Goal: Task Accomplishment & Management: Complete application form

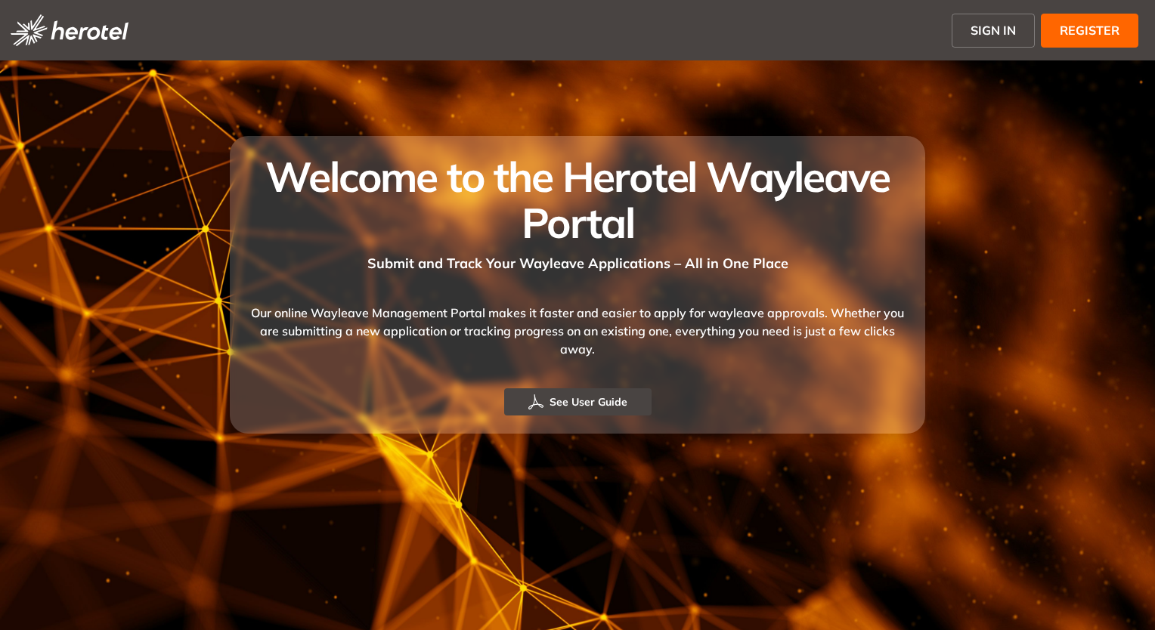
click at [1072, 23] on span "REGISTER" at bounding box center [1090, 30] width 60 height 18
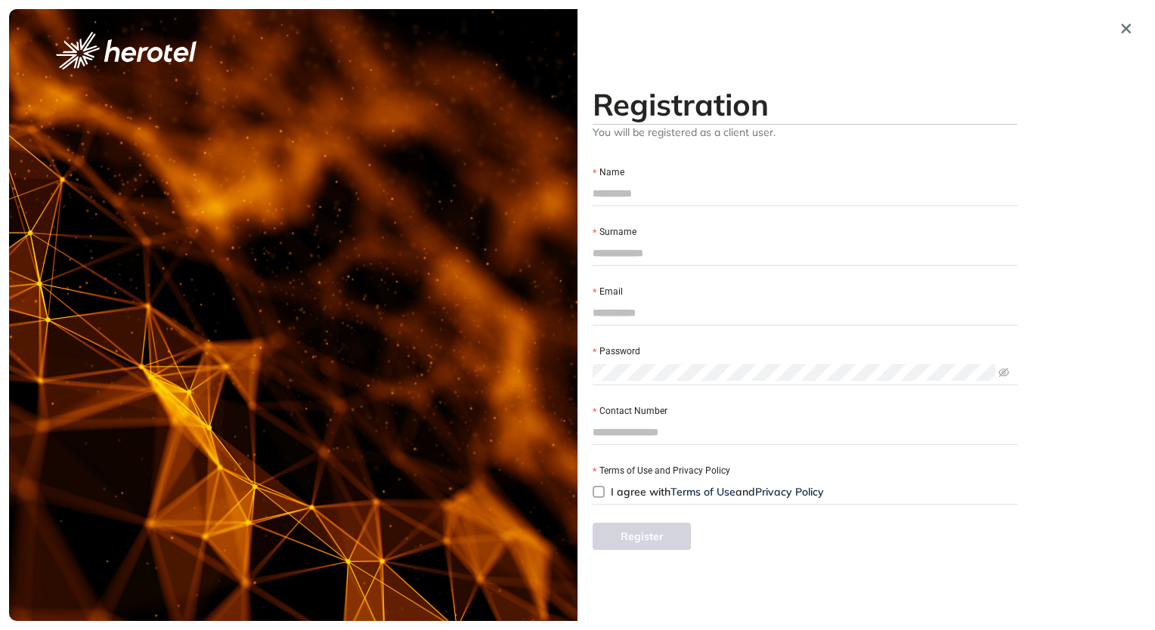
click at [677, 187] on input "Name" at bounding box center [805, 193] width 425 height 23
type input "**********"
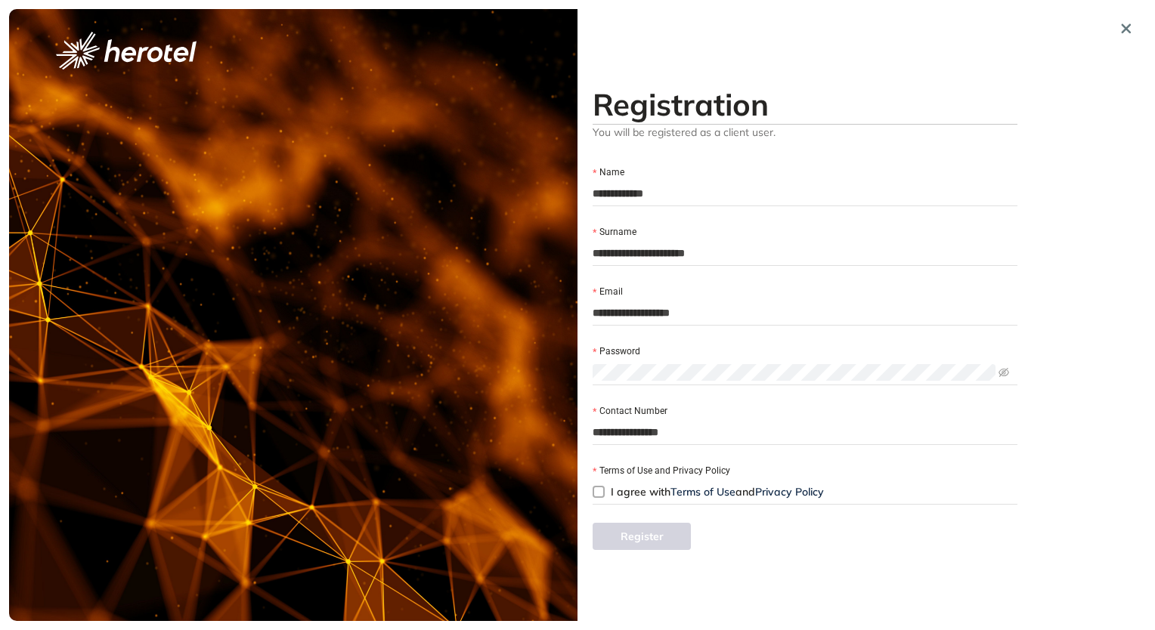
type input "*****"
click at [616, 493] on span "I agree with Terms of Use and Privacy Policy" at bounding box center [717, 492] width 213 height 14
click at [1001, 375] on icon "eye-invisible" at bounding box center [1003, 372] width 11 height 11
drag, startPoint x: 757, startPoint y: 316, endPoint x: 547, endPoint y: 308, distance: 209.5
click at [547, 308] on div "**********" at bounding box center [577, 315] width 1137 height 612
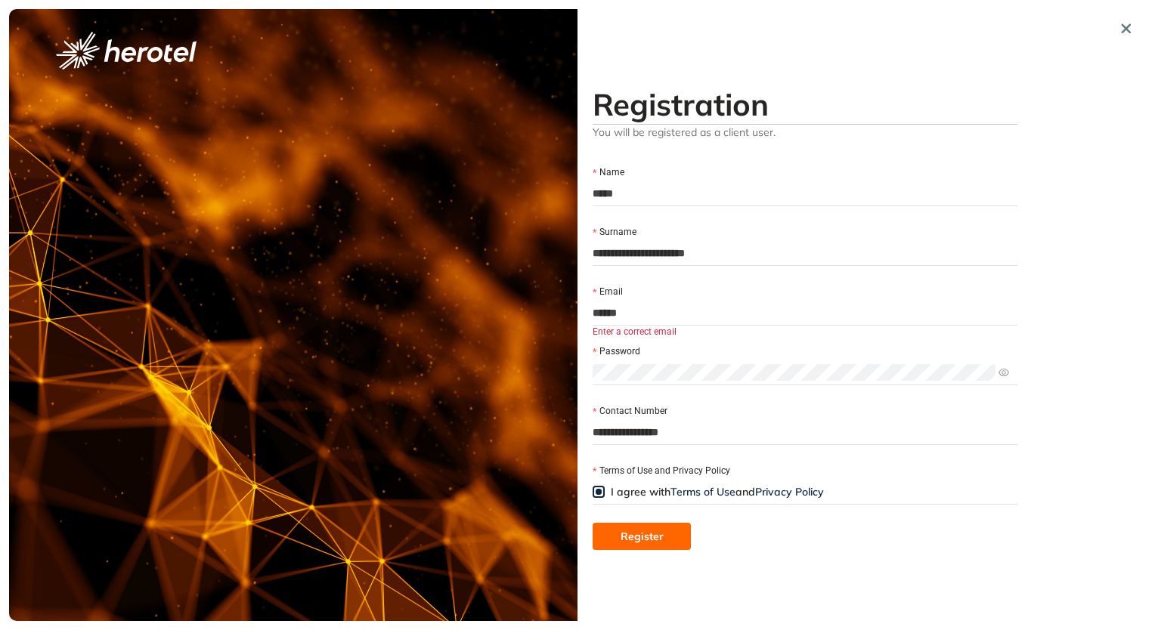
type input "**********"
drag, startPoint x: 645, startPoint y: 189, endPoint x: 591, endPoint y: 189, distance: 54.4
click at [591, 189] on div "**********" at bounding box center [804, 315] width 455 height 612
type input "**********"
drag, startPoint x: 659, startPoint y: 256, endPoint x: 585, endPoint y: 256, distance: 74.1
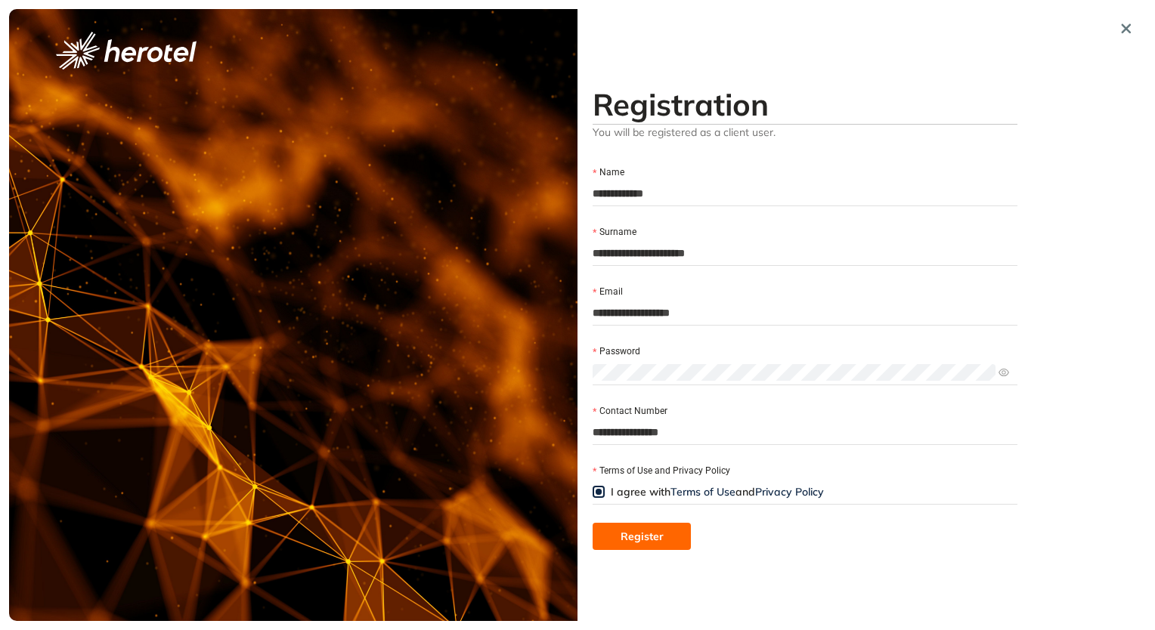
click at [585, 256] on div "**********" at bounding box center [804, 315] width 455 height 612
type input "**********"
click at [675, 533] on button "Register" at bounding box center [642, 536] width 98 height 27
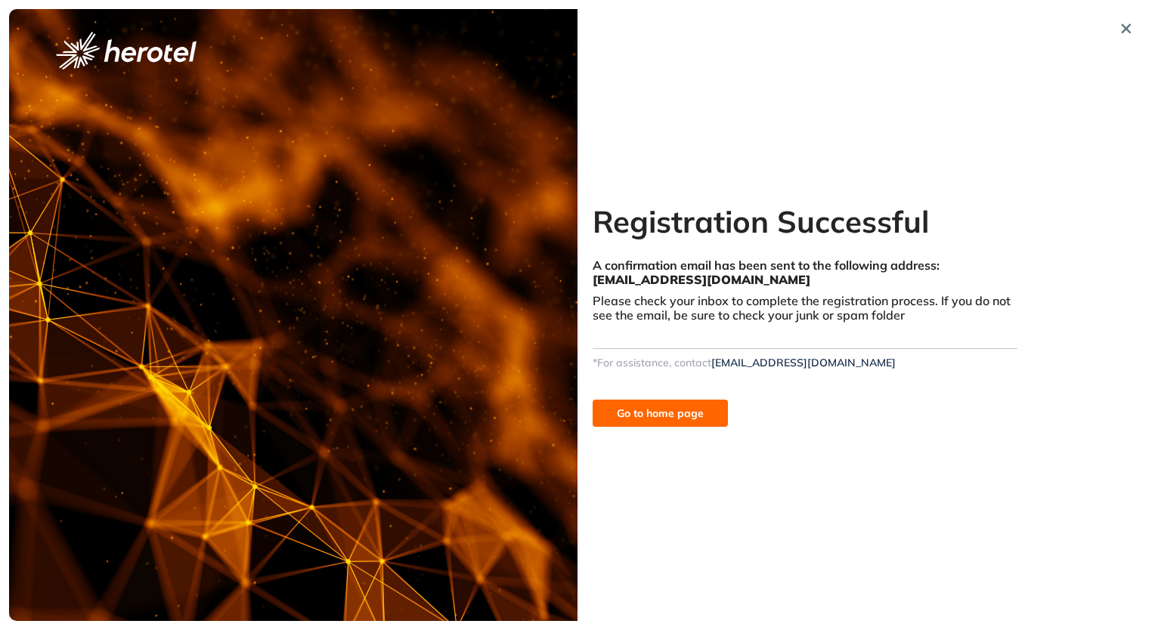
click at [695, 416] on span "Go to home page" at bounding box center [660, 413] width 87 height 17
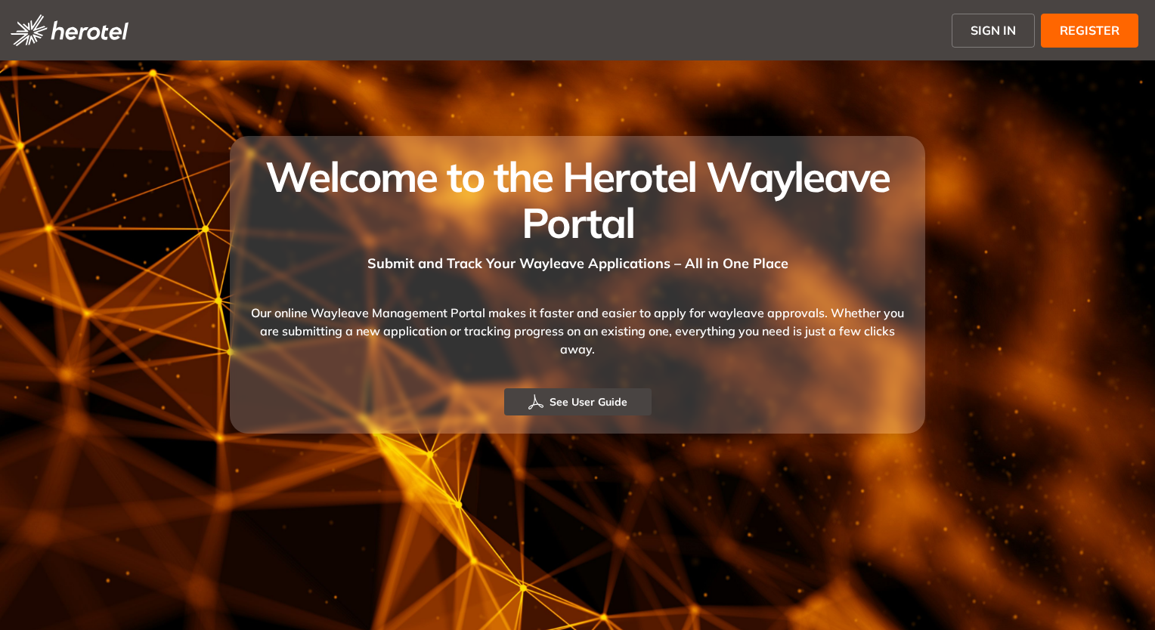
click at [1014, 29] on span "SIGN IN" at bounding box center [992, 30] width 45 height 18
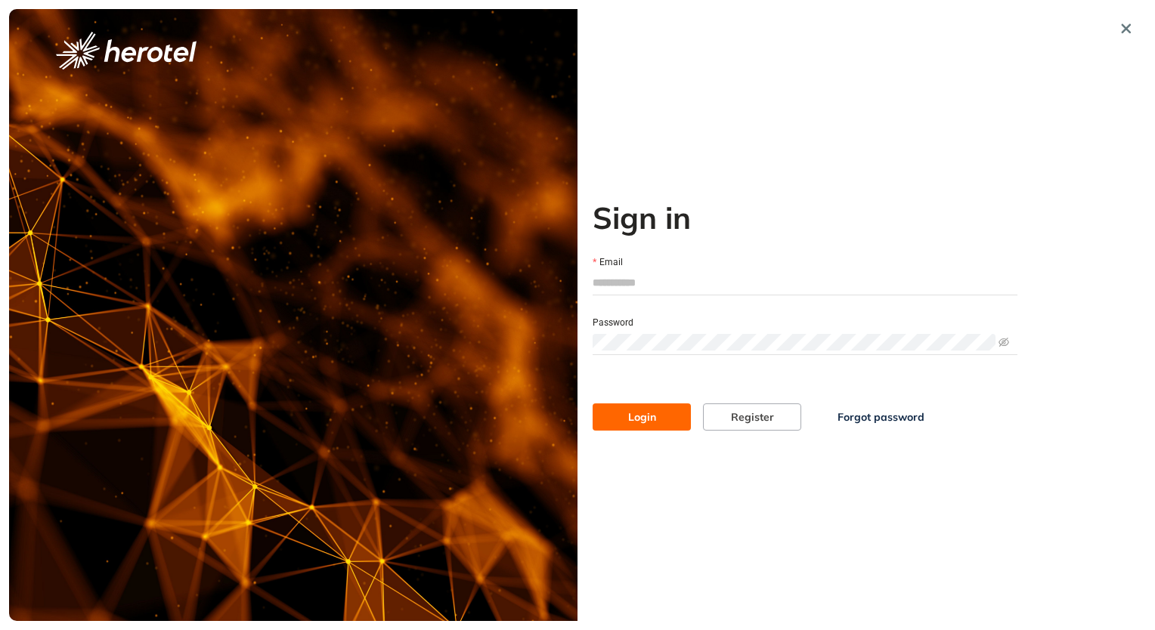
type input "**********"
click at [664, 418] on button "Login" at bounding box center [642, 417] width 98 height 27
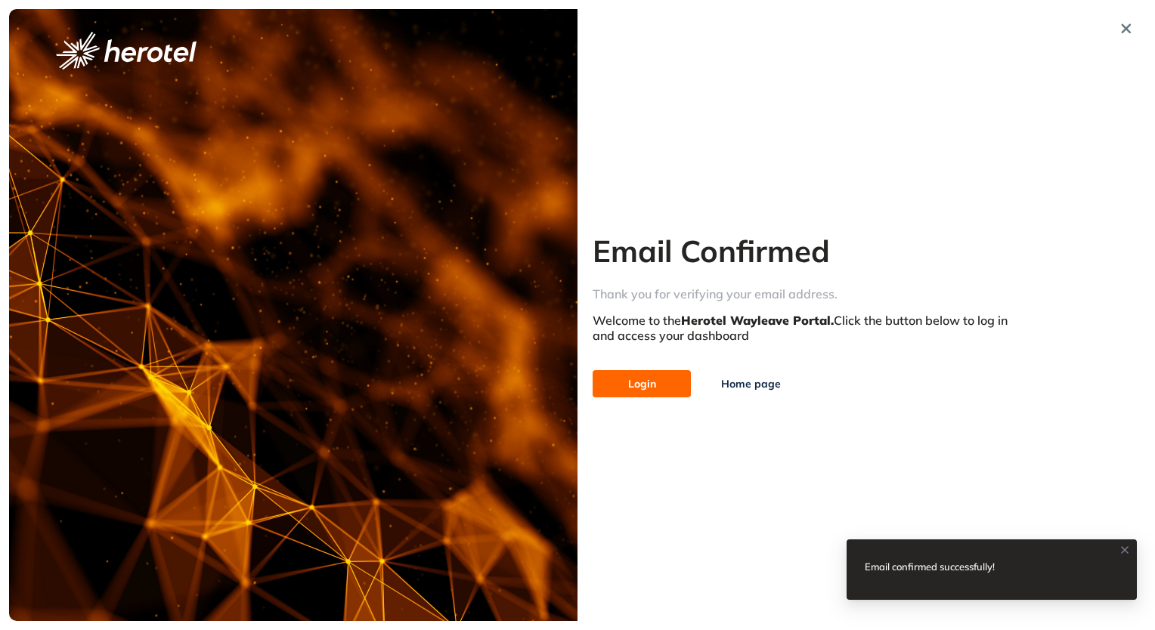
click at [667, 383] on button "Login" at bounding box center [642, 383] width 98 height 27
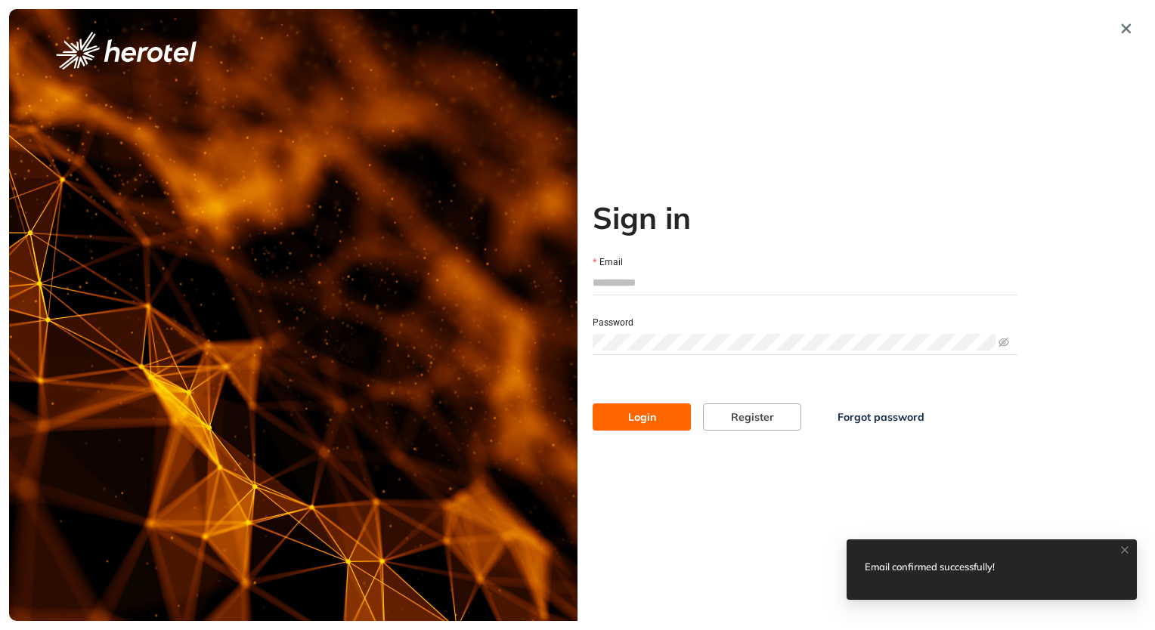
type input "**********"
click at [644, 418] on span "Login" at bounding box center [642, 417] width 28 height 17
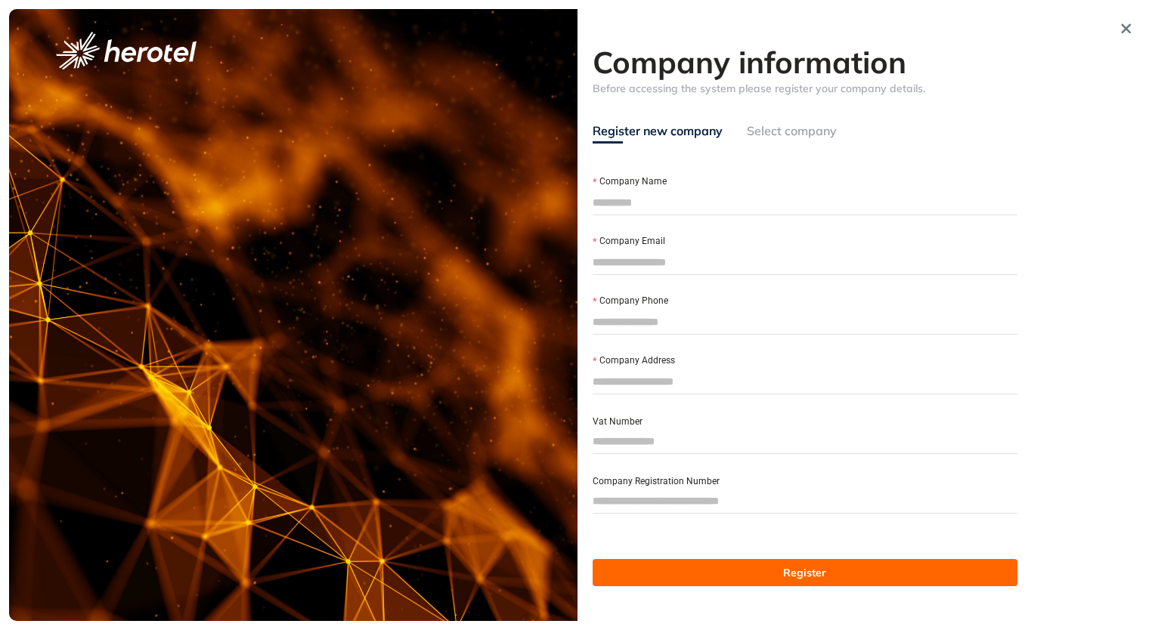
click at [654, 201] on input "Company Name" at bounding box center [805, 202] width 425 height 23
type input "**********"
click at [631, 258] on input "Company Email" at bounding box center [805, 262] width 425 height 23
type input "**********"
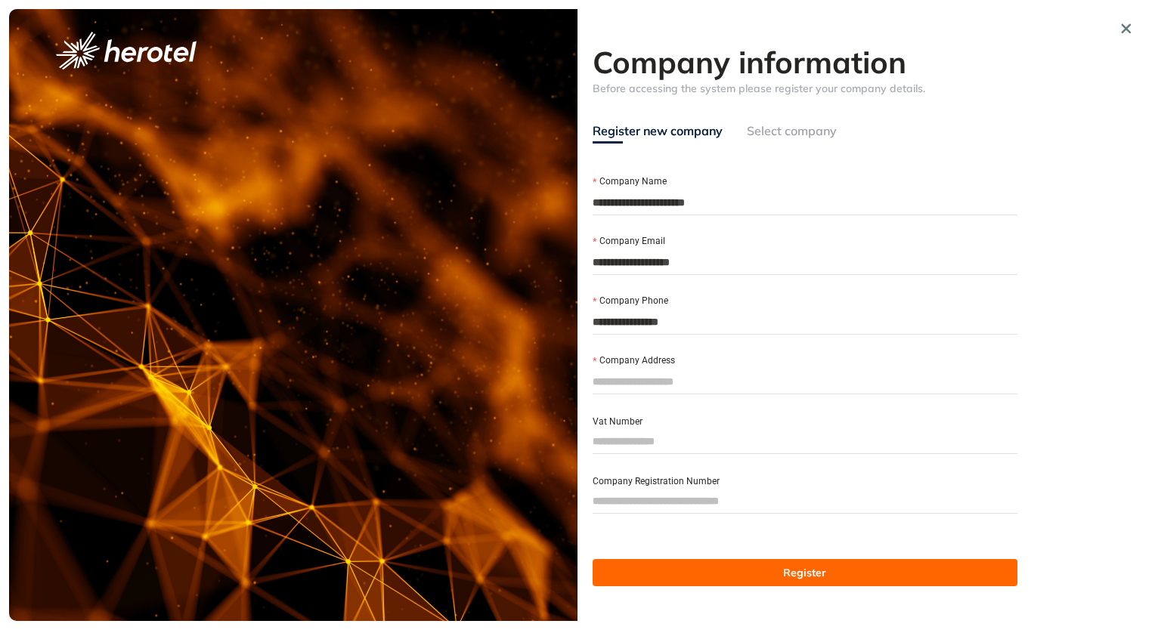
type input "**********"
click at [722, 446] on input "Vat Number" at bounding box center [805, 441] width 425 height 23
click at [671, 504] on input "Company Registration Number" at bounding box center [805, 501] width 425 height 23
type input "**********"
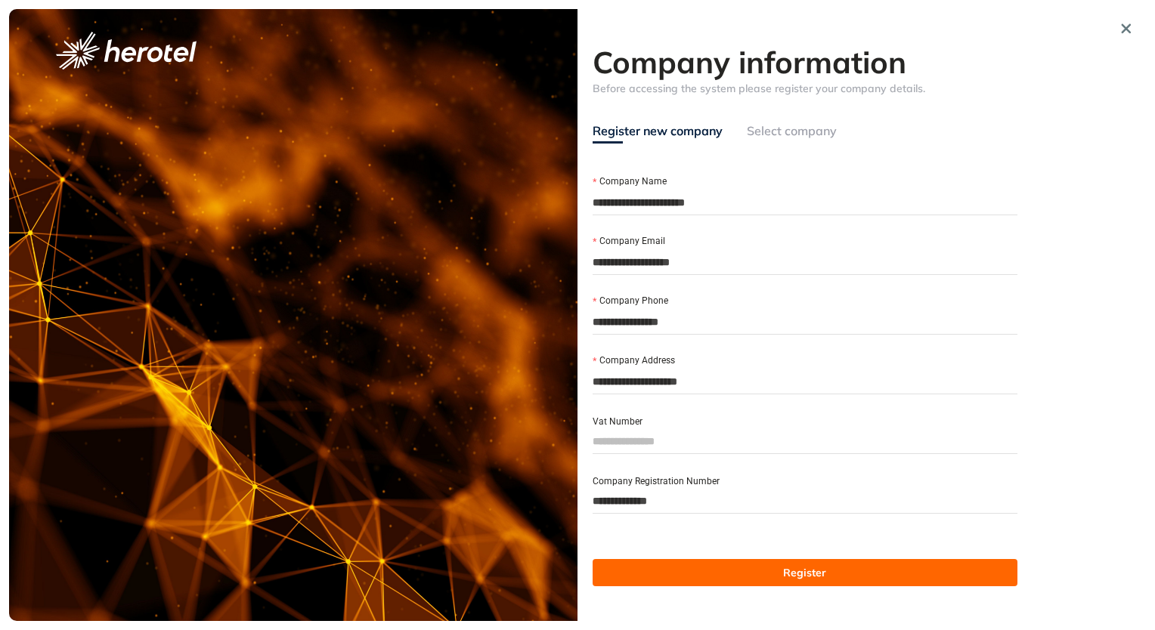
click at [689, 437] on input "Vat Number" at bounding box center [805, 441] width 425 height 23
click at [642, 441] on input "Vat Number" at bounding box center [805, 441] width 425 height 23
paste input "**********"
type input "**********"
click at [691, 564] on button "Register" at bounding box center [805, 572] width 425 height 27
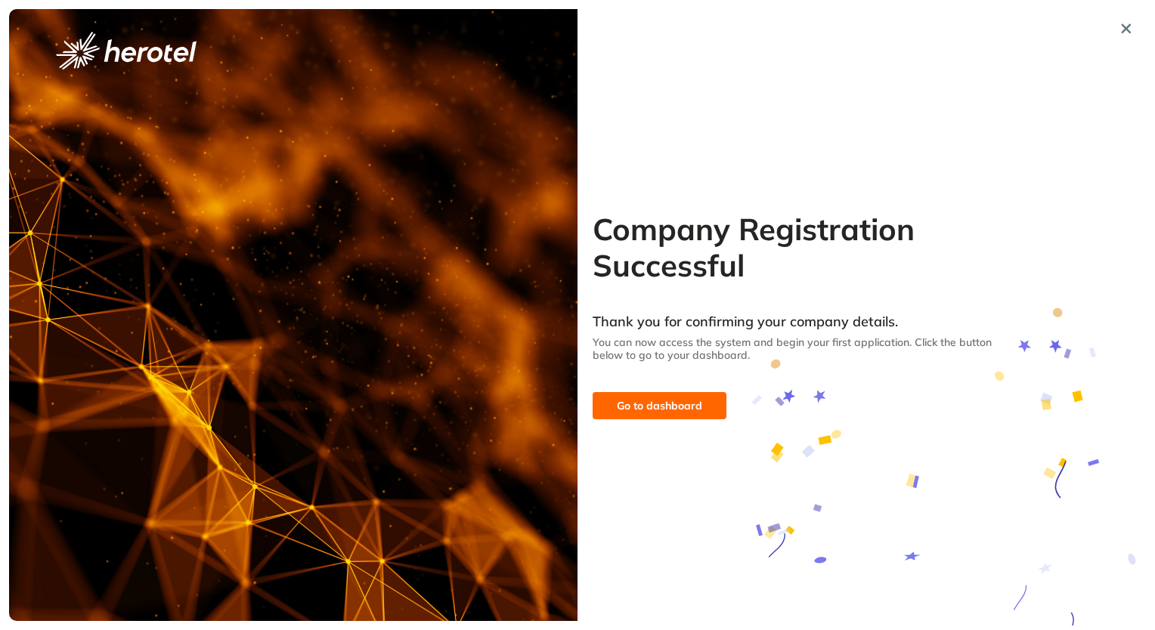
click at [679, 407] on span "Go to dashboard" at bounding box center [659, 406] width 85 height 17
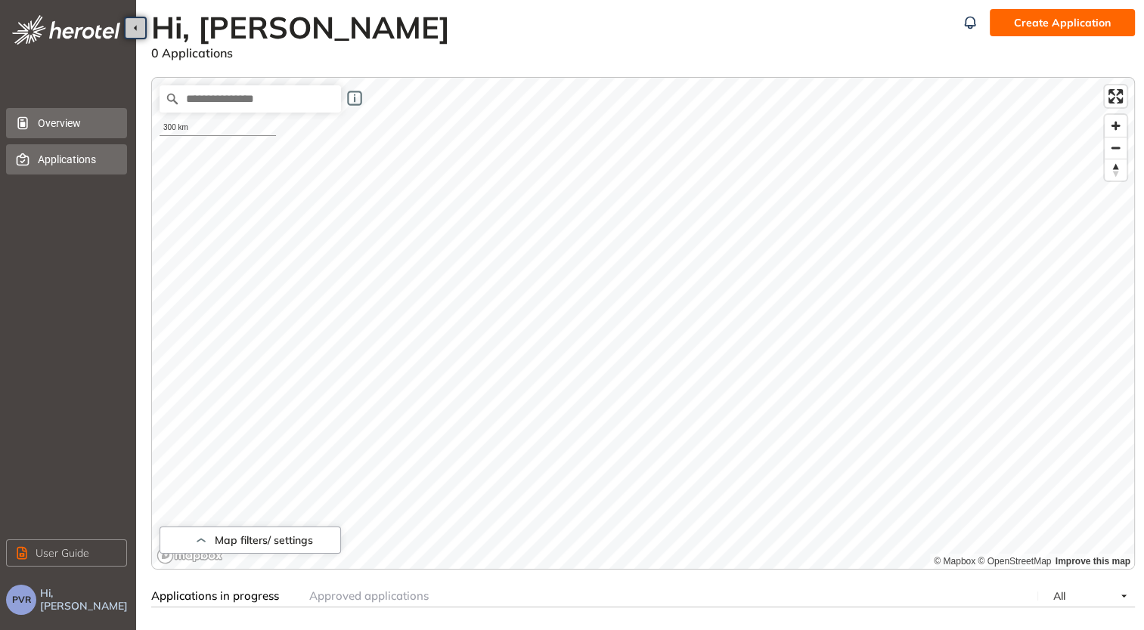
click at [73, 159] on span "Applications" at bounding box center [76, 159] width 77 height 30
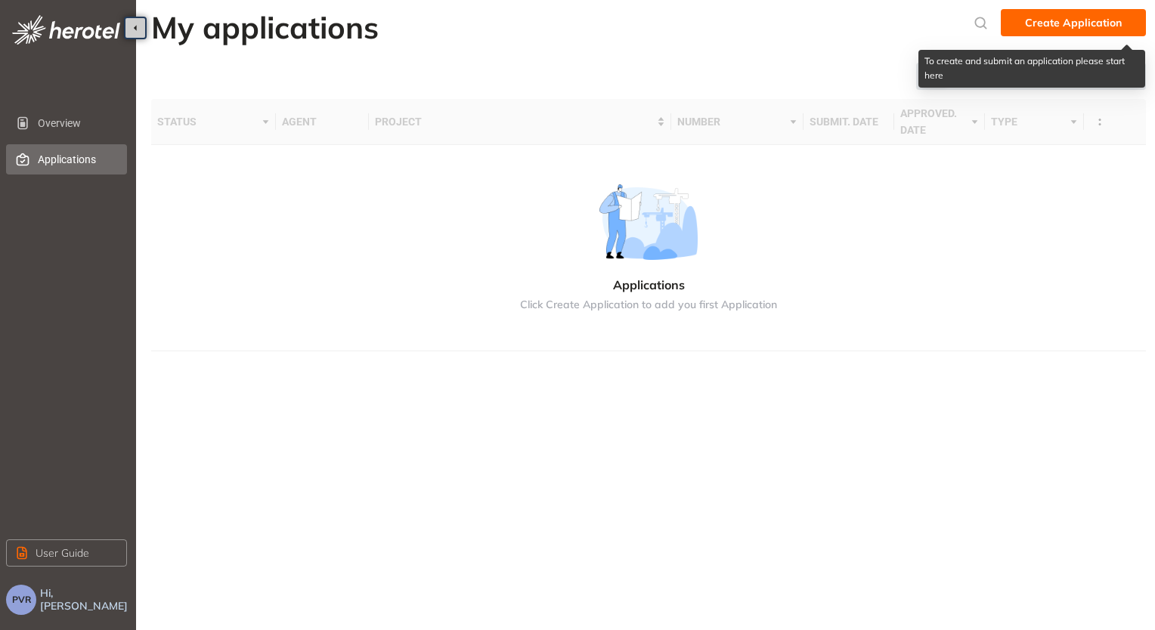
click at [1070, 22] on span "Create Application" at bounding box center [1073, 22] width 97 height 17
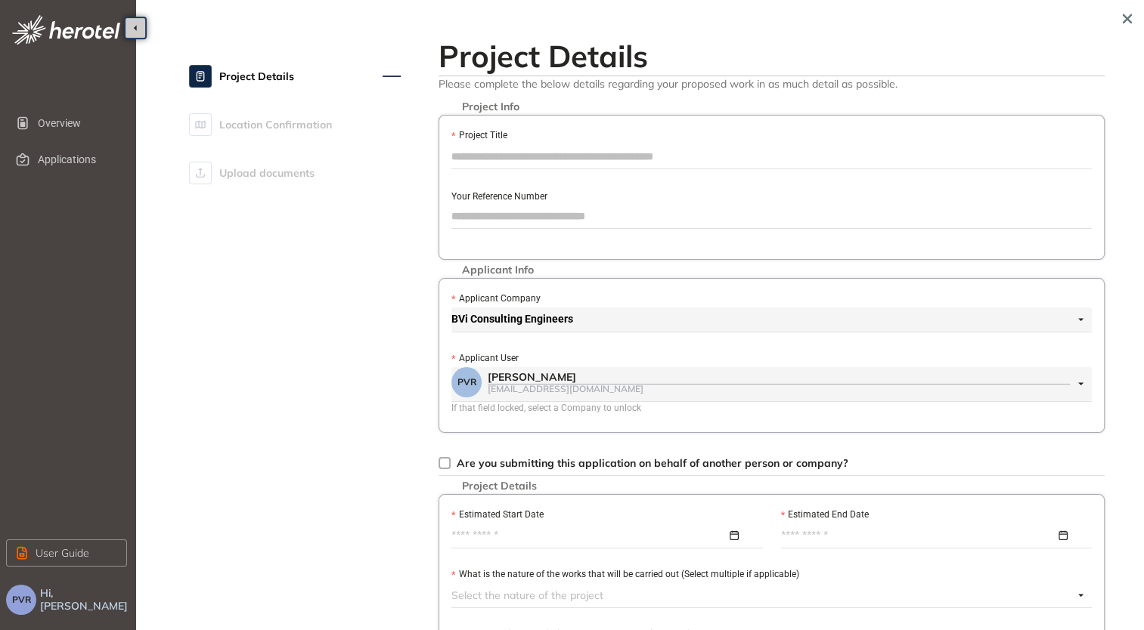
click at [522, 150] on input "Project Title" at bounding box center [771, 156] width 640 height 23
click at [540, 165] on input "Project Title" at bounding box center [771, 156] width 640 height 23
type input "**********"
click at [529, 208] on input "Your Reference Number" at bounding box center [771, 216] width 640 height 23
paste input "**********"
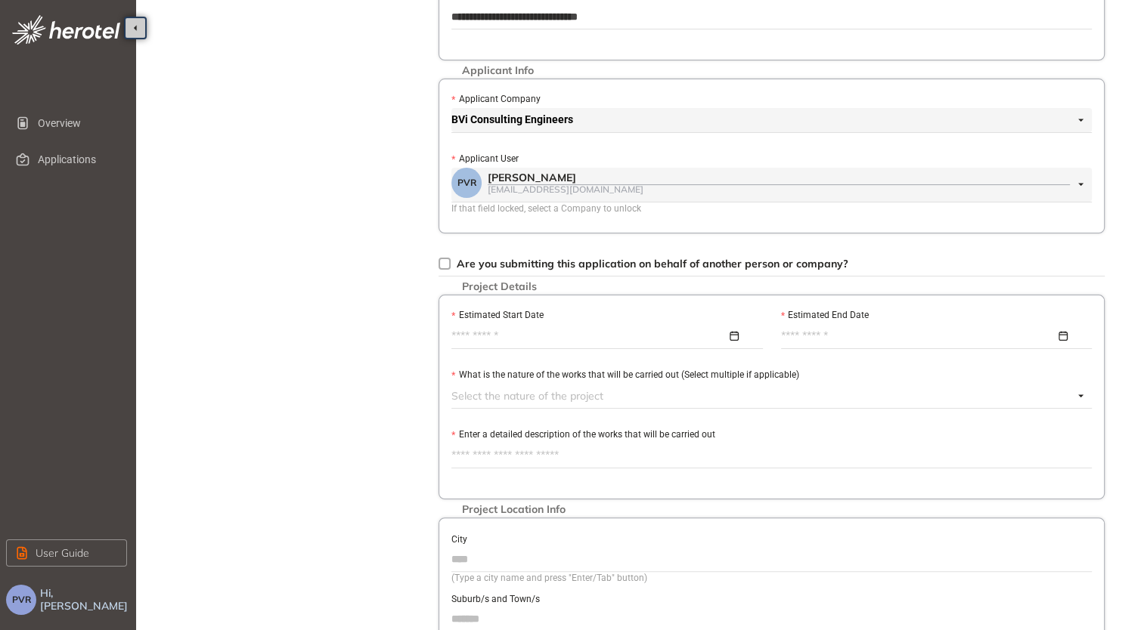
scroll to position [302, 0]
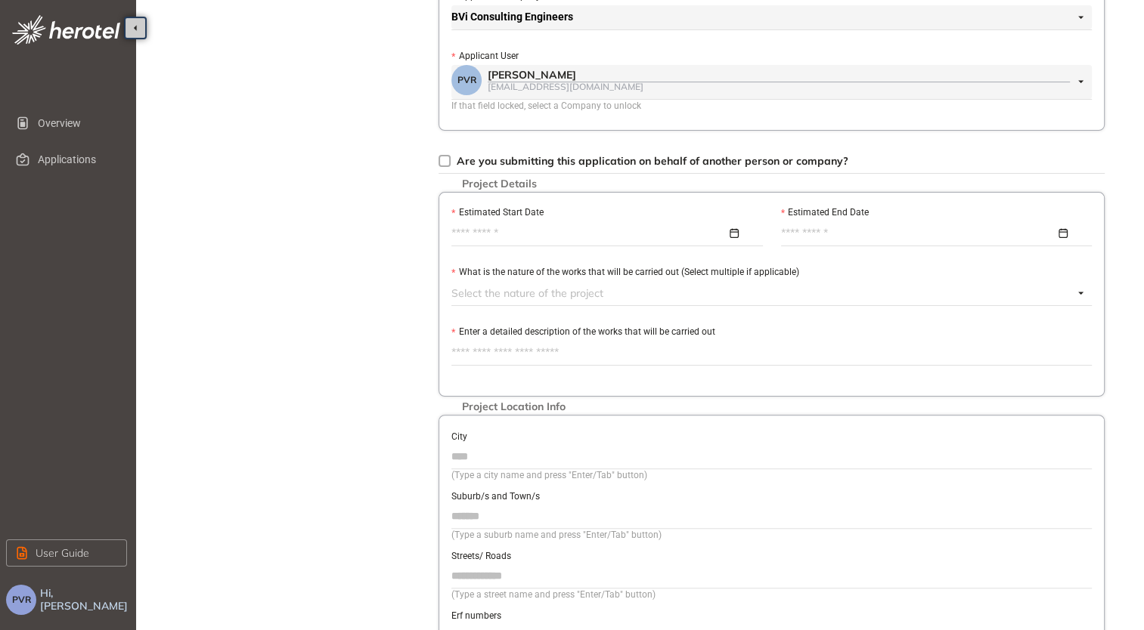
type input "**********"
click at [528, 231] on input "Estimated Start Date" at bounding box center [588, 233] width 275 height 17
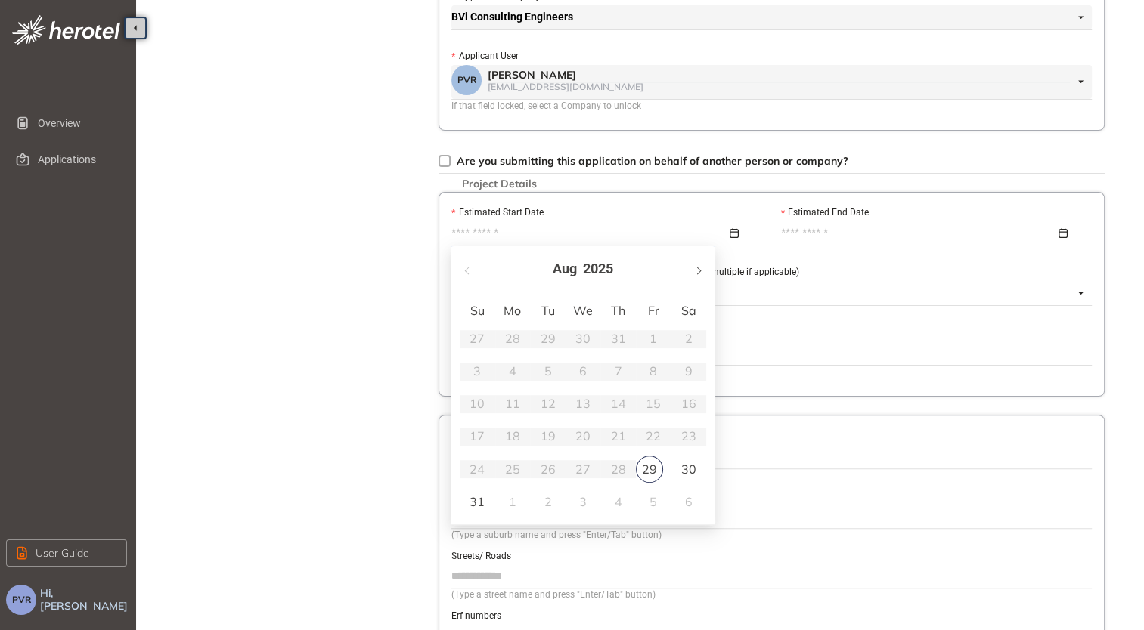
click at [695, 270] on span "button" at bounding box center [698, 271] width 8 height 8
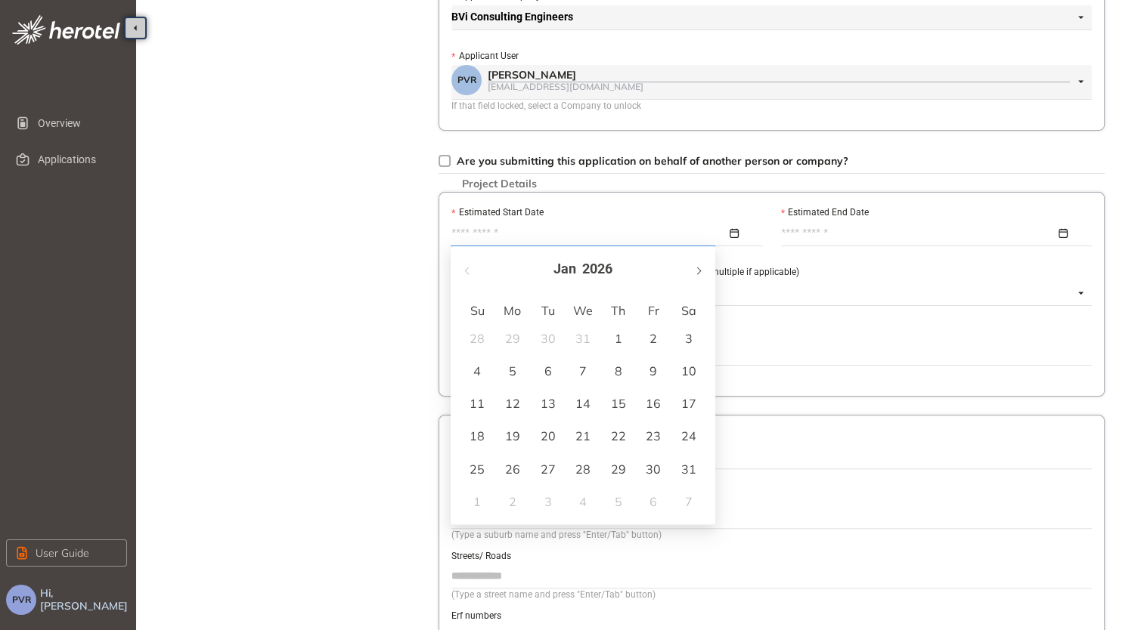
click at [695, 270] on span "button" at bounding box center [698, 271] width 8 height 8
type input "**********"
click at [503, 336] on div "2" at bounding box center [512, 339] width 18 height 18
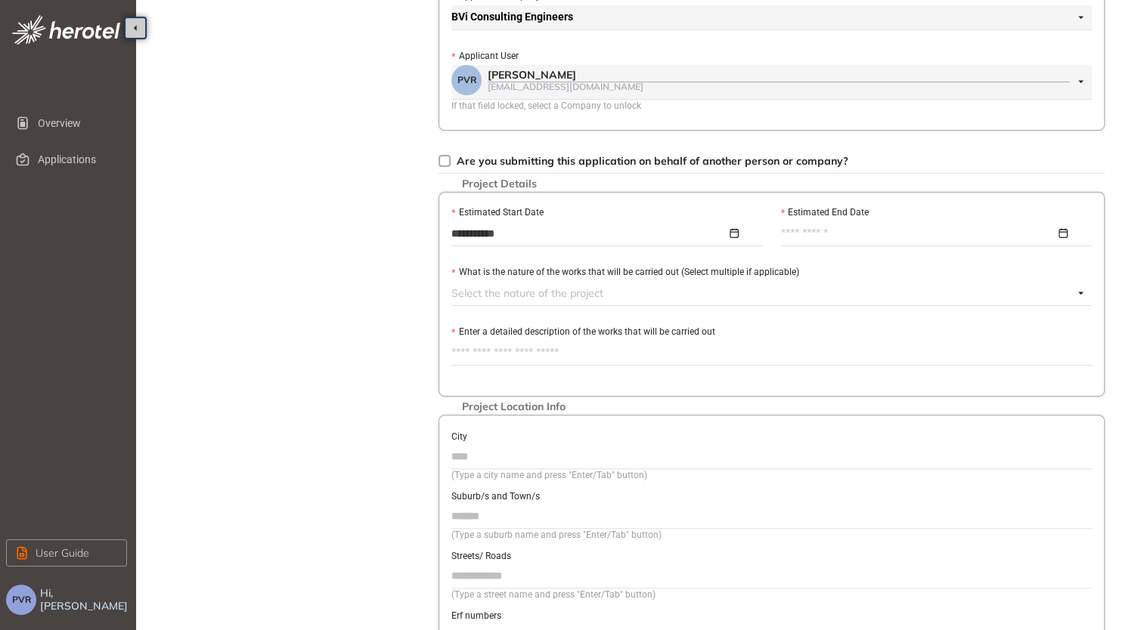
click at [964, 234] on input "Estimated End Date" at bounding box center [918, 233] width 275 height 17
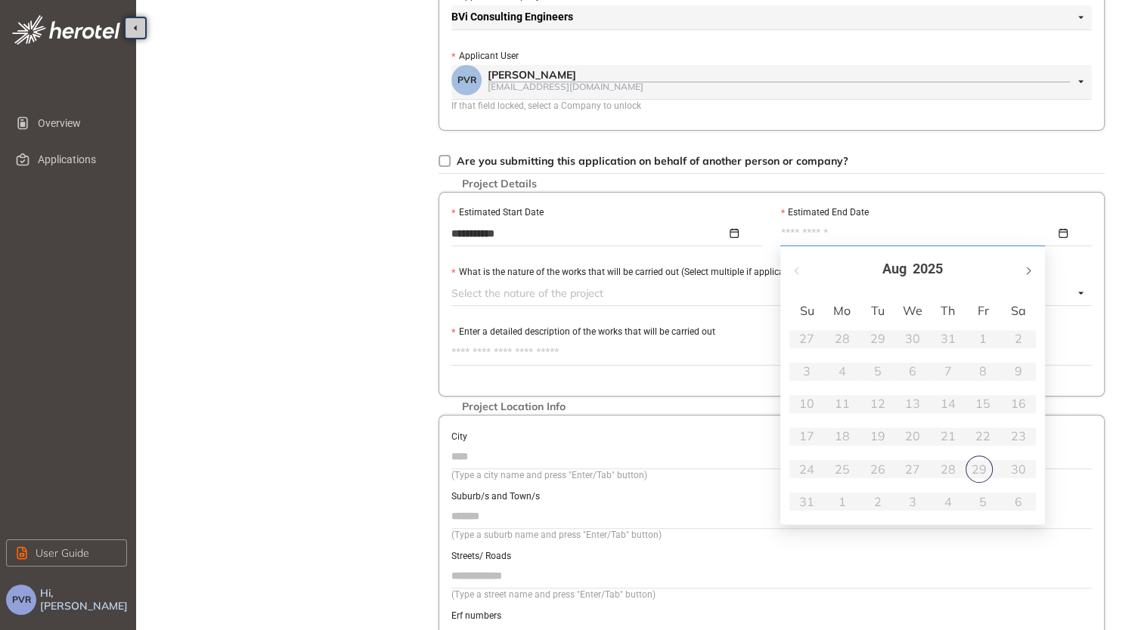
click at [1023, 274] on button "button" at bounding box center [1027, 269] width 17 height 31
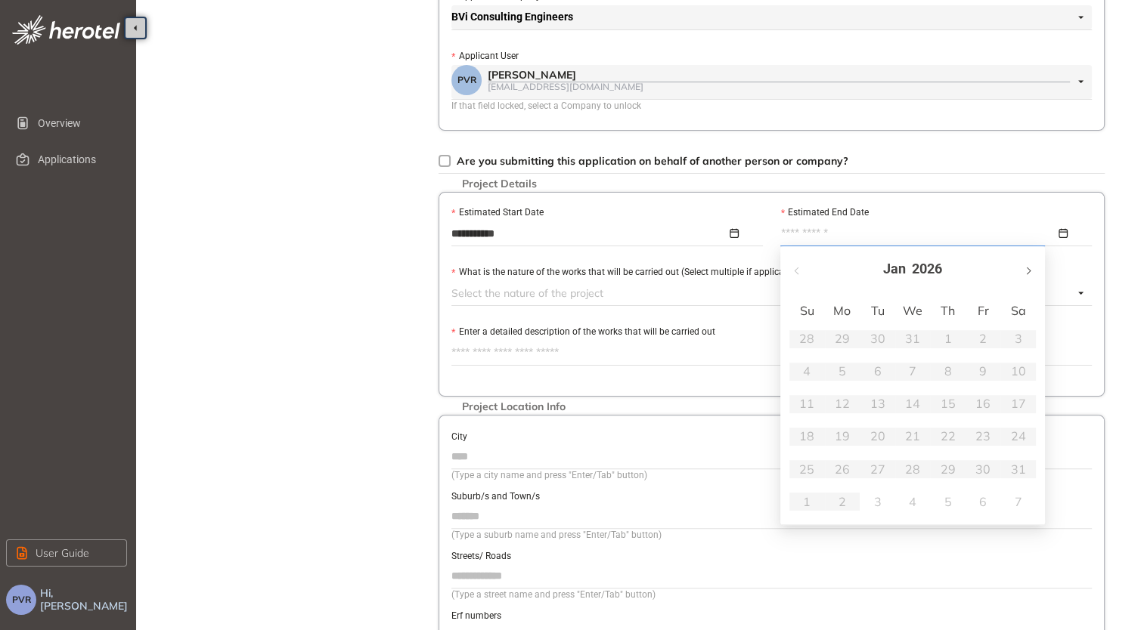
click at [1023, 274] on button "button" at bounding box center [1027, 269] width 17 height 31
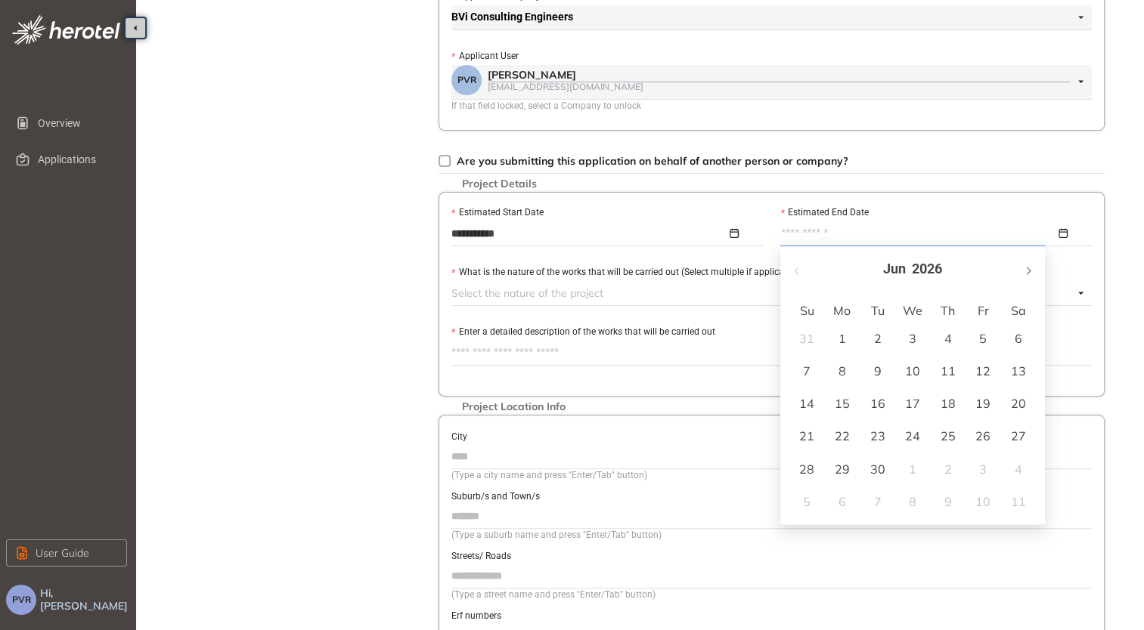
click at [1023, 274] on button "button" at bounding box center [1027, 269] width 17 height 31
click at [952, 268] on div "Sep 2026" at bounding box center [912, 269] width 265 height 46
click at [935, 268] on div "Sep 2026" at bounding box center [912, 269] width 265 height 46
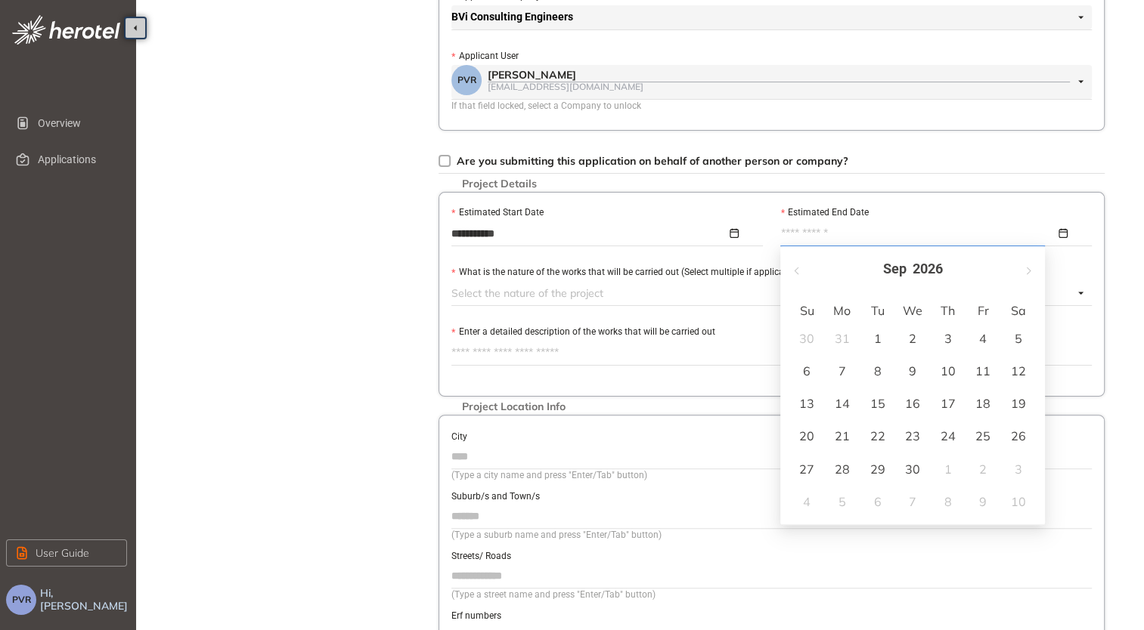
click at [931, 268] on div "Sep 2026" at bounding box center [912, 269] width 265 height 46
click at [1029, 272] on span "button" at bounding box center [1027, 271] width 8 height 8
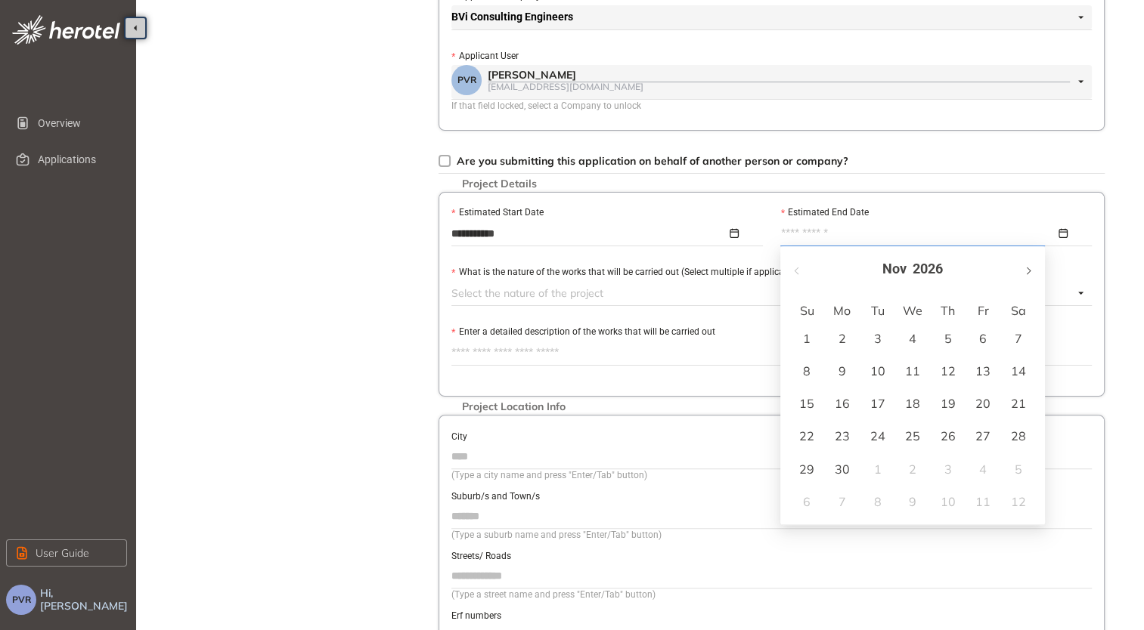
click at [1029, 272] on span "button" at bounding box center [1027, 271] width 8 height 8
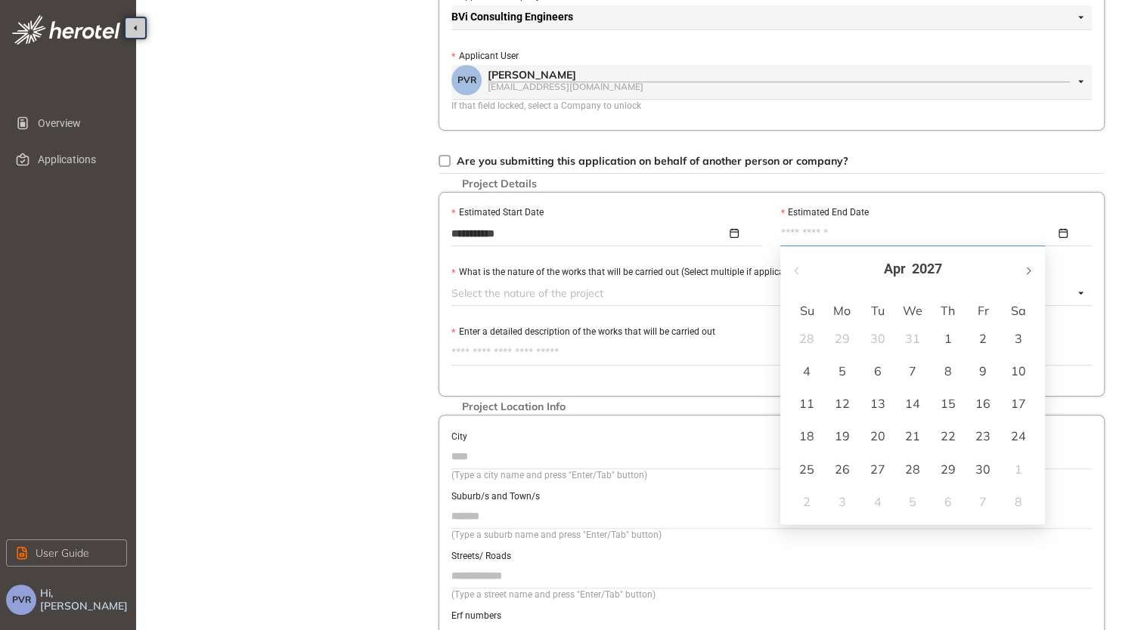
click at [1029, 272] on span "button" at bounding box center [1027, 271] width 8 height 8
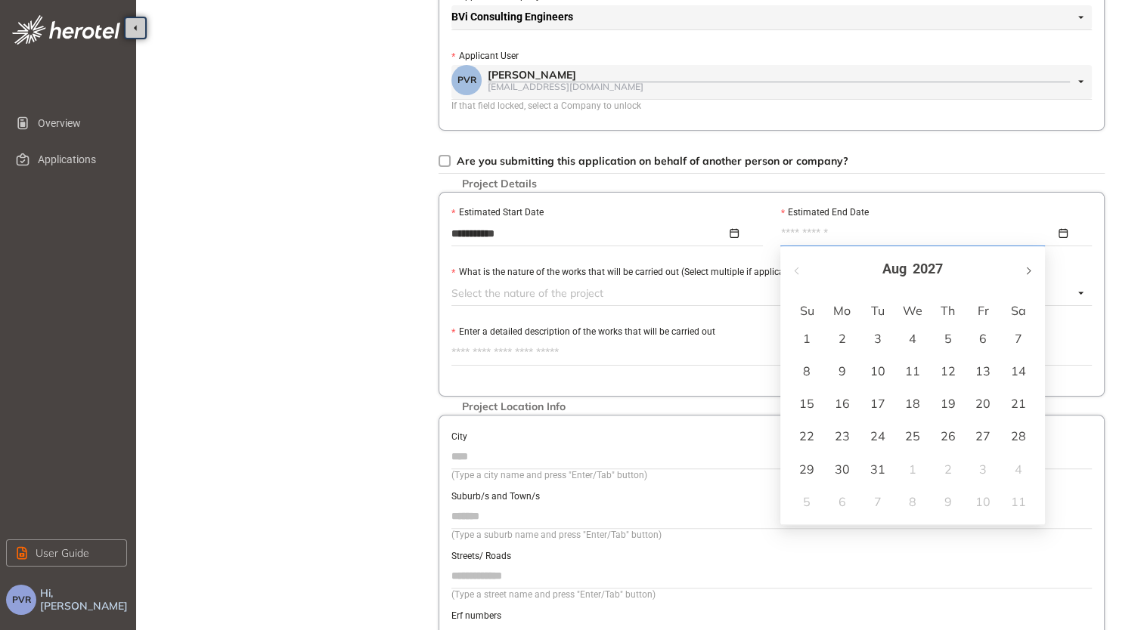
click at [1029, 272] on span "button" at bounding box center [1027, 271] width 8 height 8
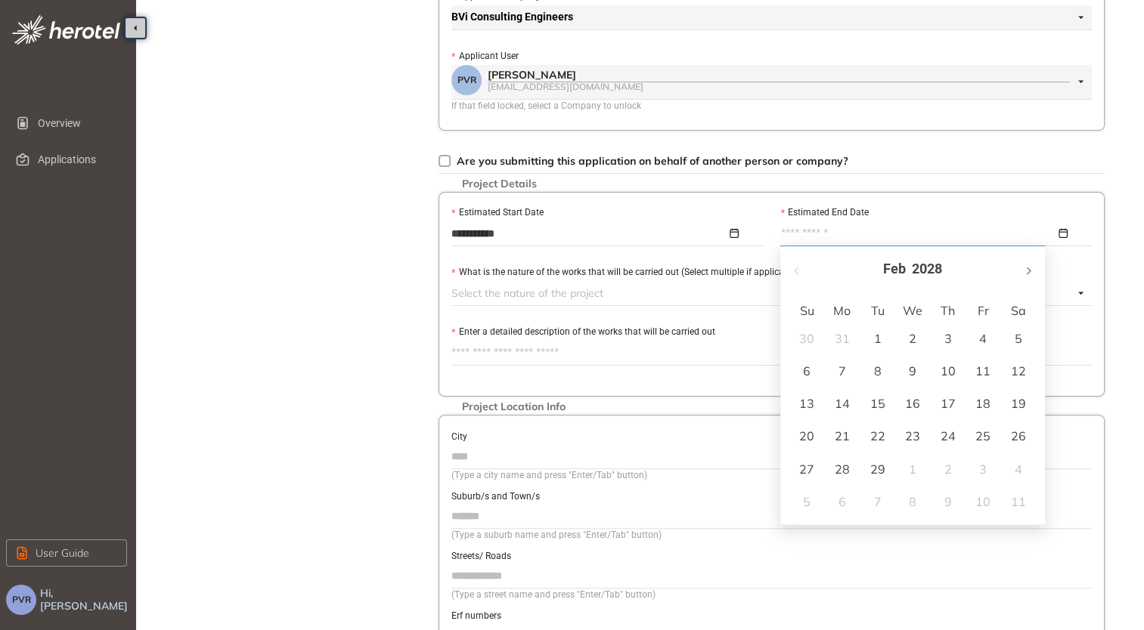
click at [1029, 272] on span "button" at bounding box center [1027, 271] width 8 height 8
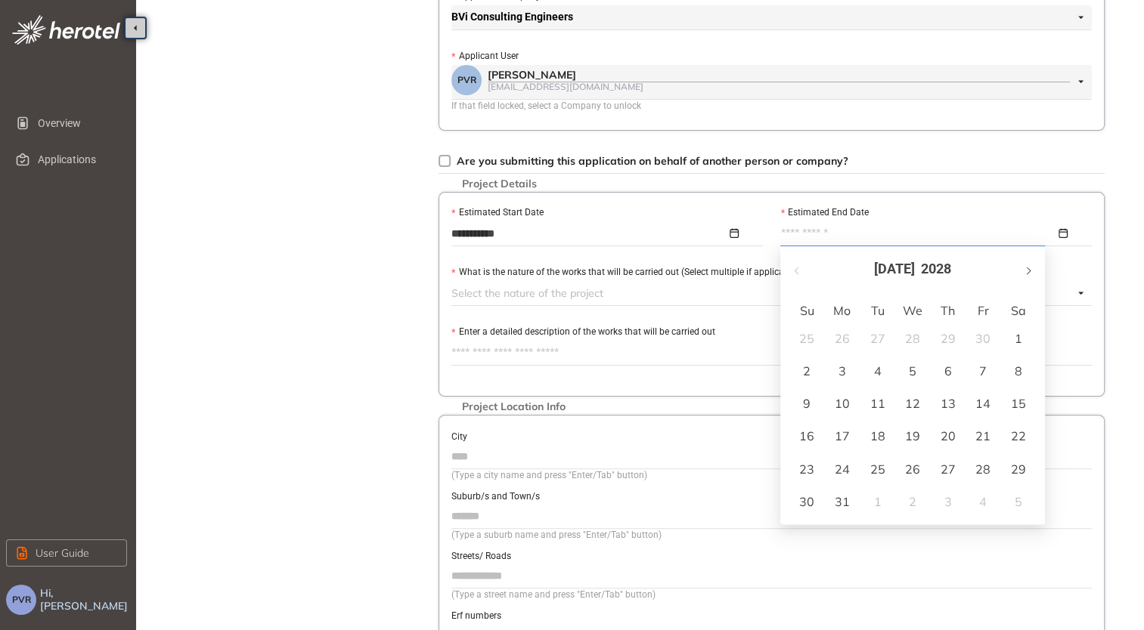
click at [1029, 272] on span "button" at bounding box center [1027, 271] width 8 height 8
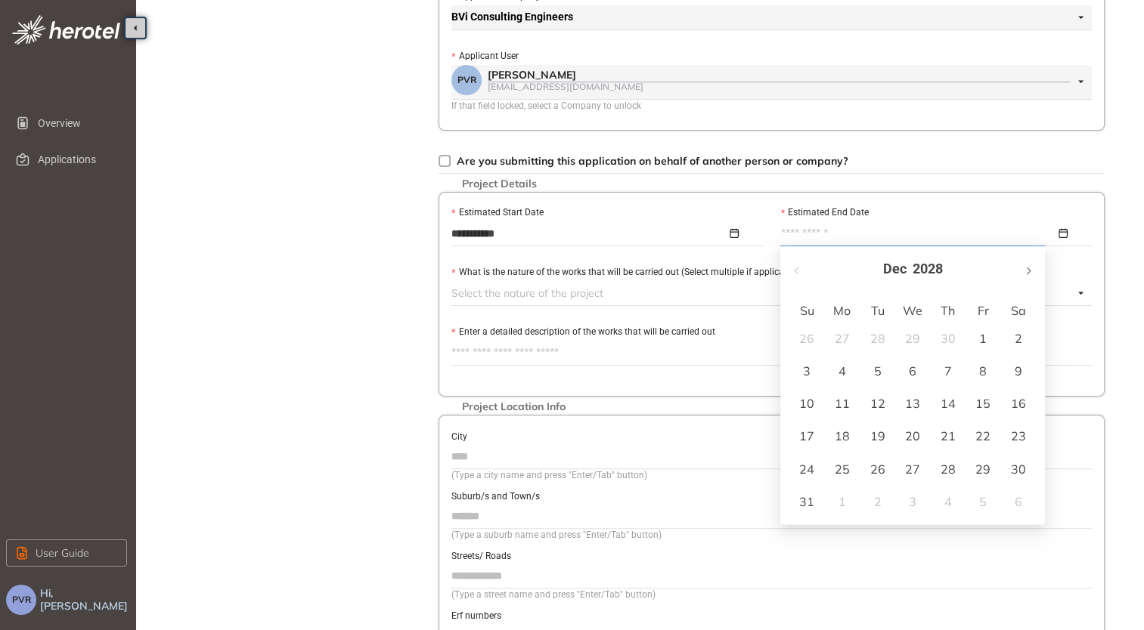
click at [1029, 272] on span "button" at bounding box center [1027, 271] width 8 height 8
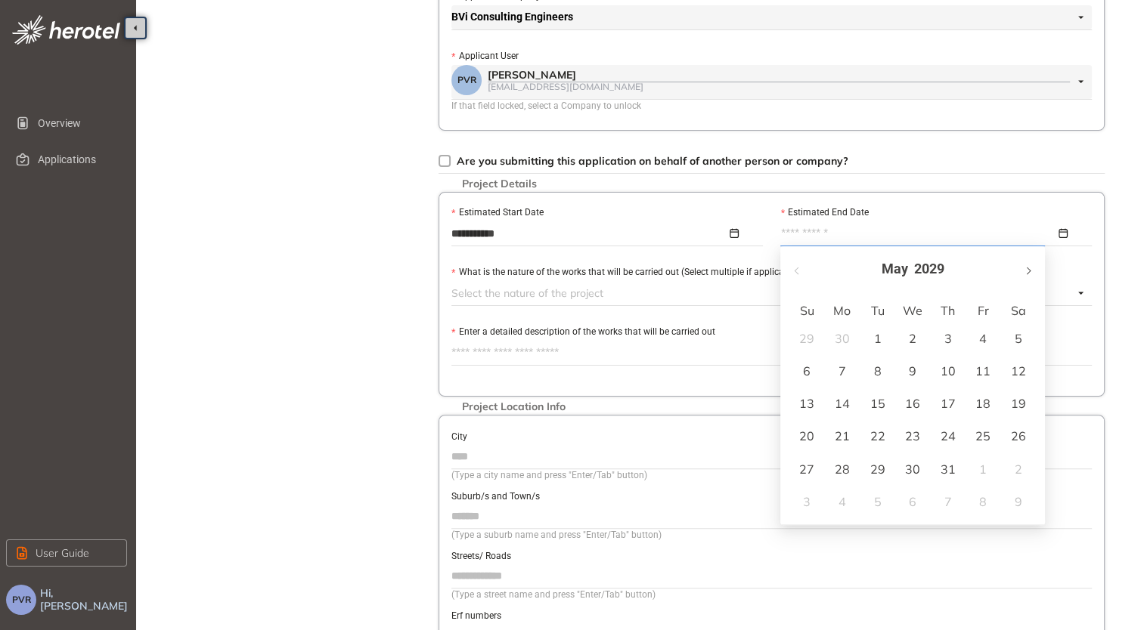
click at [1029, 272] on span "button" at bounding box center [1027, 271] width 8 height 8
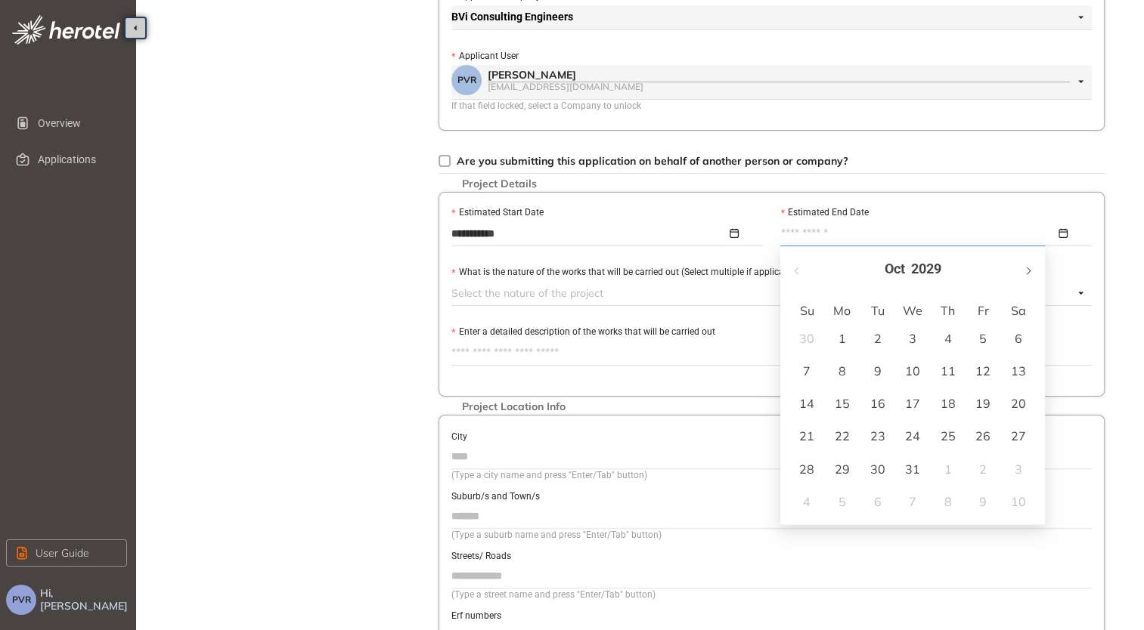
click at [1029, 272] on span "button" at bounding box center [1027, 271] width 8 height 8
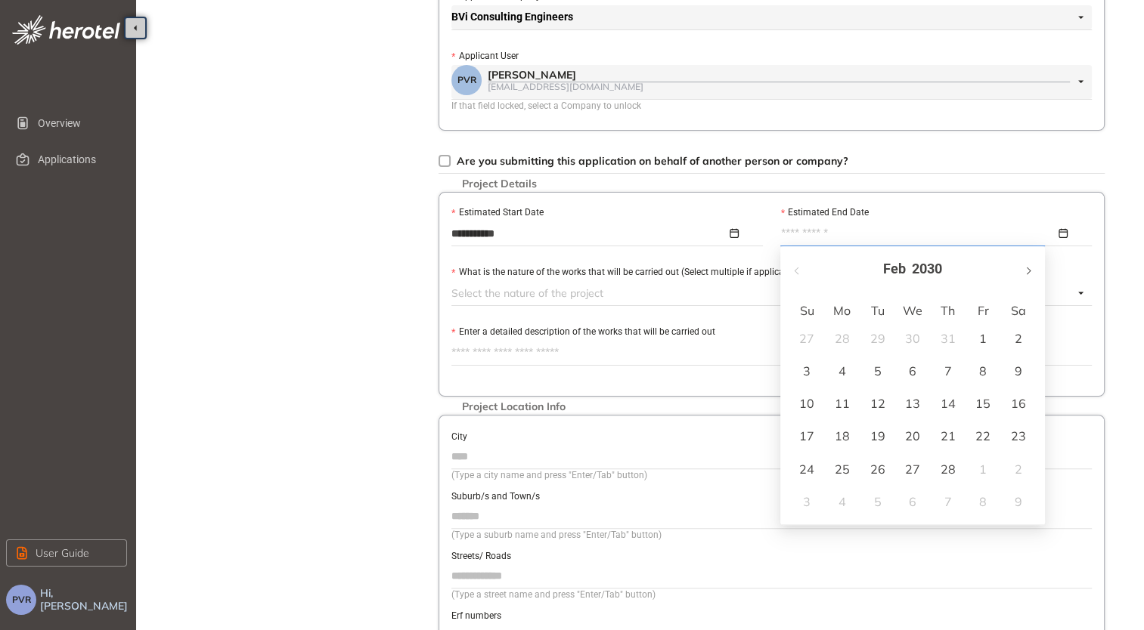
click at [1029, 272] on span "button" at bounding box center [1027, 271] width 8 height 8
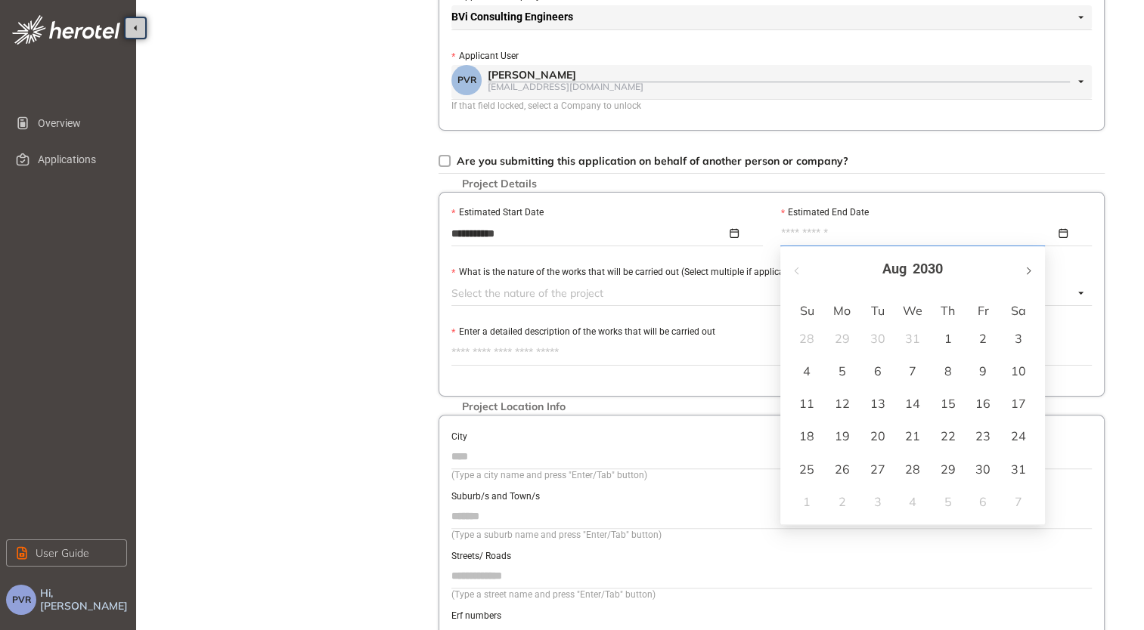
click at [1029, 272] on span "button" at bounding box center [1027, 271] width 8 height 8
click at [792, 267] on button "button" at bounding box center [797, 269] width 17 height 31
type input "**********"
click at [981, 339] on div "2" at bounding box center [982, 339] width 18 height 18
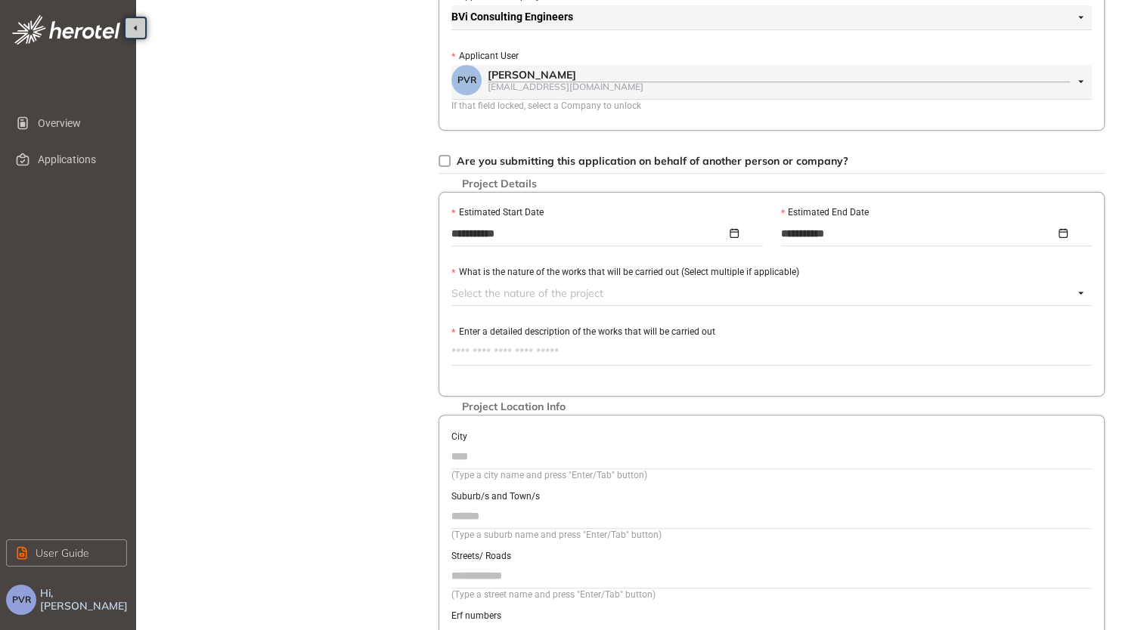
click at [584, 296] on div at bounding box center [762, 293] width 622 height 18
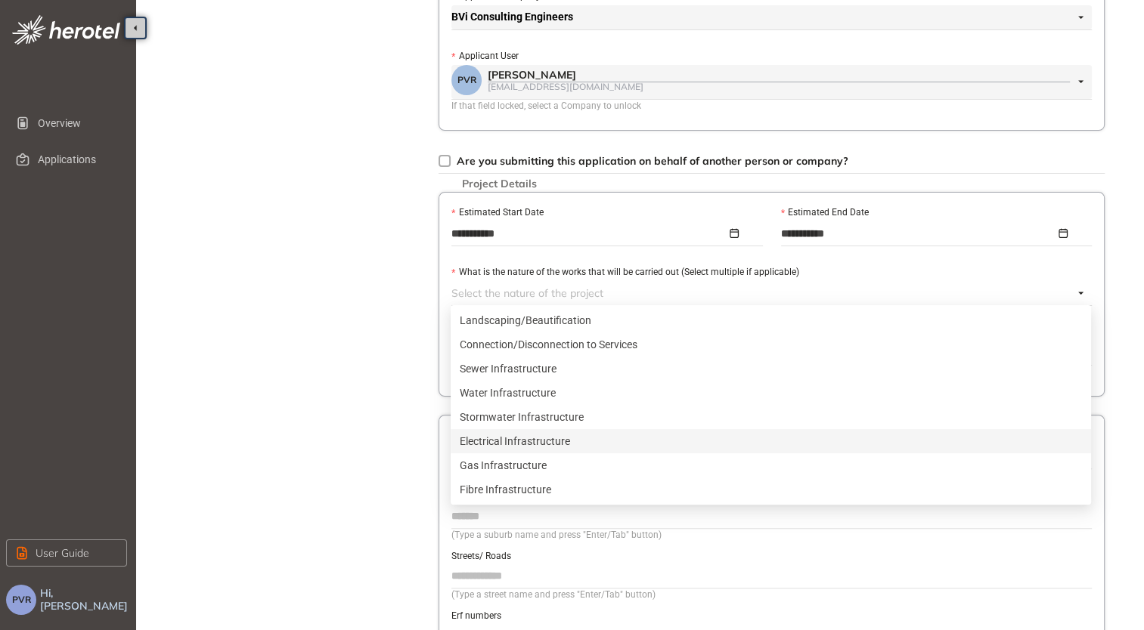
click at [556, 440] on div "Electrical Infrastructure" at bounding box center [771, 441] width 622 height 17
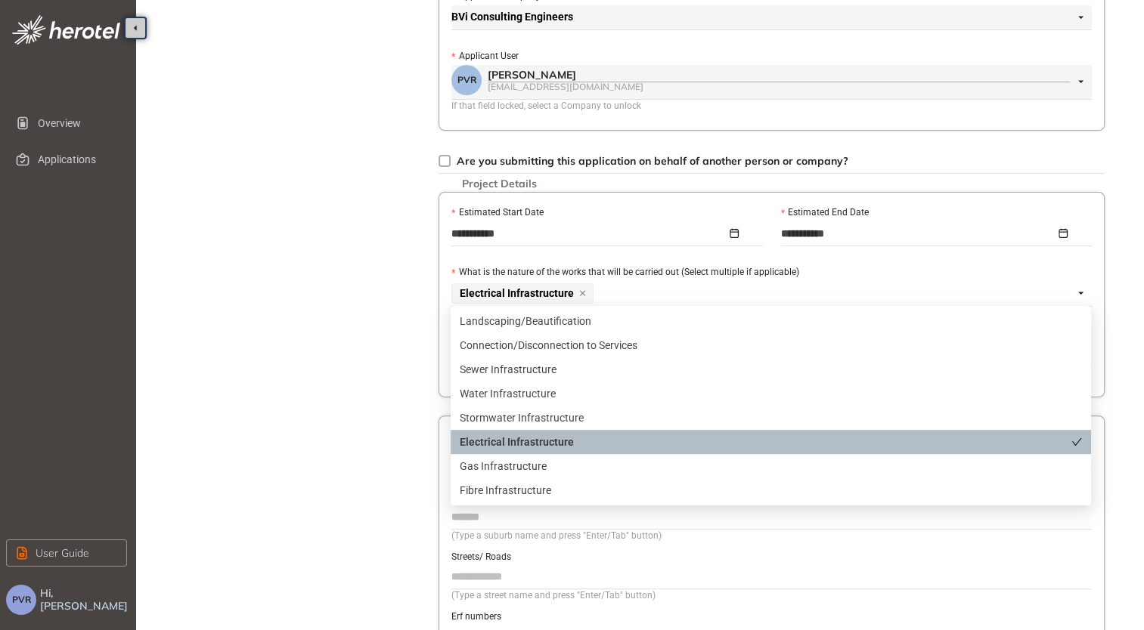
click at [556, 444] on div "Electrical Infrastructure" at bounding box center [765, 442] width 611 height 17
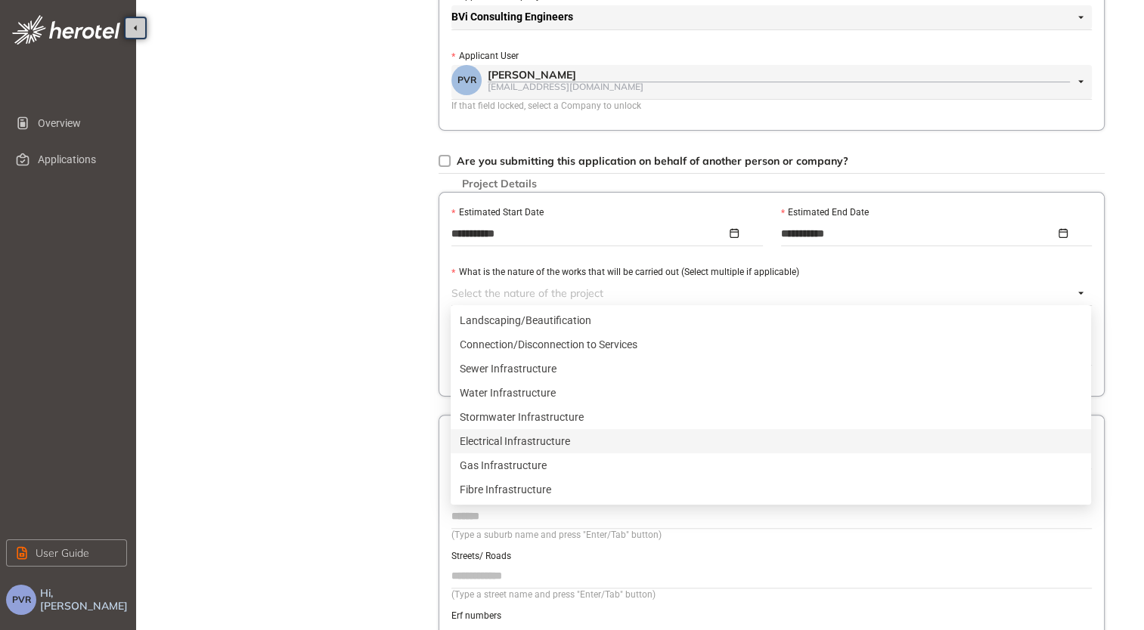
click at [556, 444] on div "Electrical Infrastructure" at bounding box center [771, 441] width 622 height 17
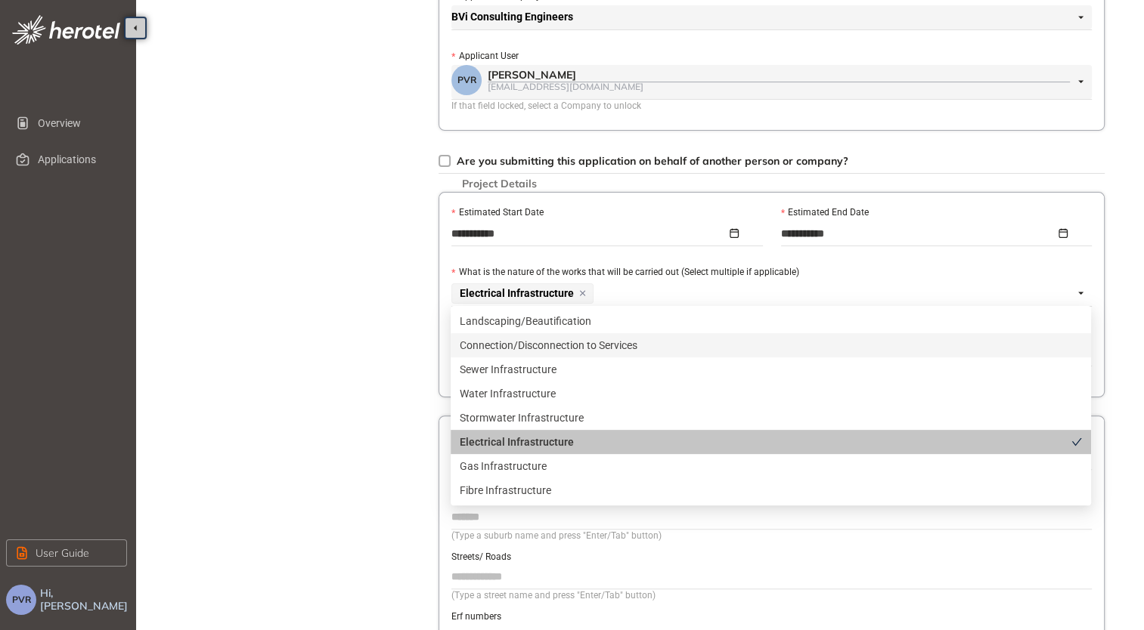
click at [562, 346] on div "Connection/Disconnection to Services" at bounding box center [771, 345] width 622 height 17
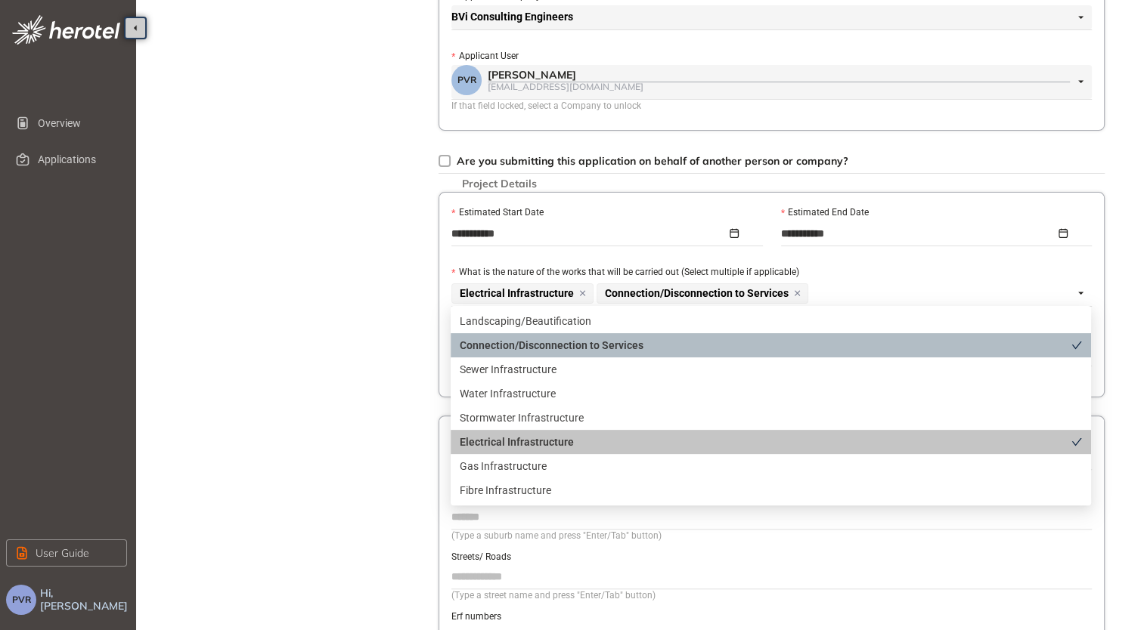
scroll to position [453, 0]
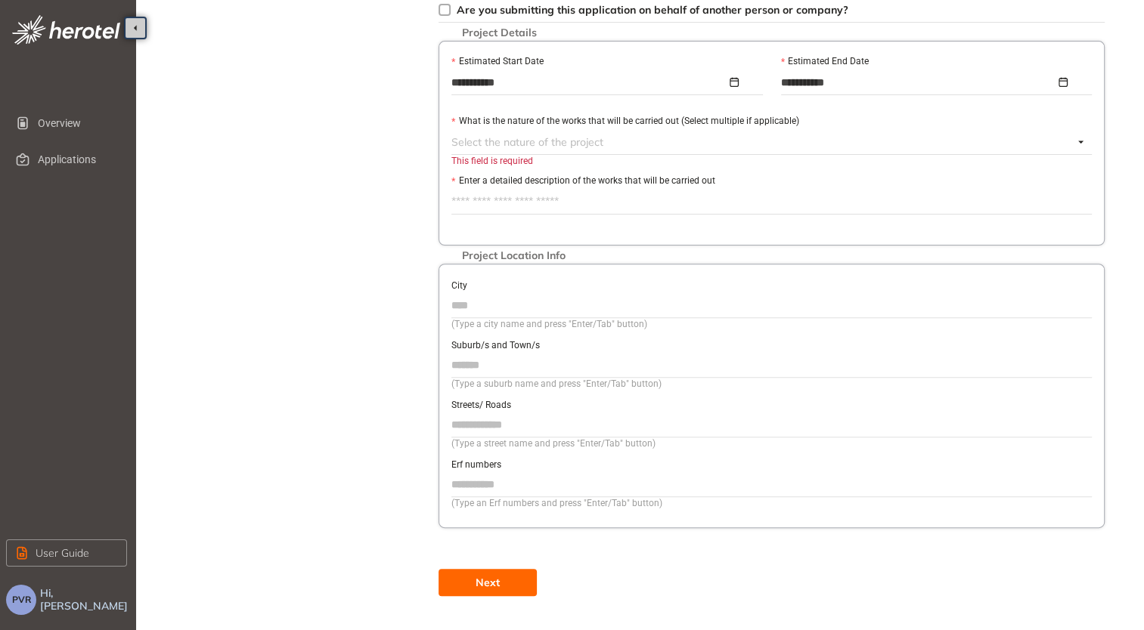
click at [962, 144] on div at bounding box center [762, 142] width 622 height 18
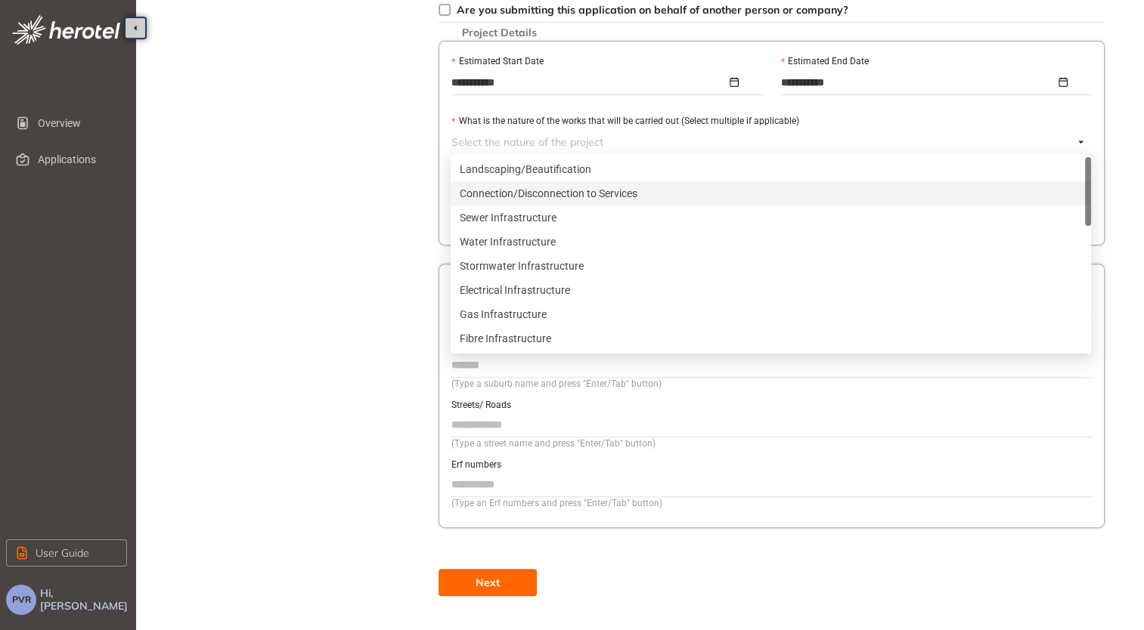
click at [554, 190] on div "Connection/Disconnection to Services" at bounding box center [771, 193] width 622 height 17
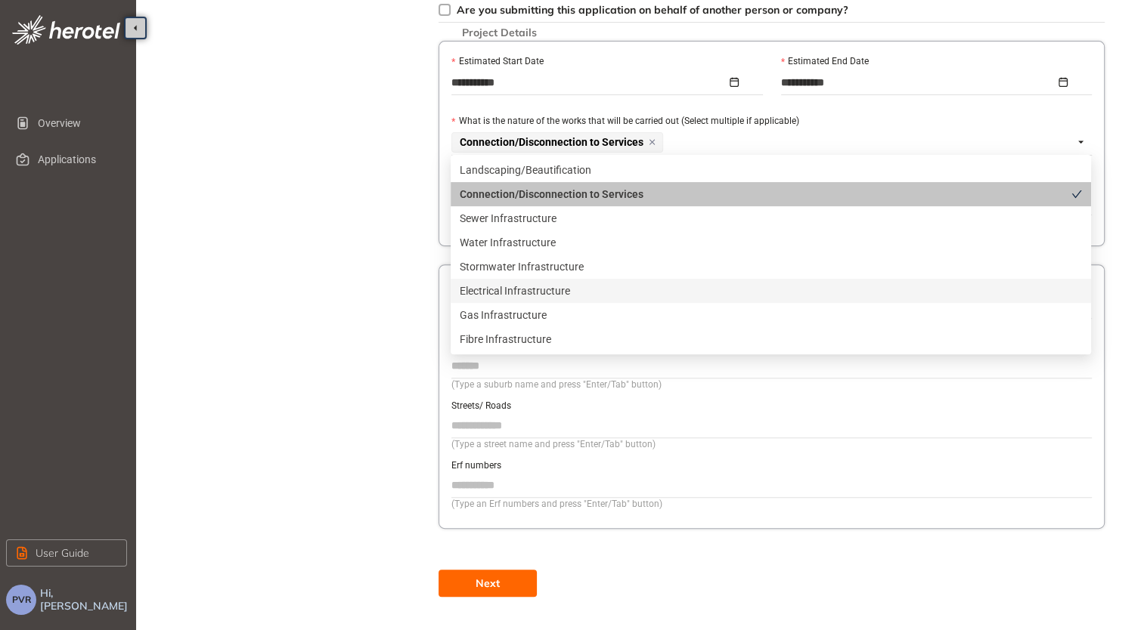
click at [542, 290] on div "Electrical Infrastructure" at bounding box center [771, 291] width 622 height 17
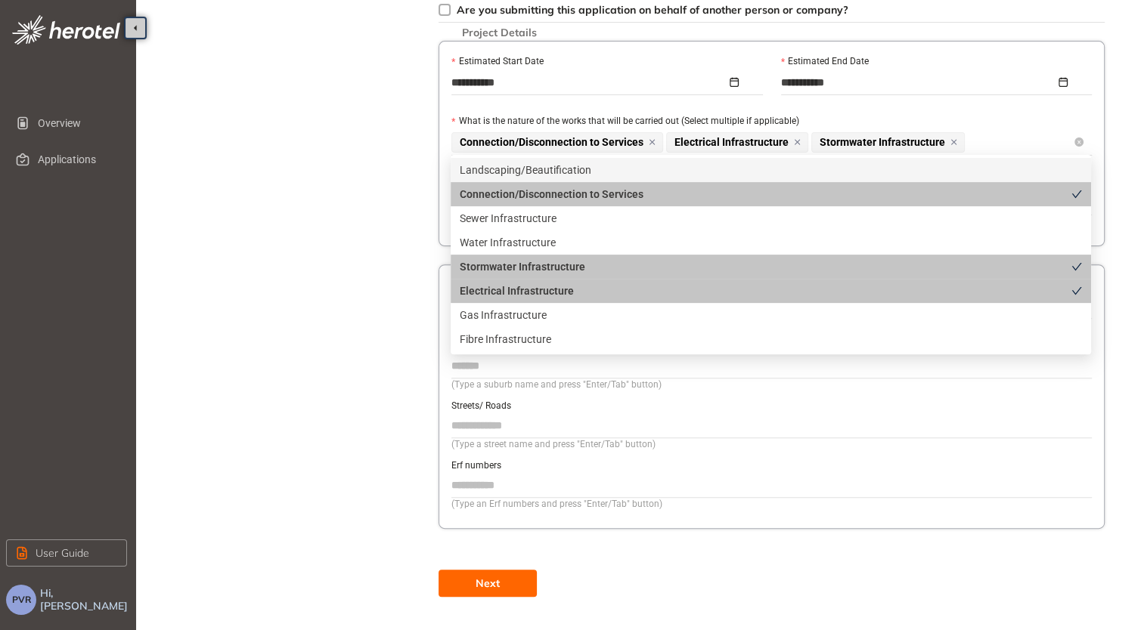
click at [959, 138] on icon at bounding box center [953, 142] width 11 height 9
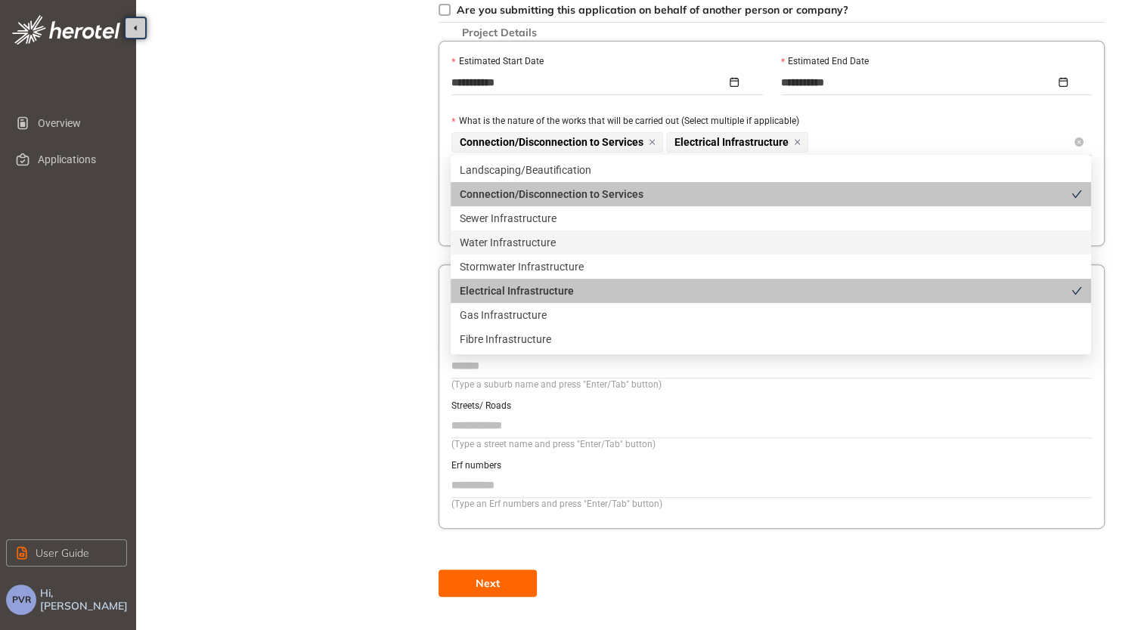
click at [366, 229] on div "Project Details Location Confirmation Upload documents" at bounding box center [295, 87] width 212 height 1019
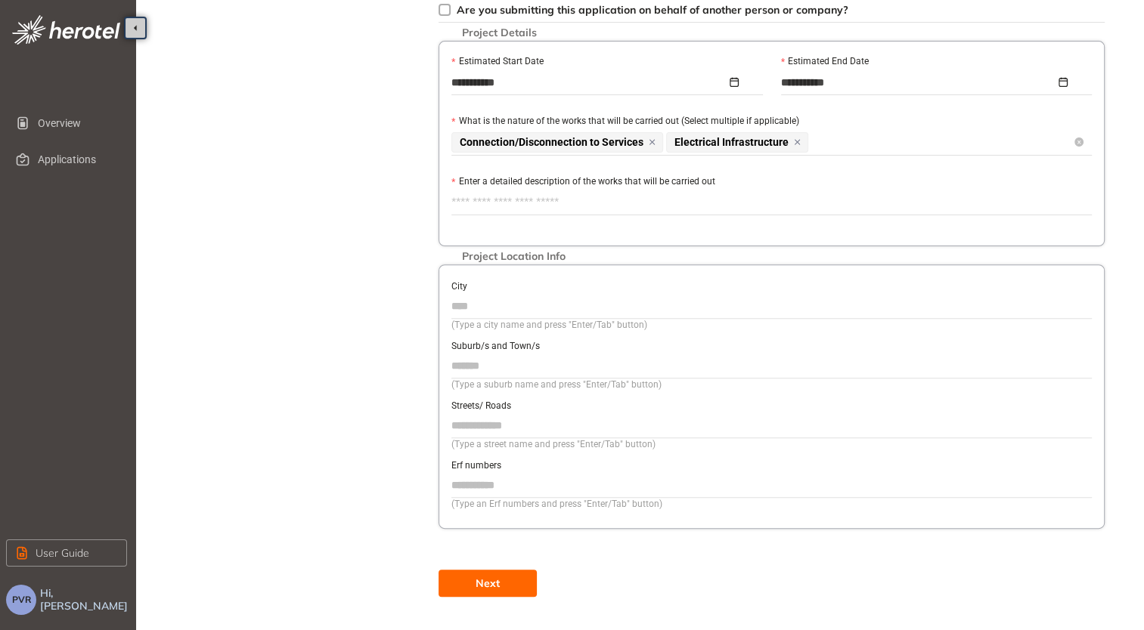
click at [503, 197] on textarea "Enter a detailed description of the works that will be carried out" at bounding box center [771, 202] width 640 height 24
click at [494, 203] on textarea "Enter a detailed description of the works that will be carried out" at bounding box center [771, 202] width 640 height 24
paste textarea "**********"
type textarea "**********"
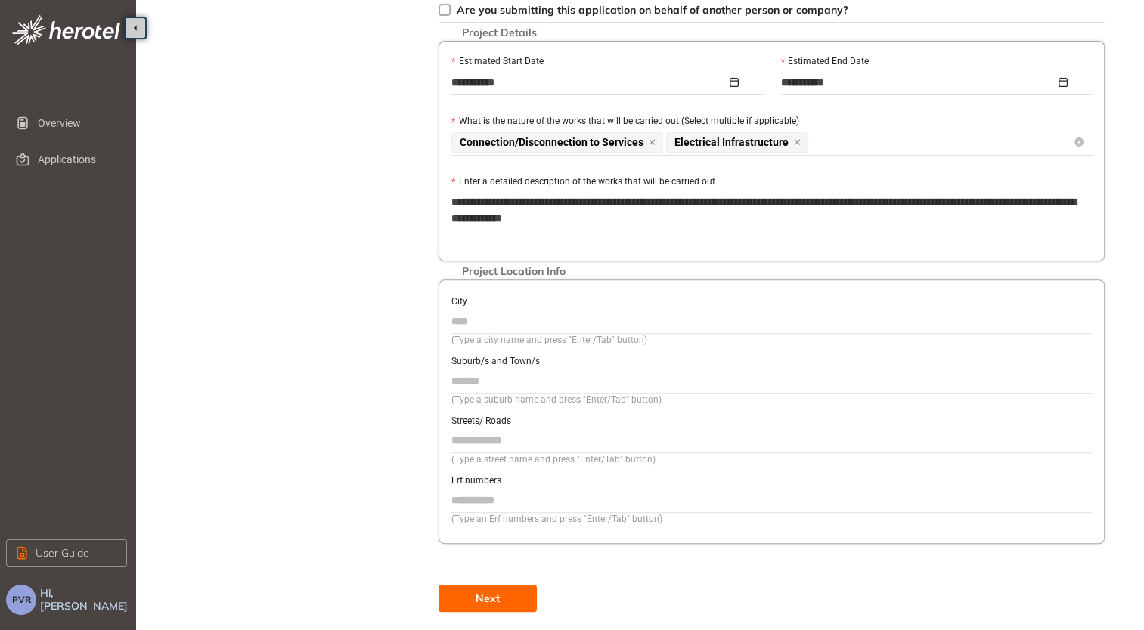
type textarea "**********"
click at [525, 319] on input "City" at bounding box center [771, 321] width 640 height 23
type input "*******"
click at [518, 382] on input "Suburb/s and Town/s" at bounding box center [771, 381] width 640 height 23
type input "*******"
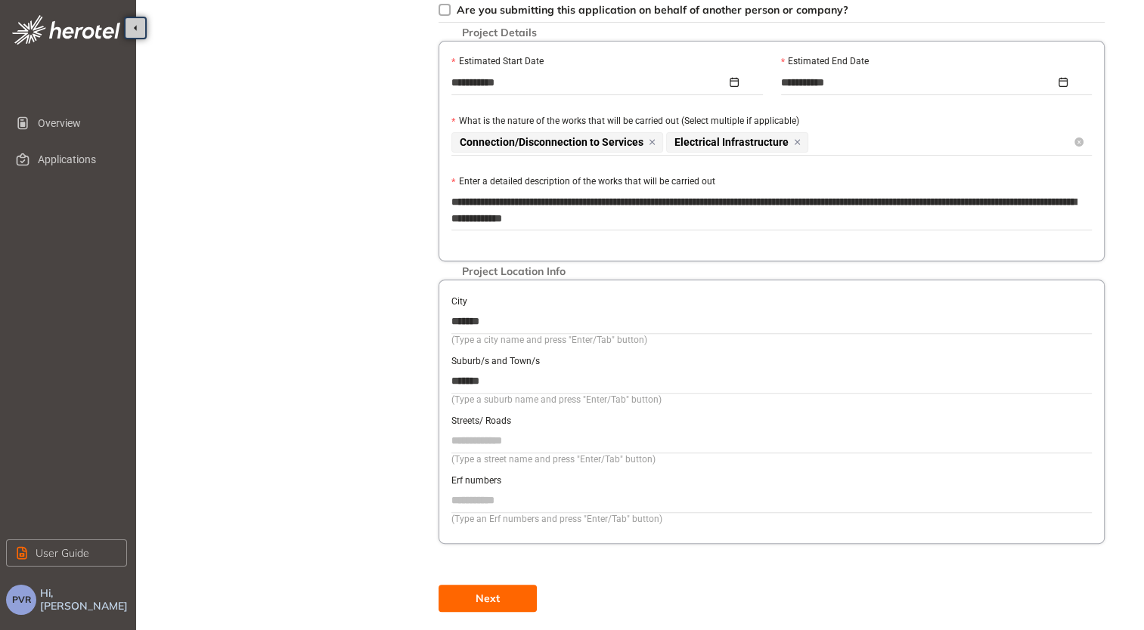
click at [511, 443] on input "Streets/ Roads" at bounding box center [771, 440] width 640 height 23
type input "**********"
click at [502, 491] on input "Erf numbers" at bounding box center [771, 500] width 640 height 23
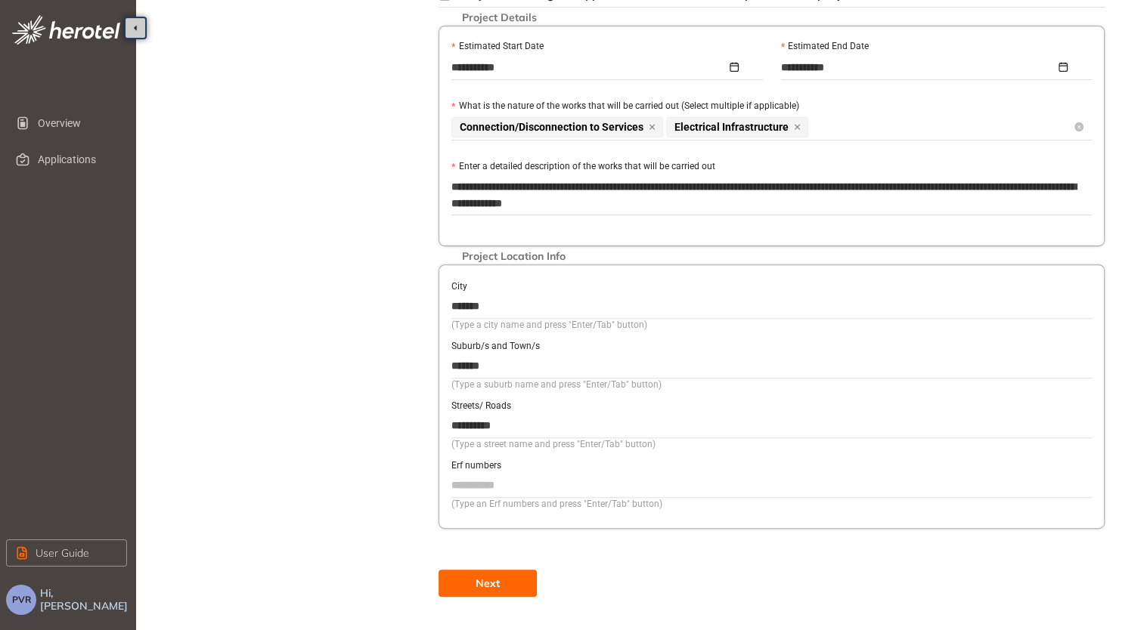
click at [520, 583] on button "Next" at bounding box center [487, 583] width 98 height 27
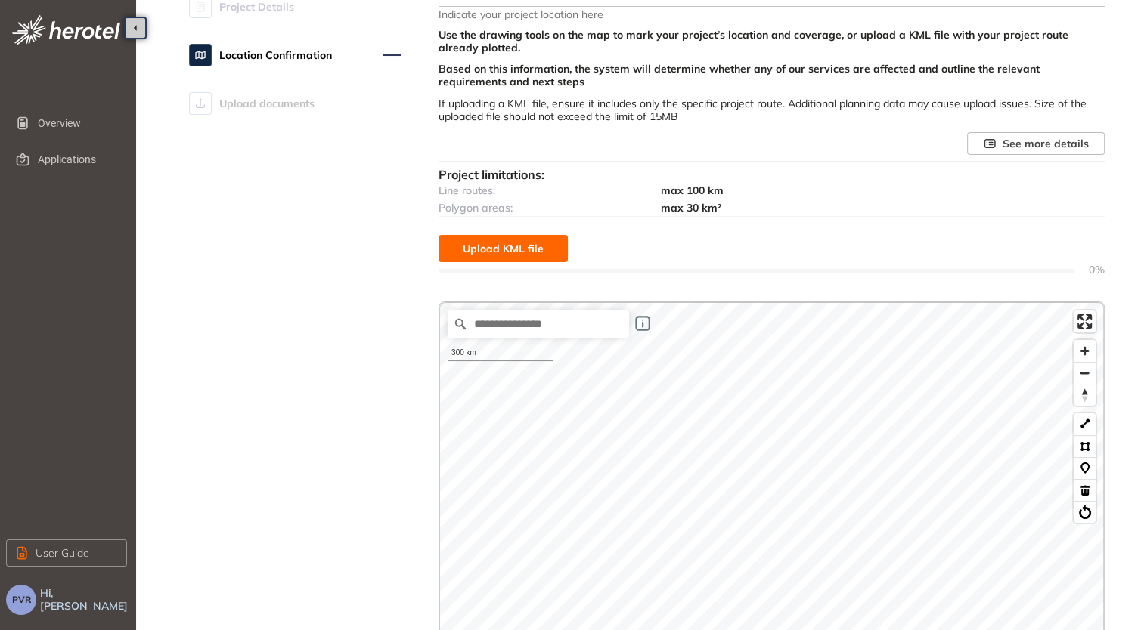
click at [522, 247] on span "Upload KML file" at bounding box center [503, 248] width 81 height 17
click at [506, 255] on span "Upload KML file" at bounding box center [503, 248] width 81 height 17
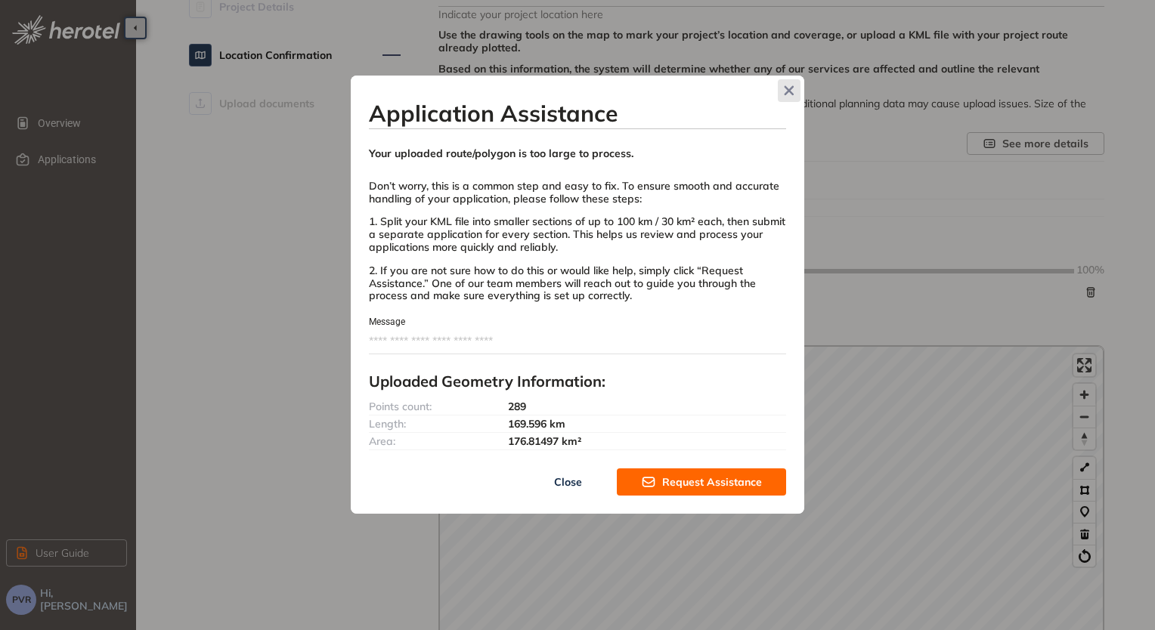
click at [792, 98] on span "Close" at bounding box center [789, 90] width 23 height 23
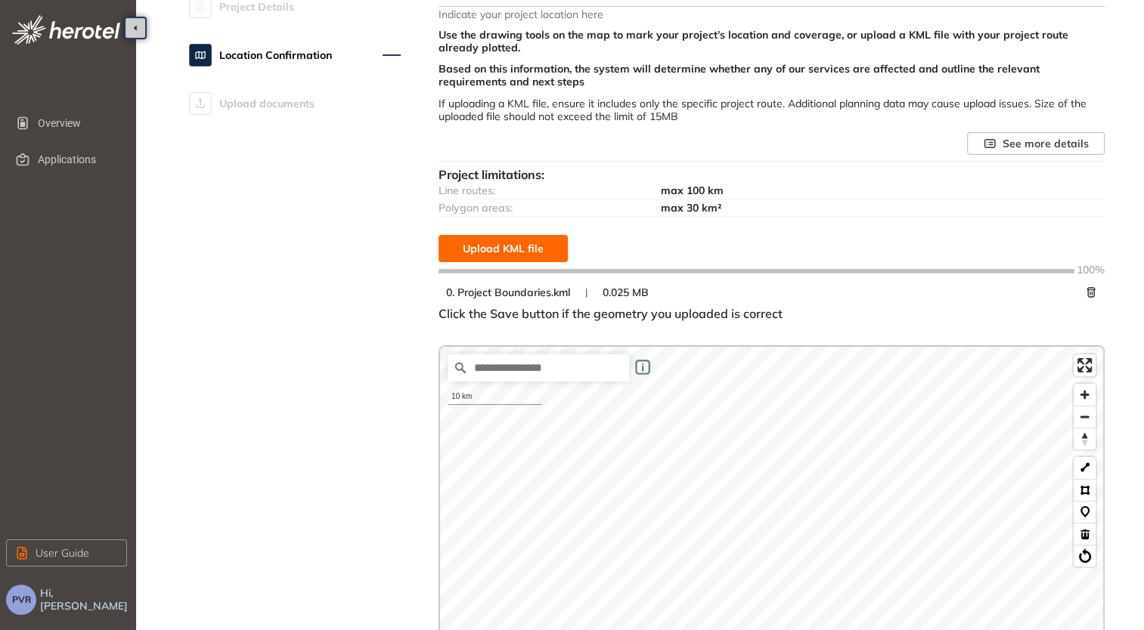
click at [537, 246] on span "Upload KML file" at bounding box center [503, 248] width 81 height 17
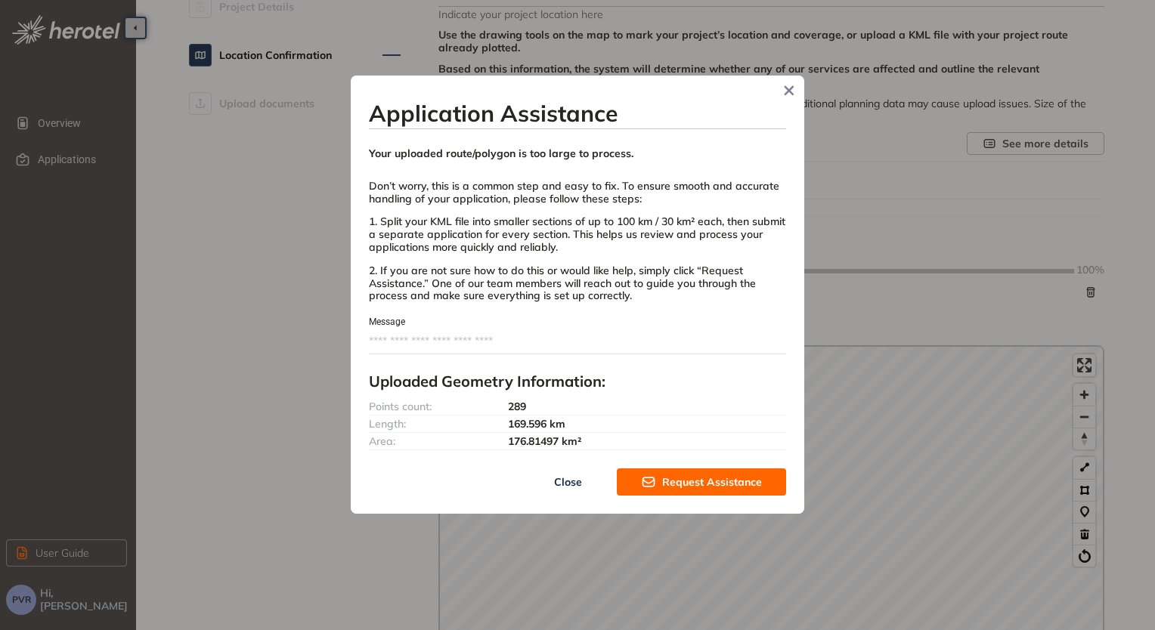
click at [558, 482] on span "Close" at bounding box center [568, 482] width 28 height 17
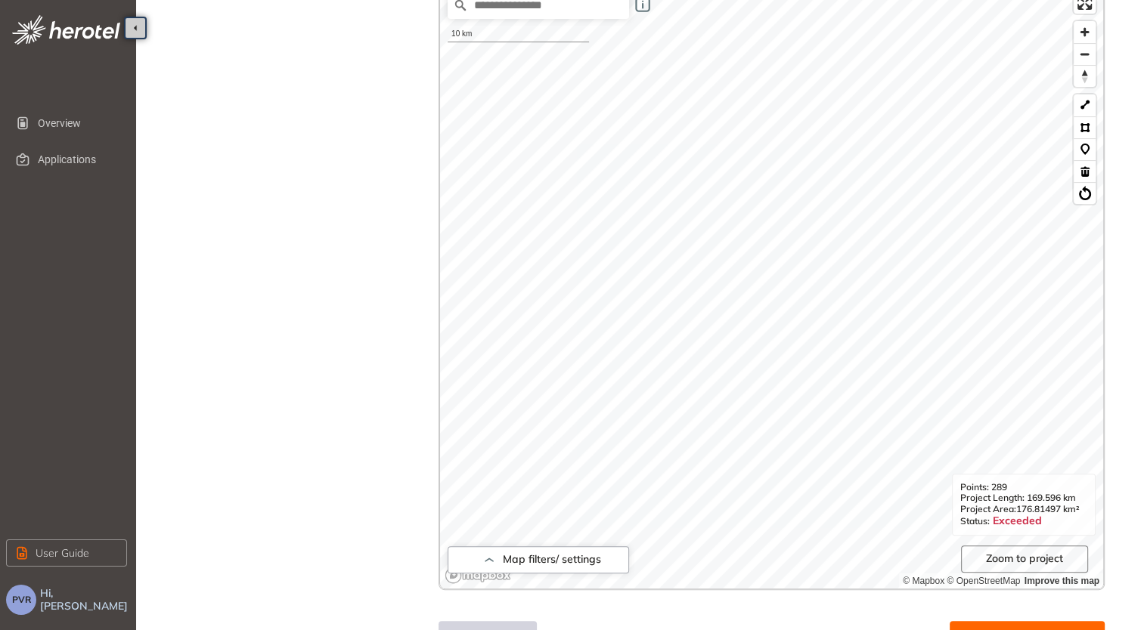
scroll to position [487, 0]
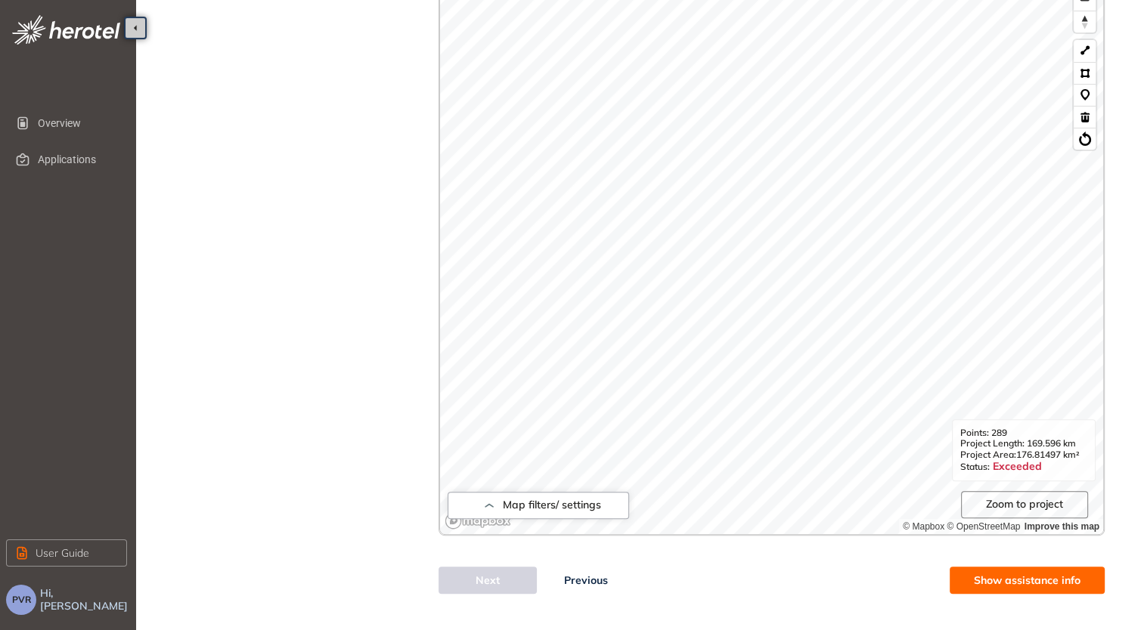
click at [1044, 501] on span "Zoom to project" at bounding box center [1024, 504] width 77 height 13
drag, startPoint x: 322, startPoint y: 317, endPoint x: 314, endPoint y: 391, distance: 73.7
click at [314, 391] on div "Project Details Location Confirmation Upload documents" at bounding box center [295, 69] width 212 height 1049
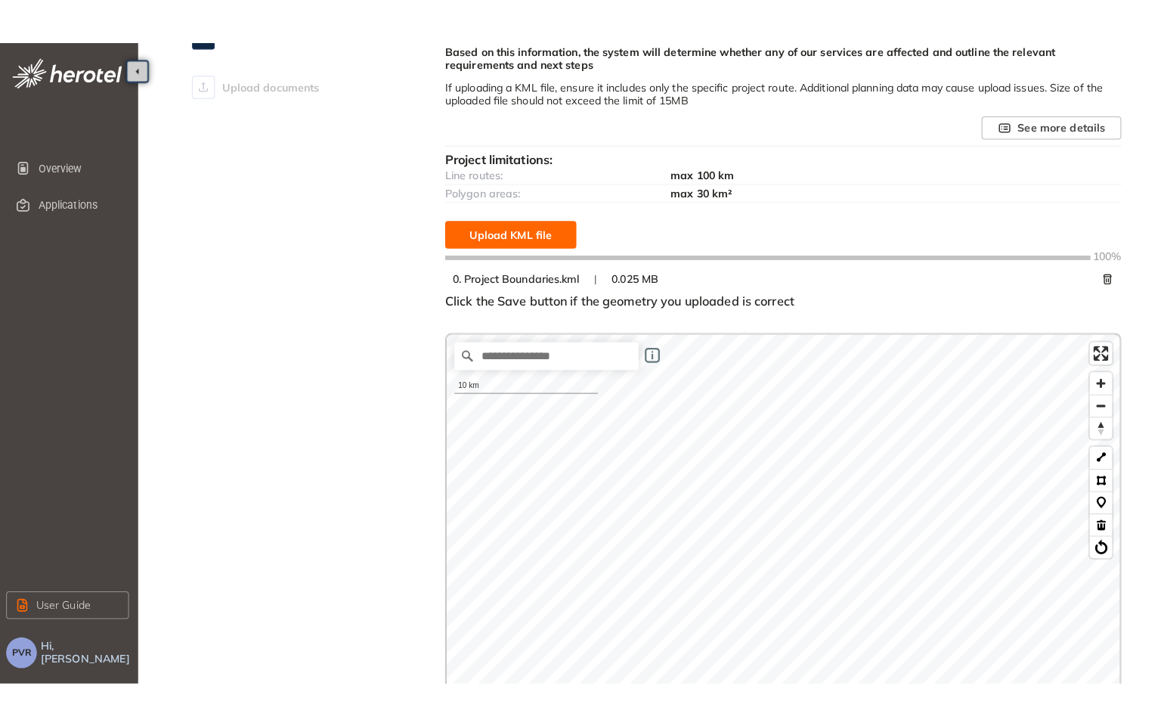
scroll to position [109, 0]
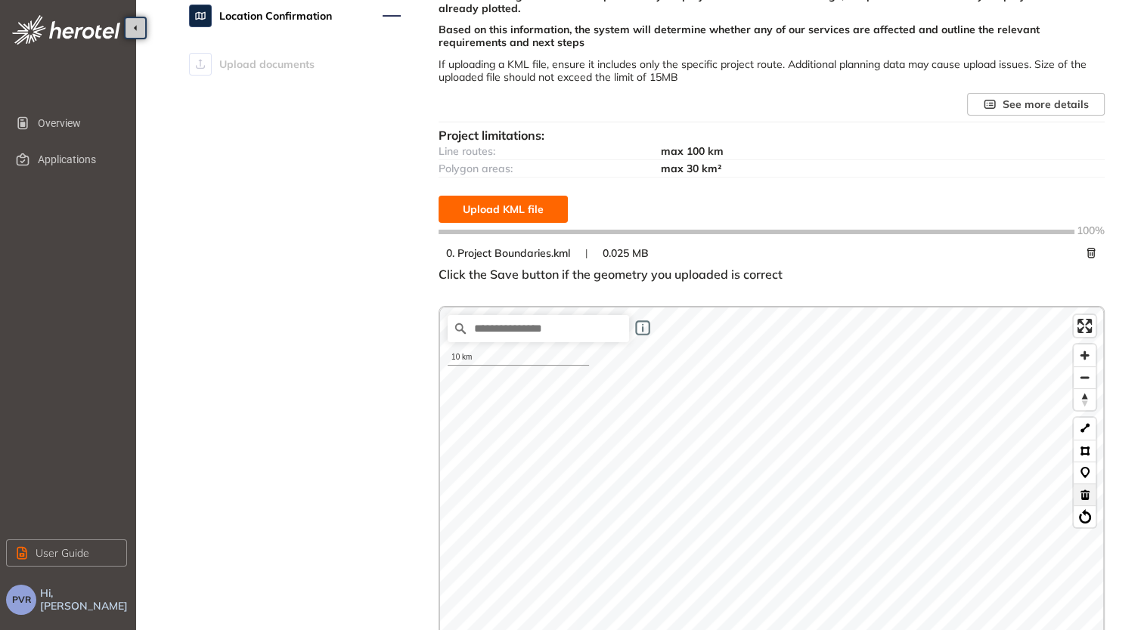
click at [1088, 494] on button at bounding box center [1084, 495] width 22 height 22
click at [1088, 255] on icon "button" at bounding box center [1090, 253] width 15 height 11
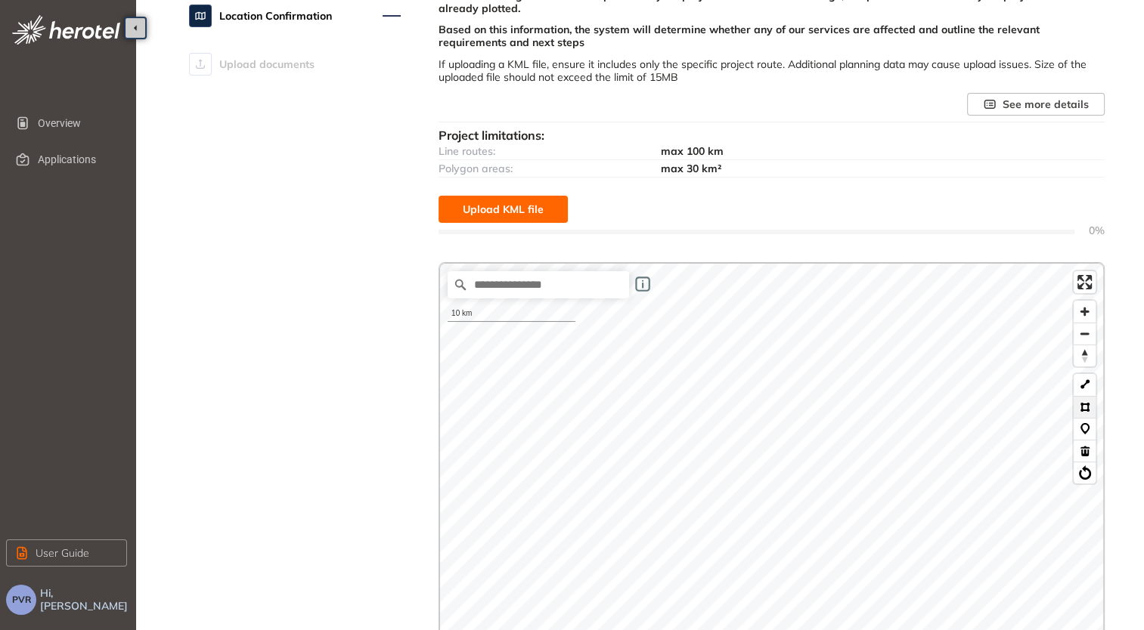
click at [1086, 408] on button at bounding box center [1084, 407] width 22 height 22
click at [1085, 287] on span "Enter fullscreen" at bounding box center [1084, 282] width 22 height 22
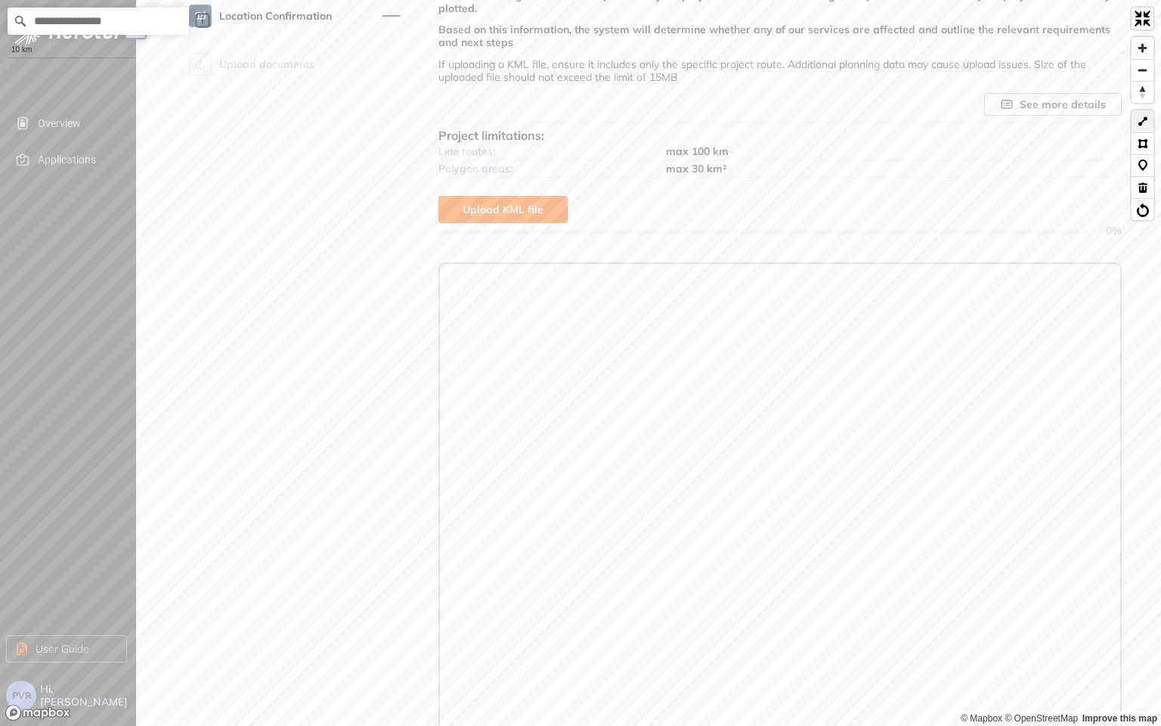
click at [1142, 122] on button at bounding box center [1142, 121] width 22 height 22
click at [1146, 119] on button at bounding box center [1142, 121] width 22 height 22
click at [1142, 121] on button at bounding box center [1142, 121] width 22 height 22
click at [1146, 139] on button at bounding box center [1142, 143] width 22 height 22
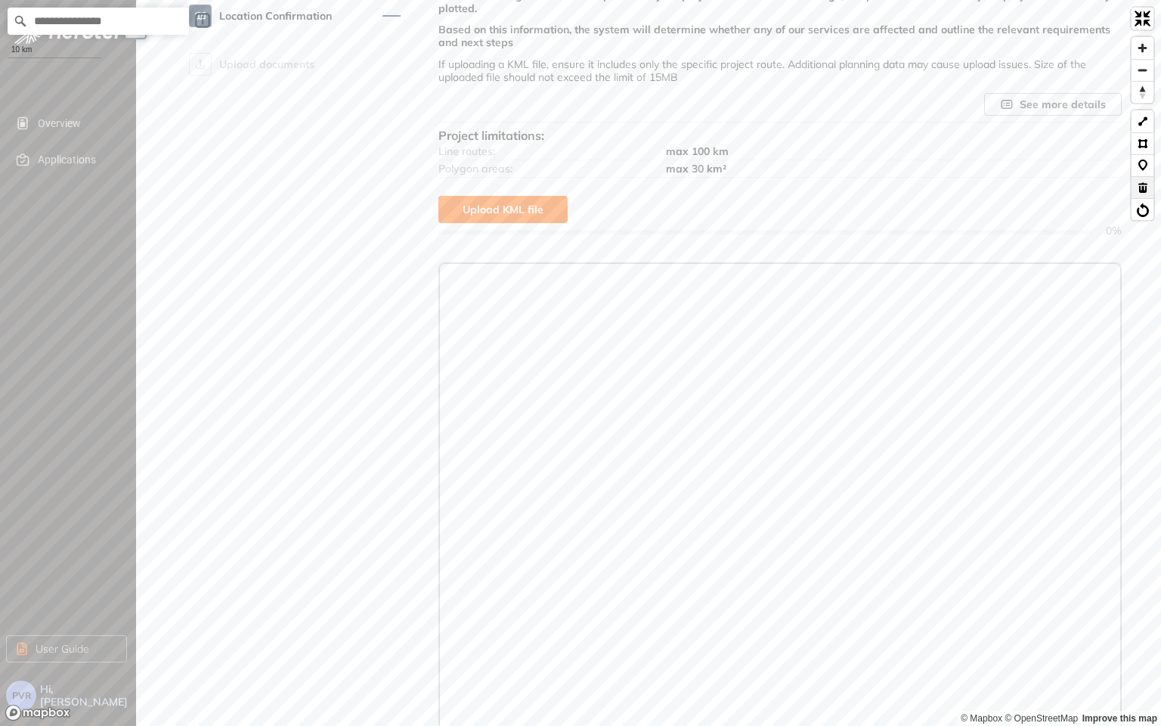
click at [1143, 188] on button at bounding box center [1142, 187] width 22 height 22
click at [1140, 142] on button at bounding box center [1142, 143] width 22 height 22
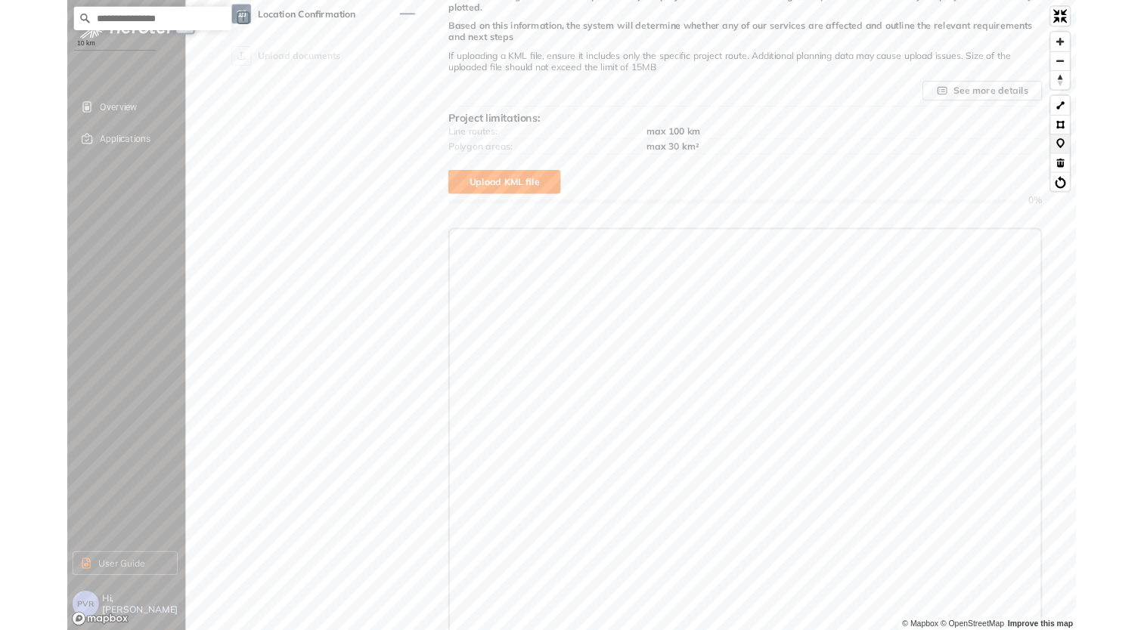
scroll to position [0, 0]
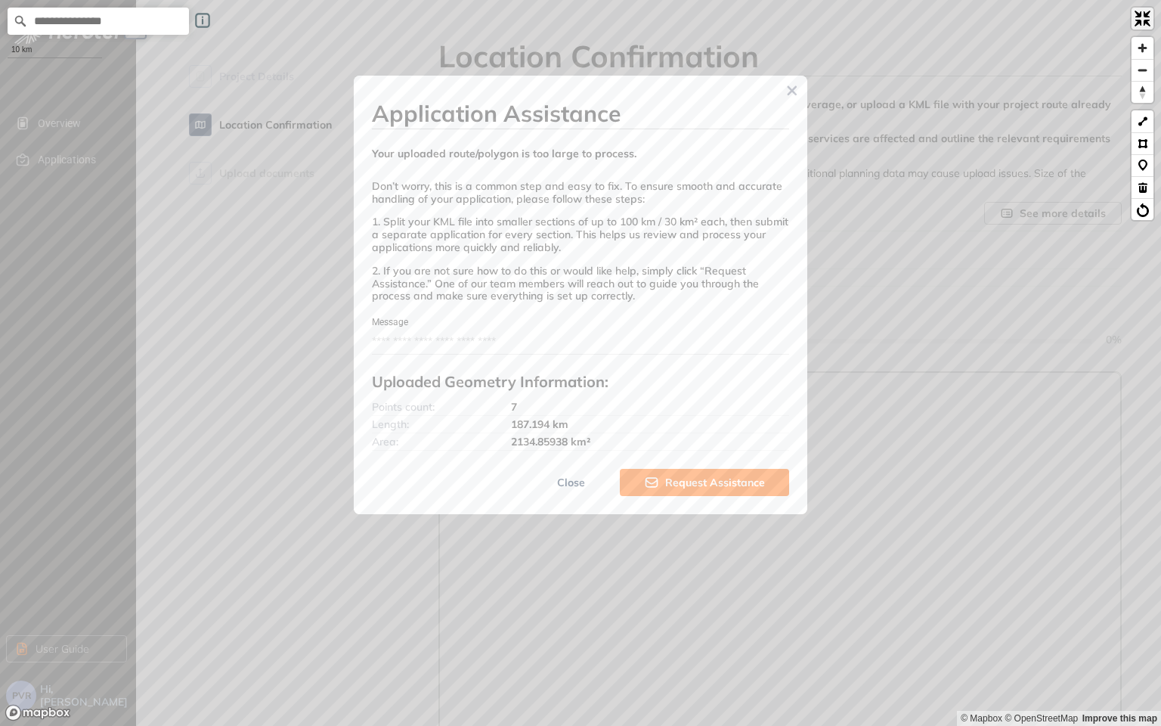
click at [1148, 18] on span "Exit fullscreen" at bounding box center [1142, 19] width 22 height 22
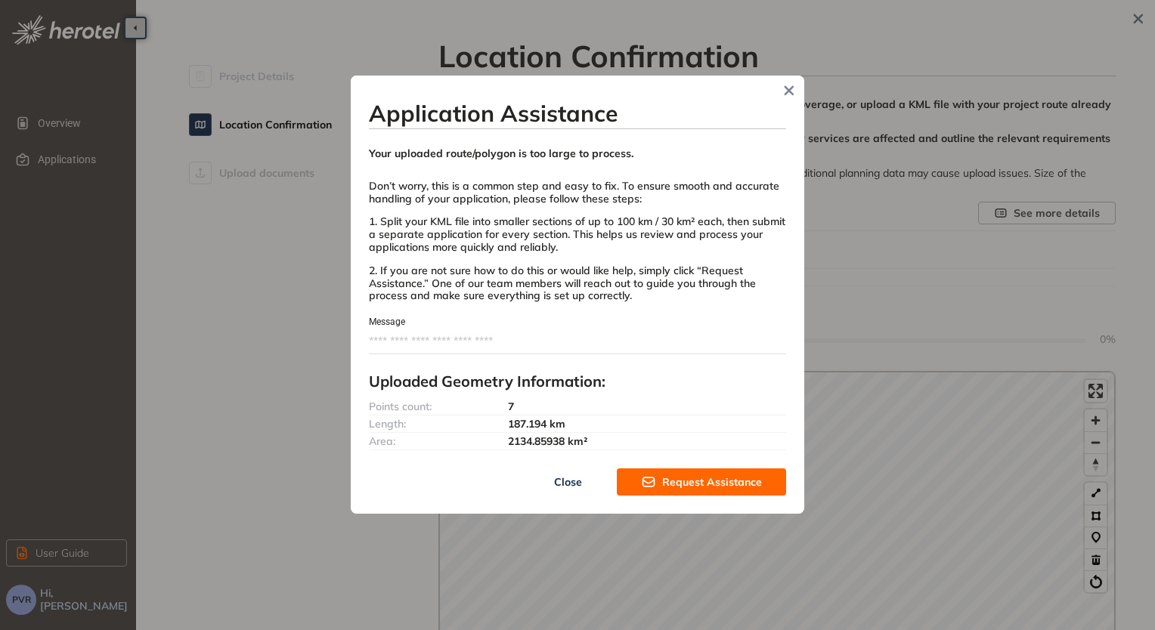
click at [574, 483] on span "Close" at bounding box center [568, 482] width 28 height 17
click at [580, 476] on span "Close" at bounding box center [568, 482] width 28 height 17
click at [568, 481] on span "Close" at bounding box center [568, 482] width 28 height 17
click at [576, 479] on span "Close" at bounding box center [568, 482] width 28 height 17
drag, startPoint x: 574, startPoint y: 476, endPoint x: 883, endPoint y: 446, distance: 309.8
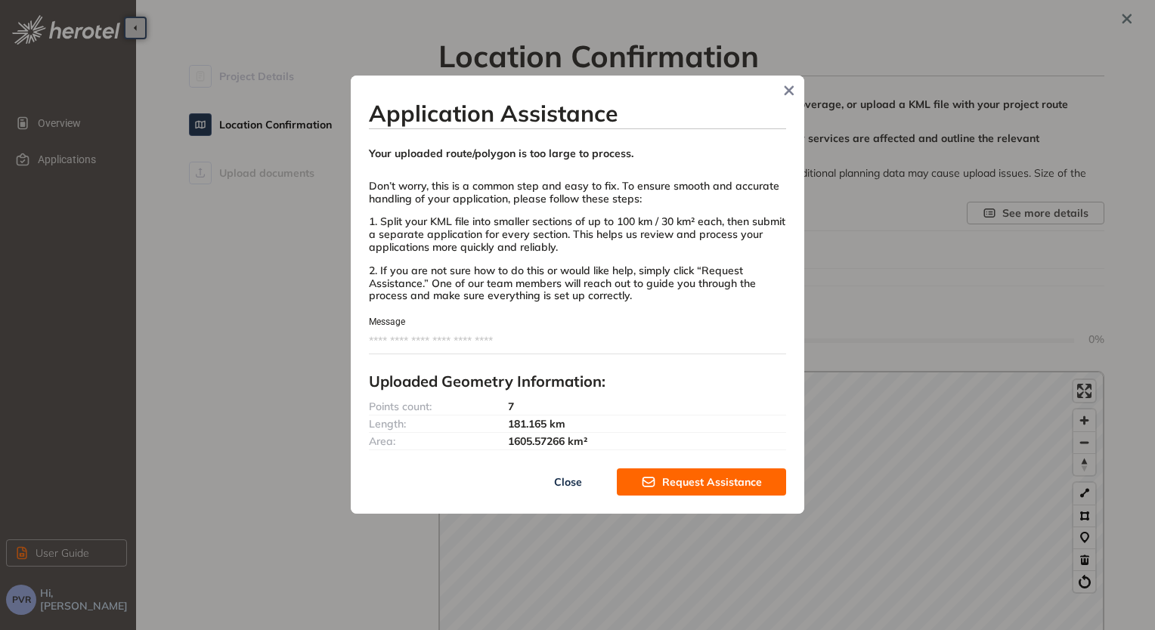
click at [576, 476] on span "Close" at bounding box center [568, 482] width 28 height 17
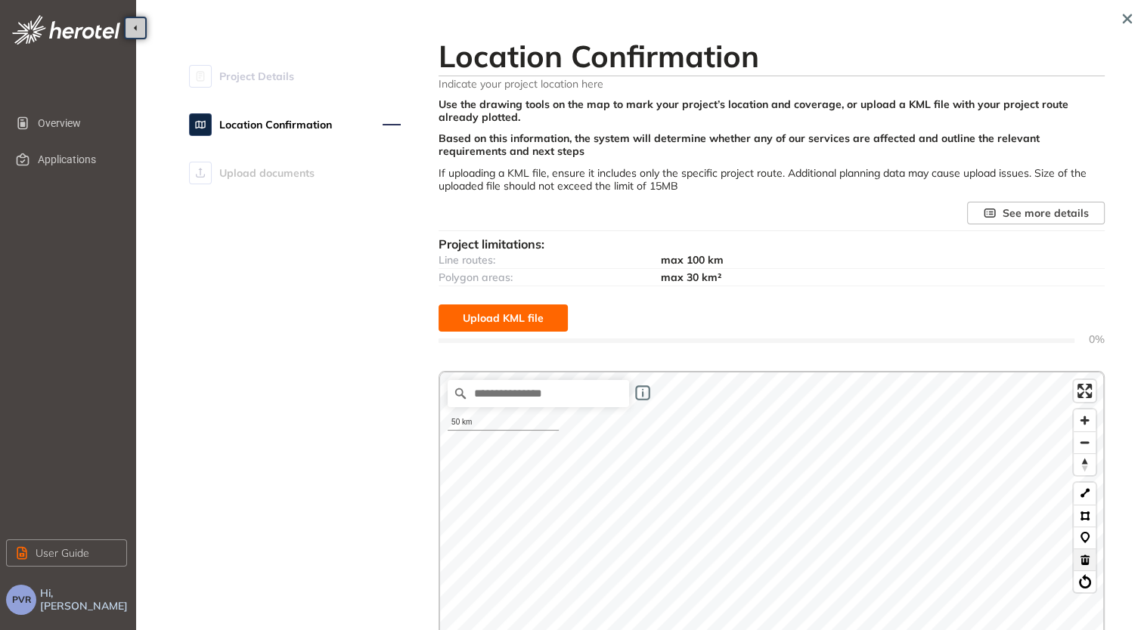
click at [1087, 558] on button at bounding box center [1084, 560] width 22 height 22
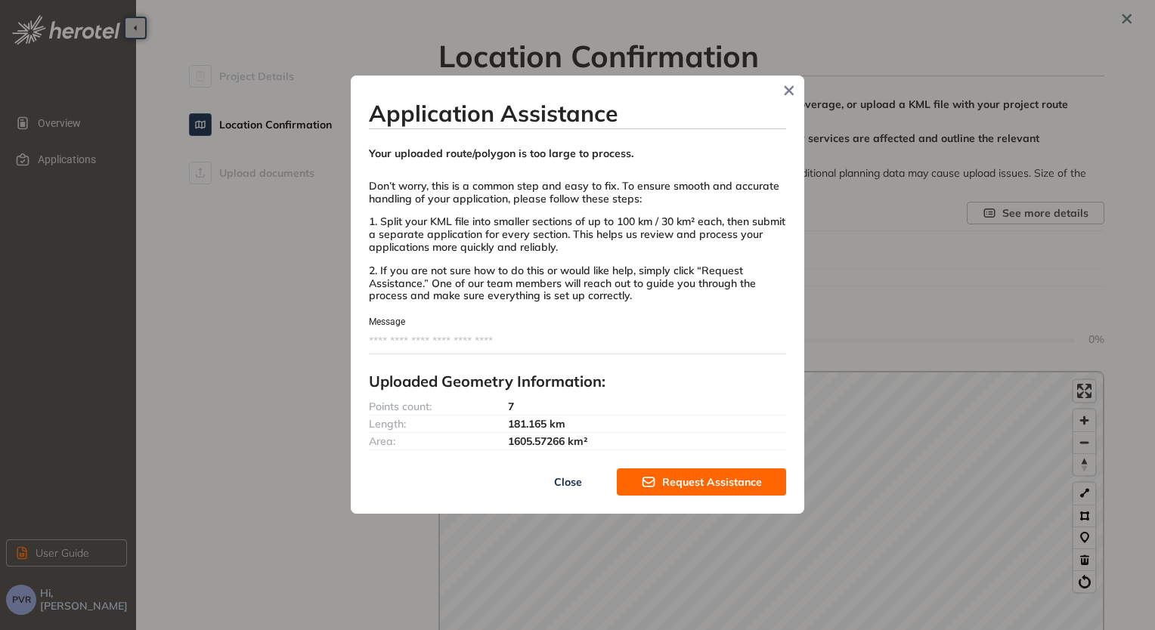
click at [566, 481] on span "Close" at bounding box center [568, 482] width 28 height 17
click at [594, 485] on button "Close" at bounding box center [567, 482] width 98 height 27
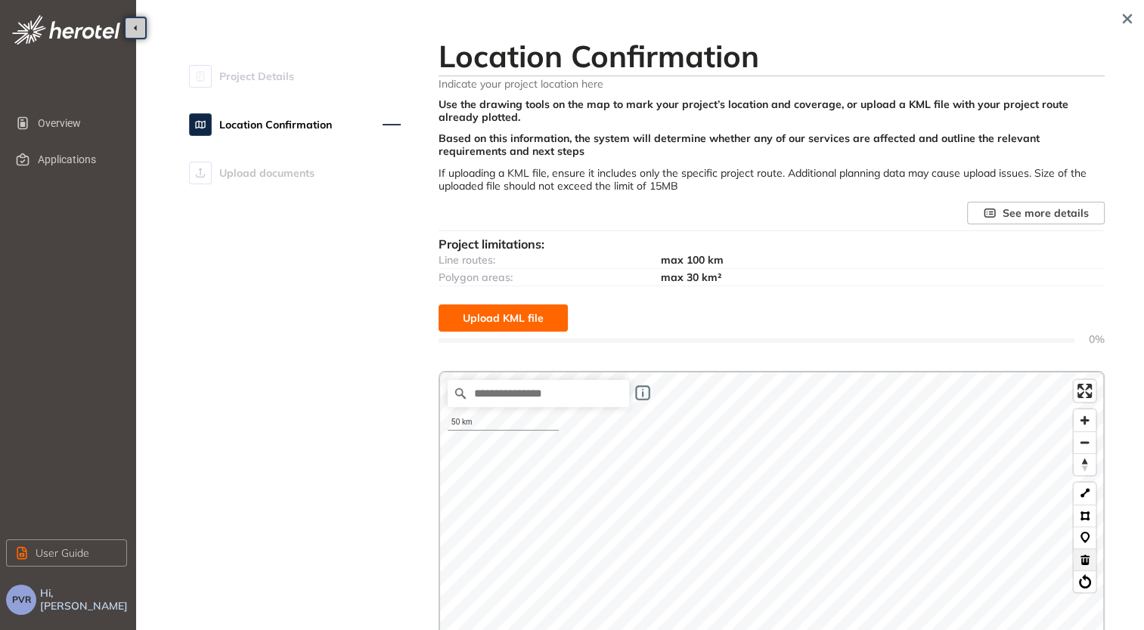
click at [1082, 561] on button at bounding box center [1084, 560] width 22 height 22
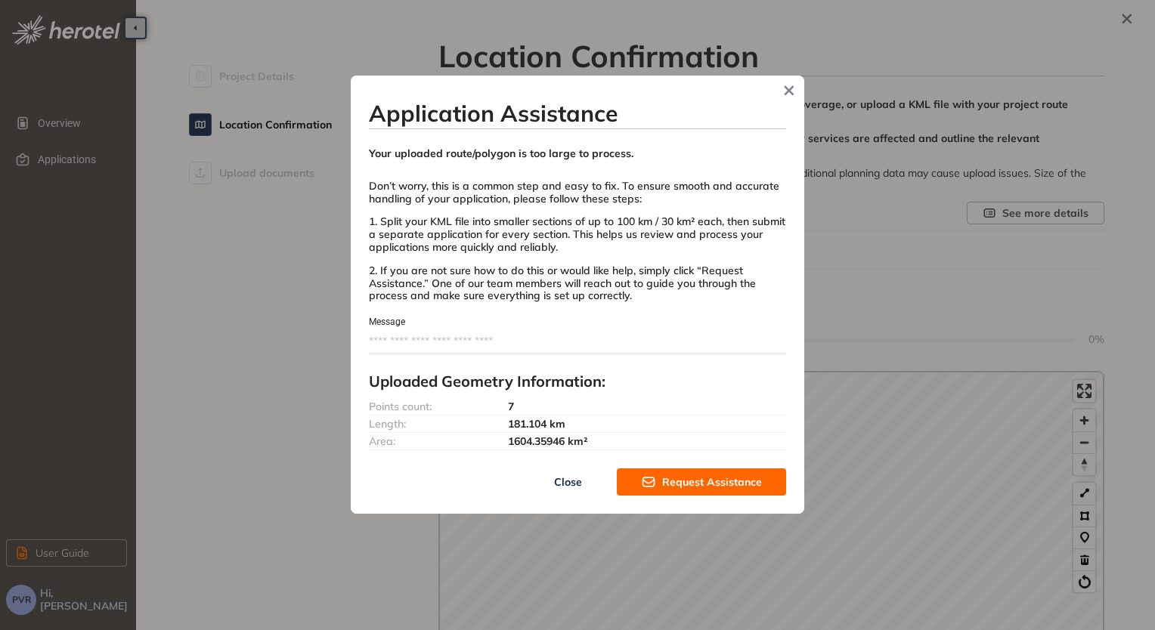
click at [549, 484] on button "Close" at bounding box center [567, 482] width 98 height 27
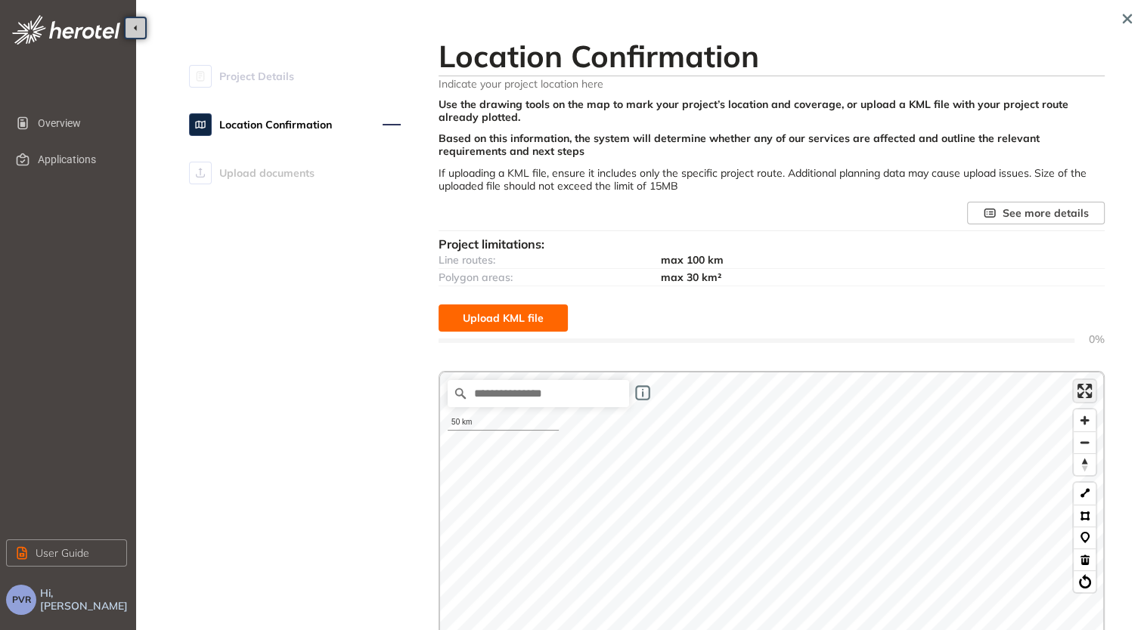
click at [1088, 389] on span "Enter fullscreen" at bounding box center [1084, 391] width 22 height 22
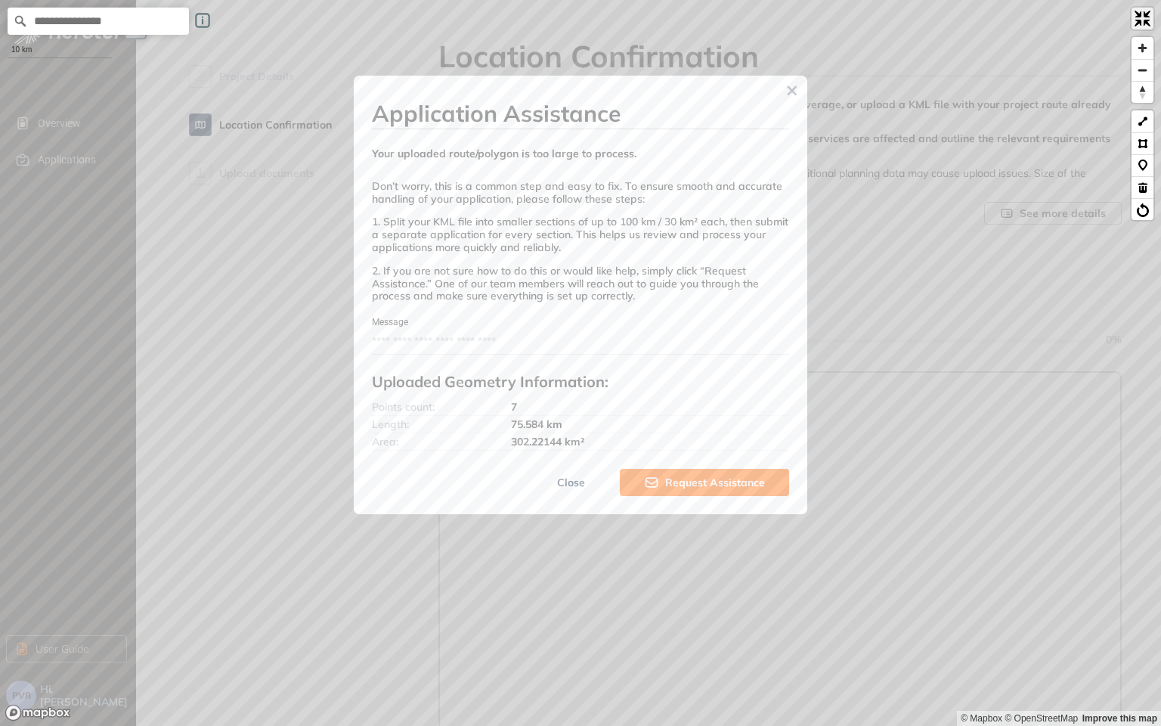
click at [1144, 19] on span "Exit fullscreen" at bounding box center [1142, 19] width 22 height 22
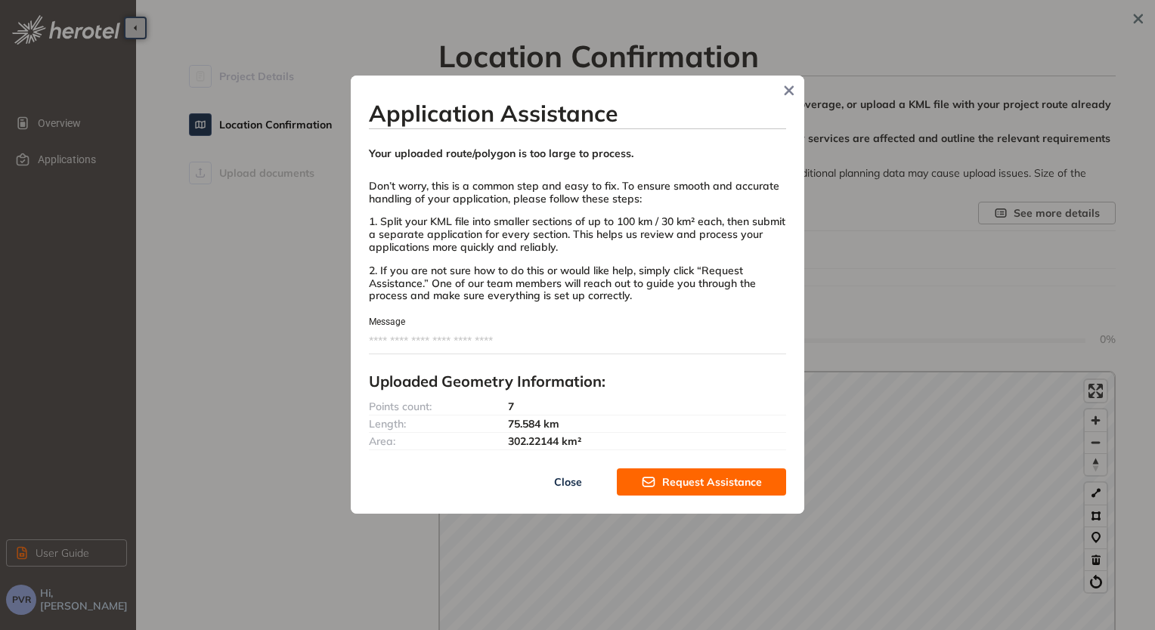
click at [589, 479] on button "Close" at bounding box center [567, 482] width 98 height 27
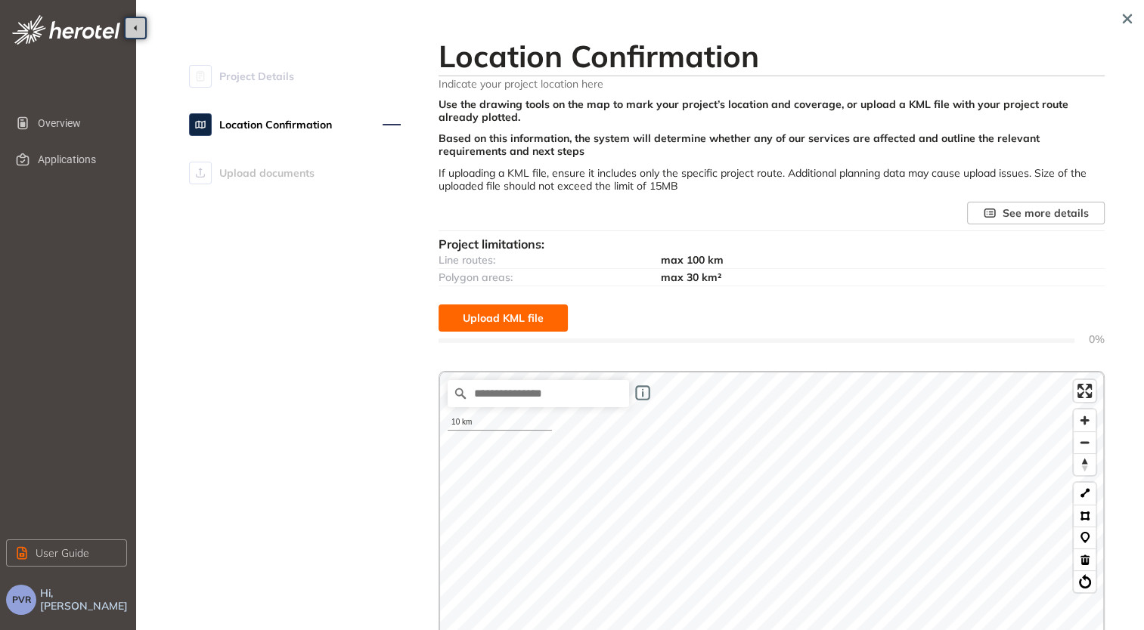
click at [798, 358] on div "Use the drawing tools on the map to mark your project’s location and coverage, …" at bounding box center [771, 538] width 666 height 881
click at [1087, 559] on button at bounding box center [1084, 560] width 22 height 22
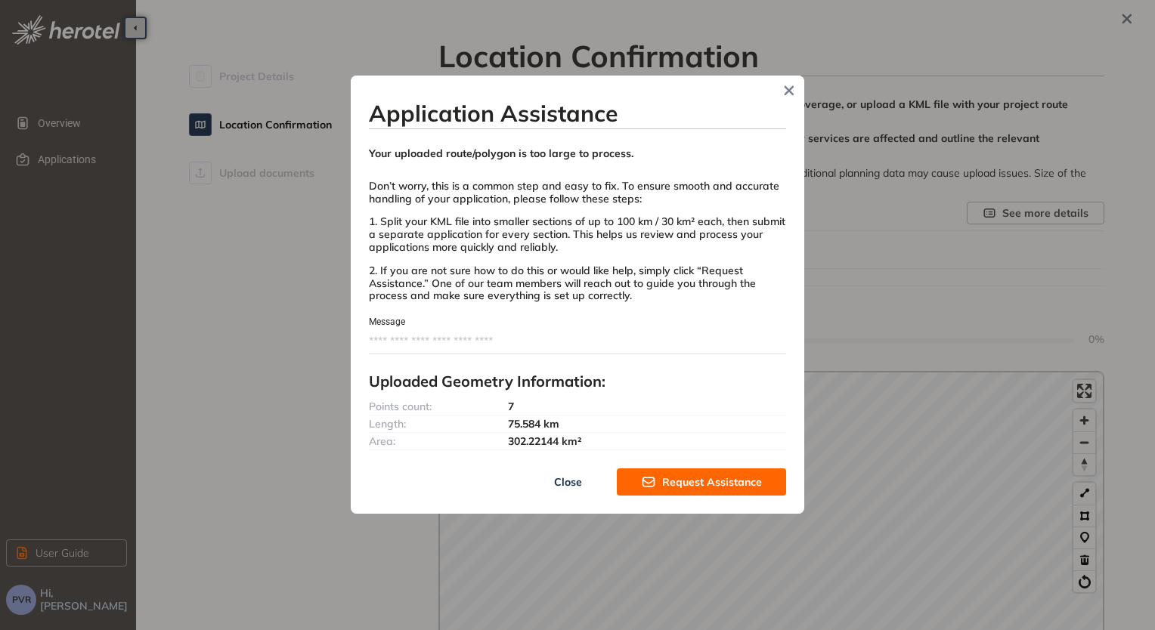
click at [587, 473] on button "Close" at bounding box center [567, 482] width 98 height 27
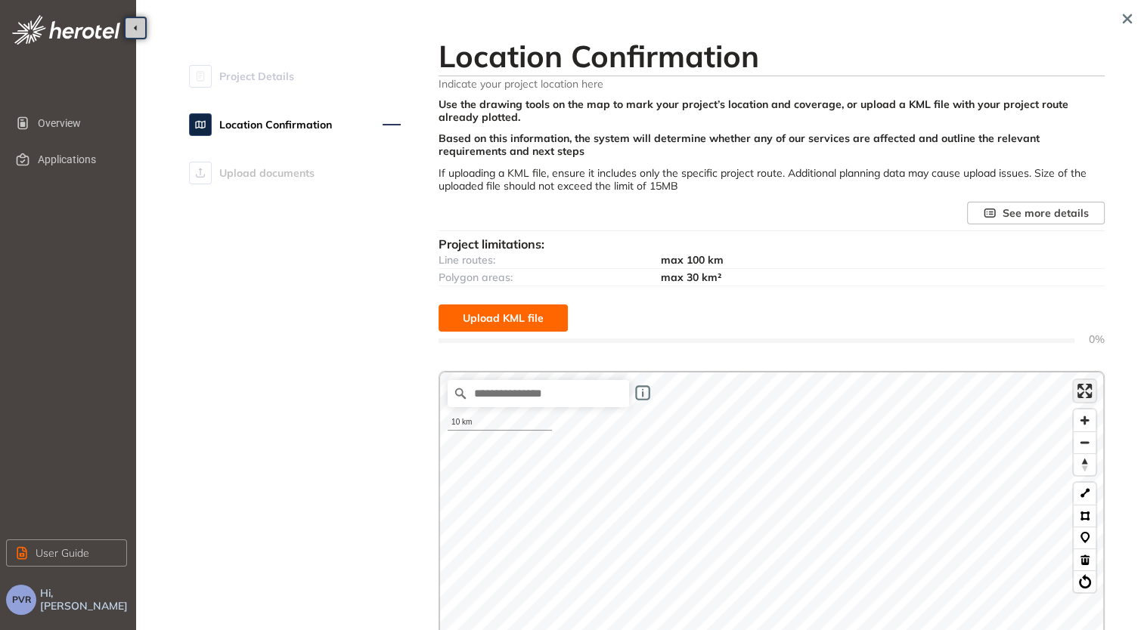
click at [1079, 398] on span "Enter fullscreen" at bounding box center [1084, 391] width 22 height 22
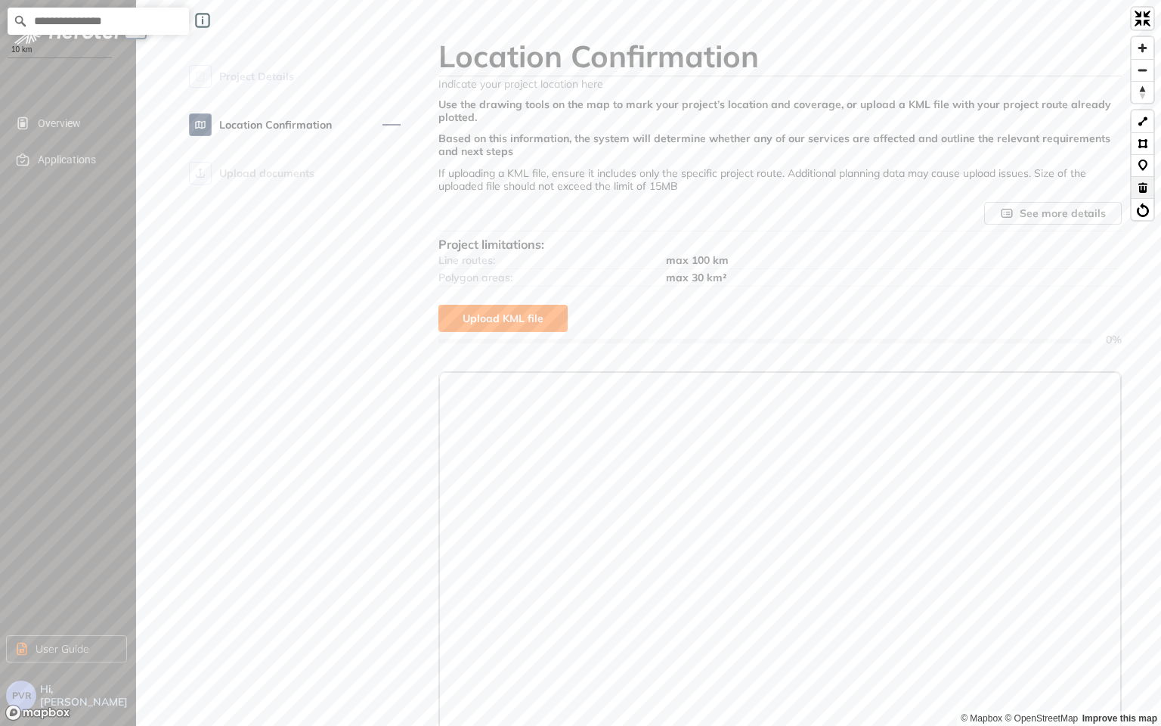
click at [1147, 189] on button at bounding box center [1142, 187] width 22 height 22
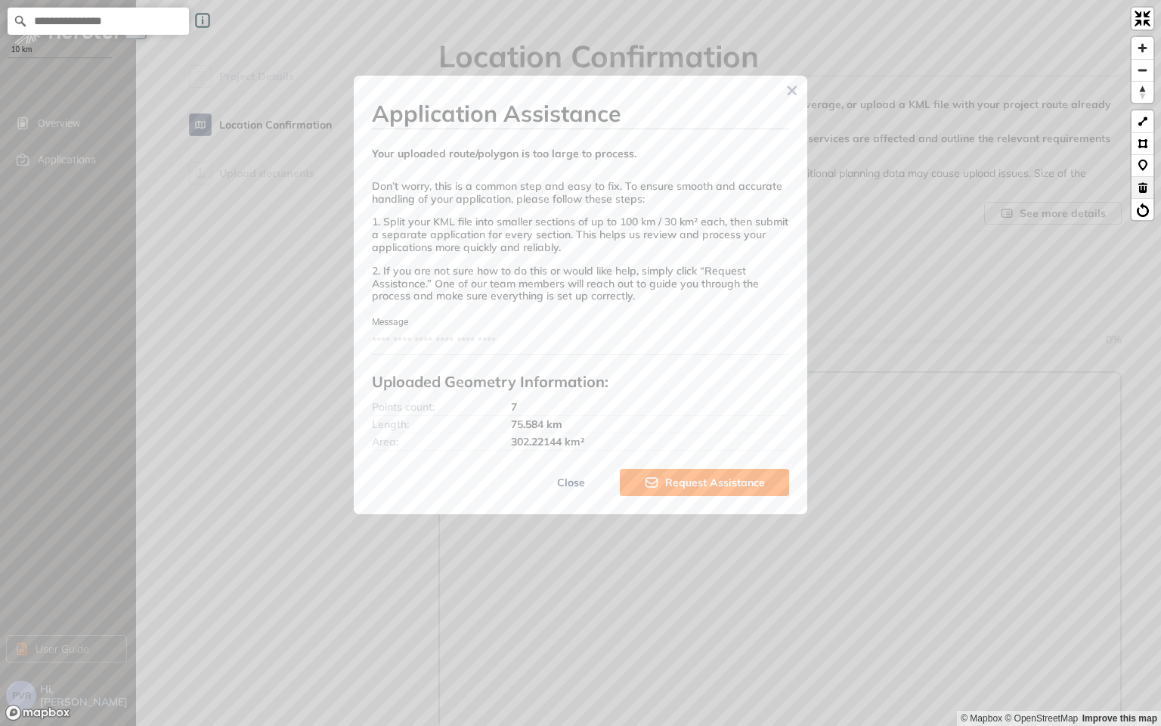
click at [1147, 193] on button at bounding box center [1142, 187] width 22 height 22
click at [1146, 190] on button at bounding box center [1142, 187] width 22 height 22
click at [1143, 187] on button at bounding box center [1142, 187] width 22 height 22
click at [1141, 190] on button at bounding box center [1142, 187] width 22 height 22
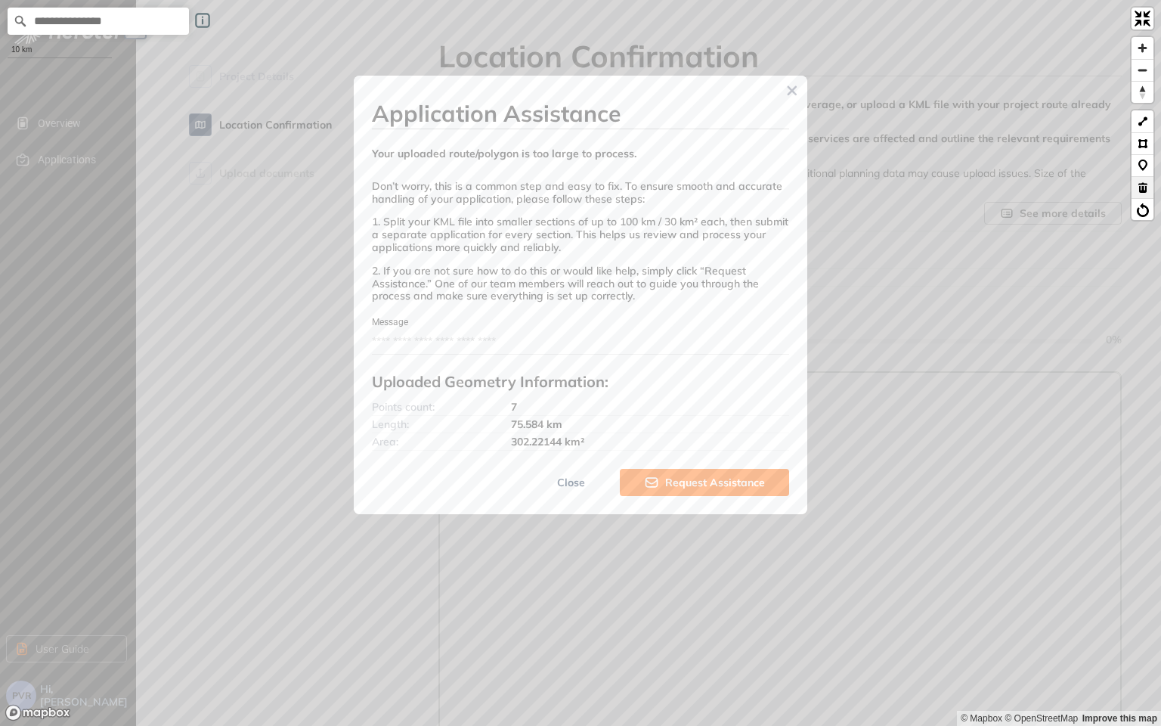
click at [1141, 190] on button at bounding box center [1142, 187] width 22 height 22
click at [1143, 206] on button at bounding box center [1142, 209] width 22 height 22
click at [1145, 166] on button at bounding box center [1142, 165] width 22 height 22
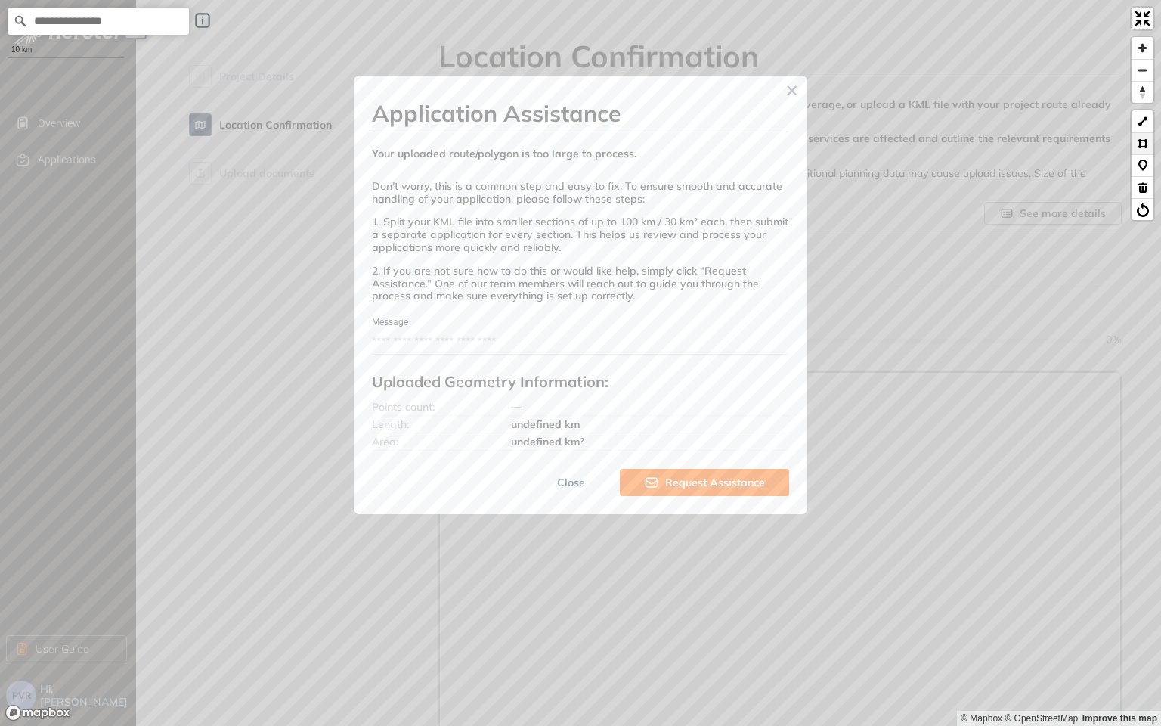
click at [1143, 145] on button at bounding box center [1142, 143] width 22 height 22
click at [1134, 23] on span "Exit fullscreen" at bounding box center [1142, 19] width 22 height 22
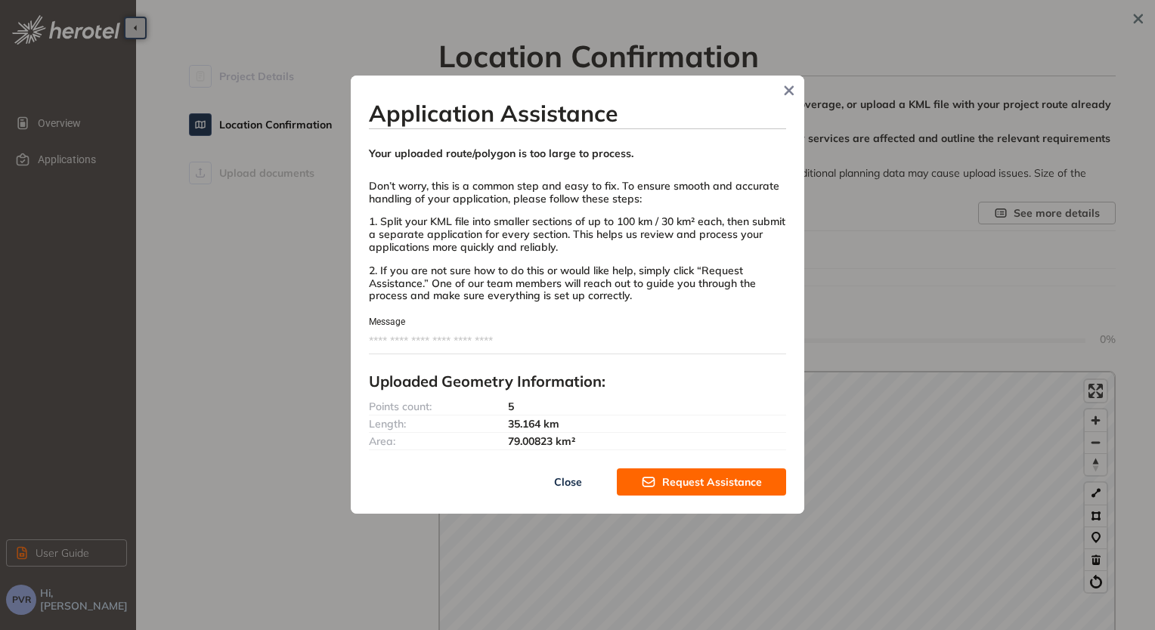
click at [577, 479] on span "Close" at bounding box center [568, 482] width 28 height 17
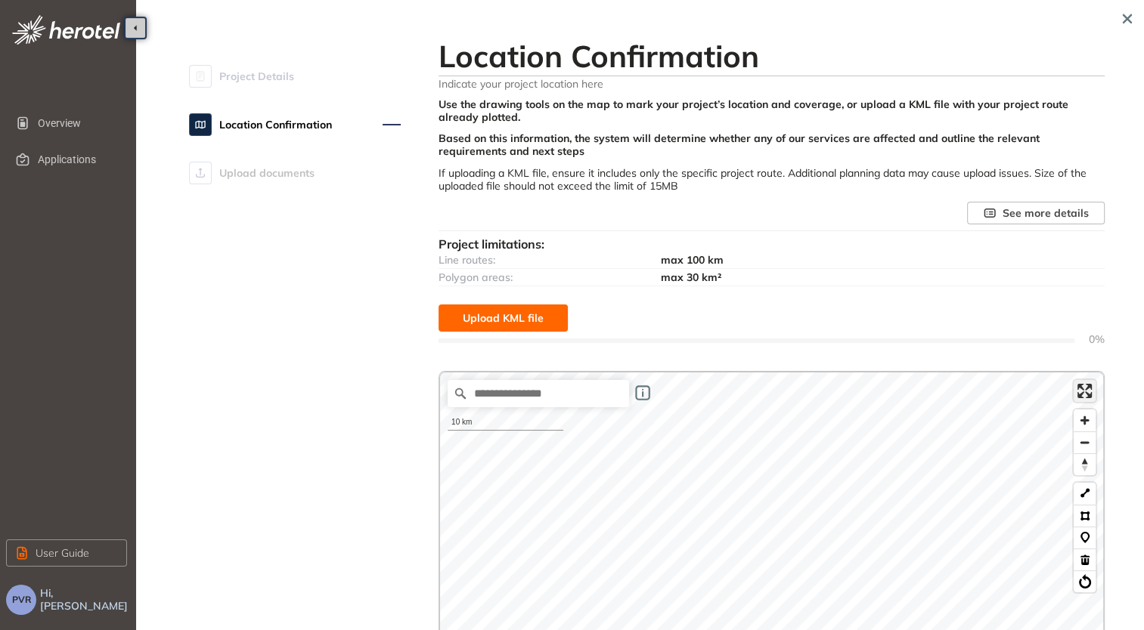
click at [1087, 392] on span "Enter fullscreen" at bounding box center [1084, 391] width 22 height 22
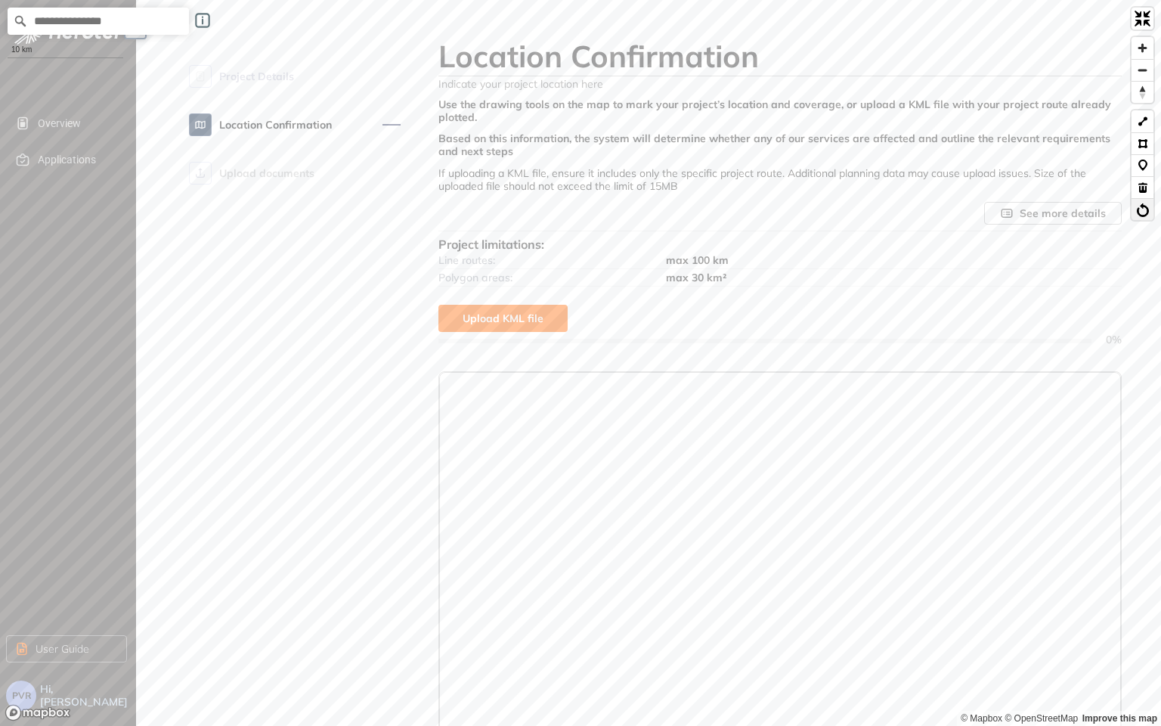
click at [1149, 209] on button at bounding box center [1142, 209] width 22 height 22
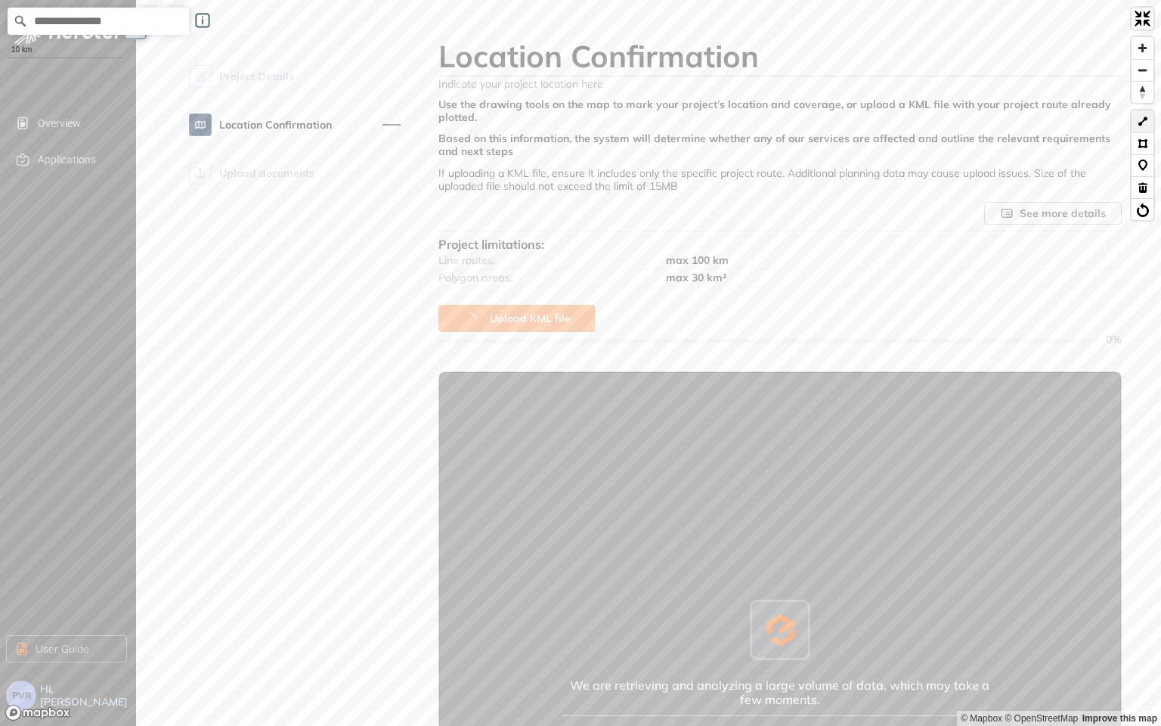
click at [1141, 123] on button at bounding box center [1142, 121] width 22 height 22
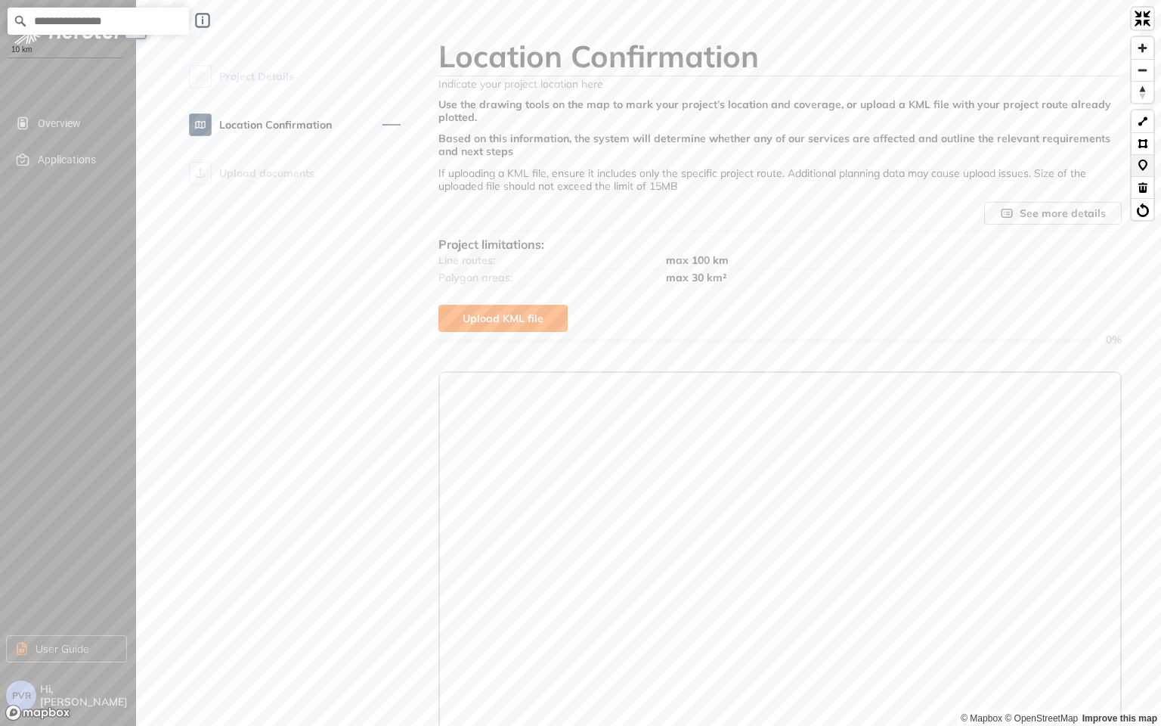
click at [1141, 163] on button at bounding box center [1142, 165] width 22 height 22
click at [1141, 215] on button at bounding box center [1142, 209] width 22 height 22
click at [1141, 121] on button at bounding box center [1142, 121] width 22 height 22
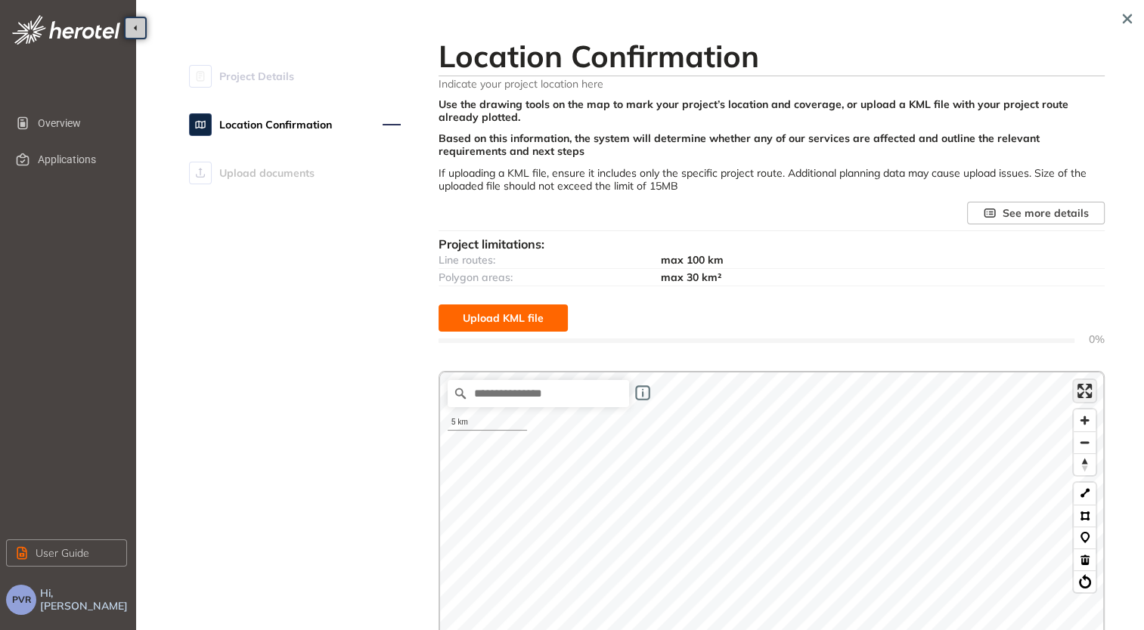
click at [1088, 388] on span "Enter fullscreen" at bounding box center [1084, 391] width 22 height 22
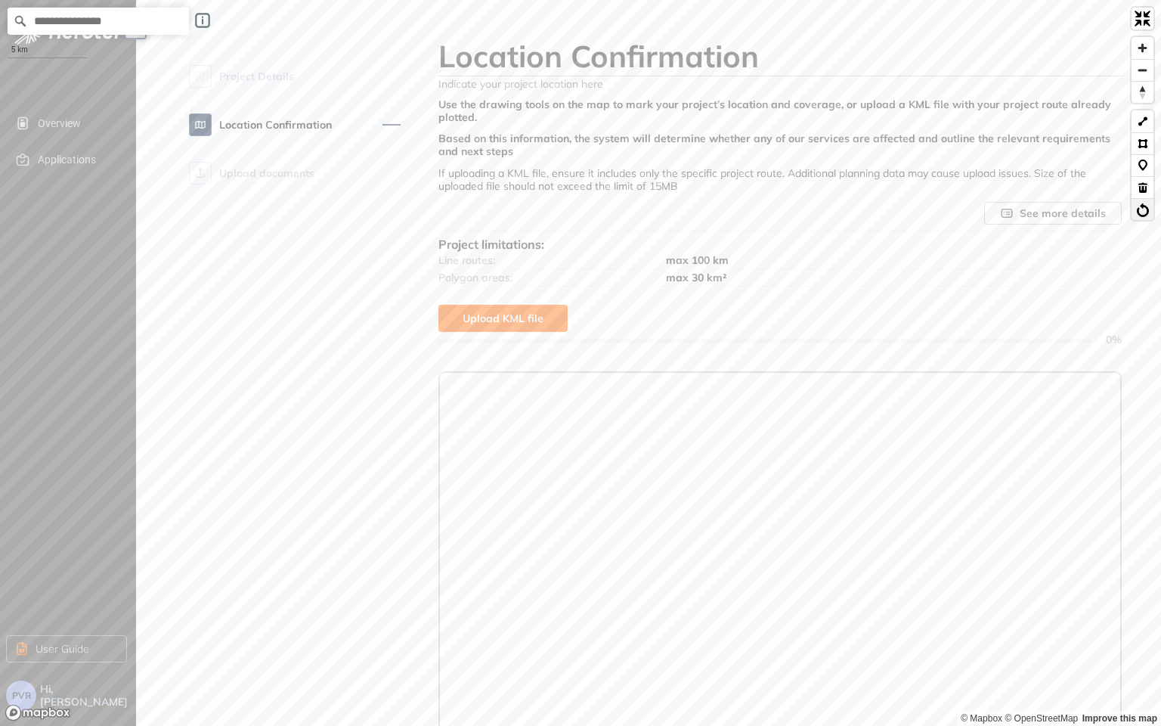
click at [1141, 209] on button at bounding box center [1142, 209] width 22 height 22
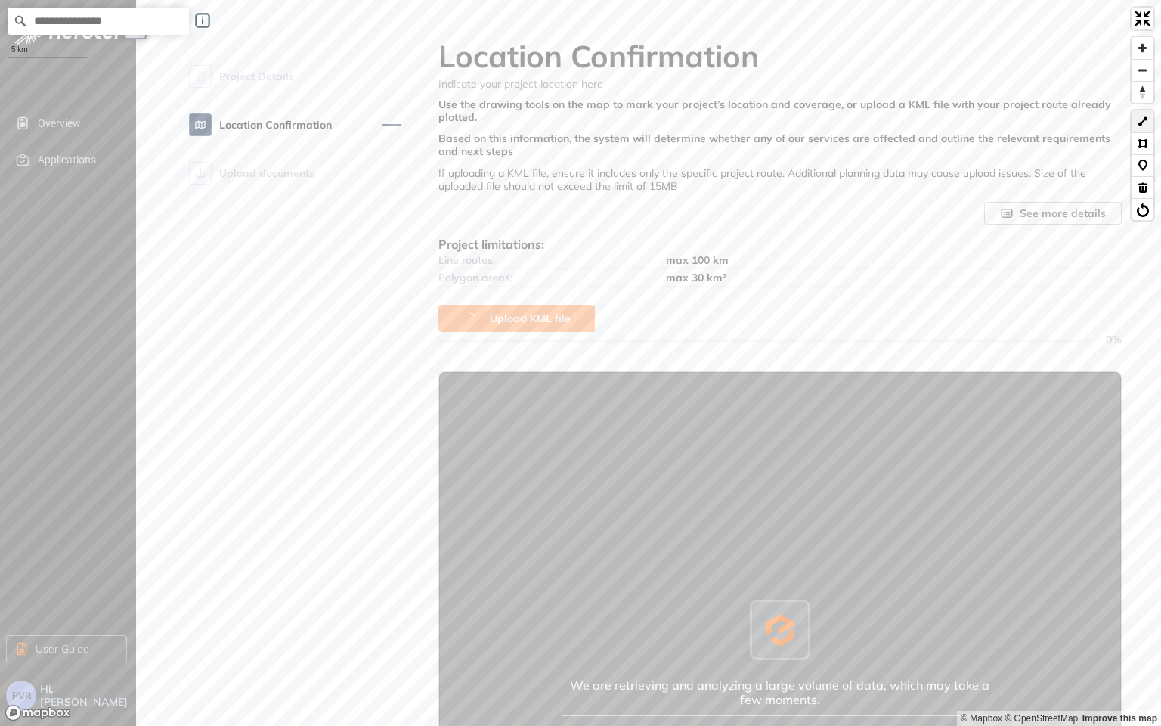
click at [1140, 122] on button at bounding box center [1142, 121] width 22 height 22
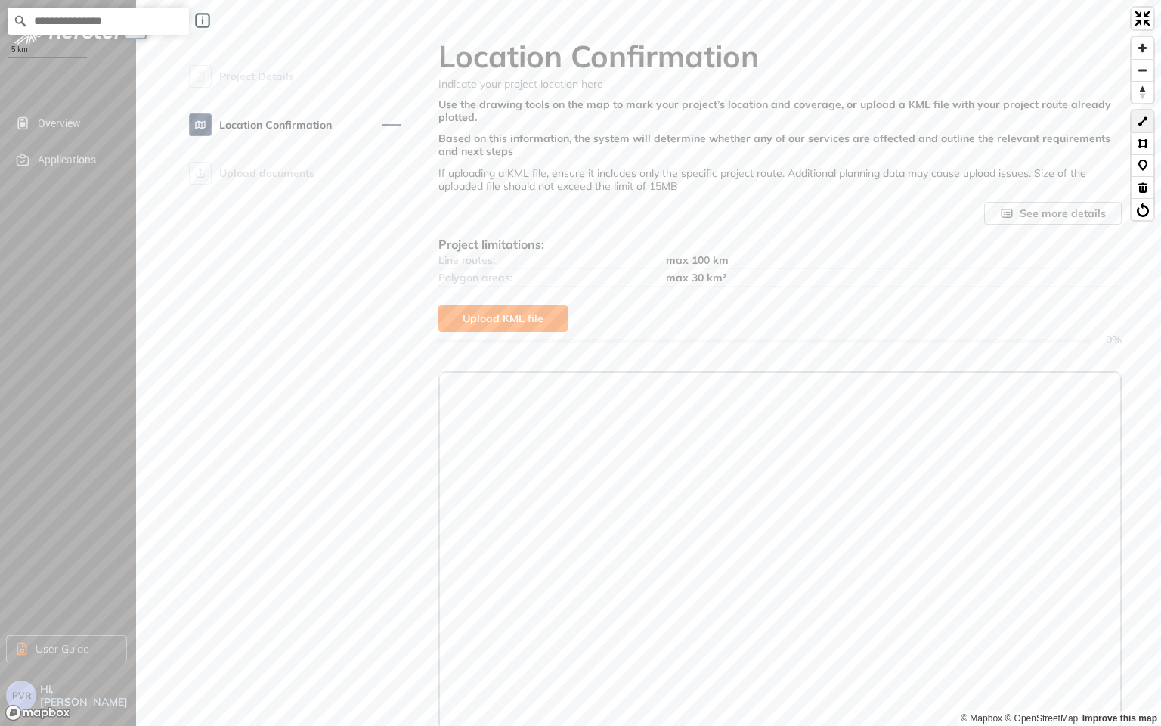
click at [1138, 122] on button at bounding box center [1142, 121] width 22 height 22
click at [1142, 18] on span "Exit fullscreen" at bounding box center [1142, 19] width 22 height 22
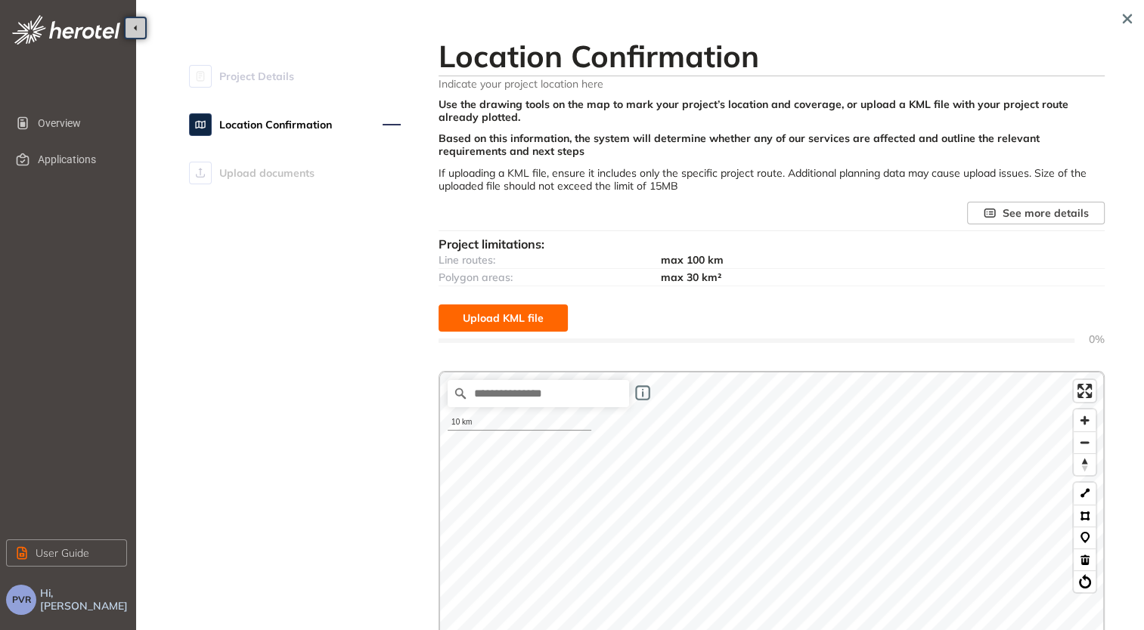
click at [781, 354] on div "Use the drawing tools on the map to mark your project’s location and coverage, …" at bounding box center [771, 538] width 666 height 881
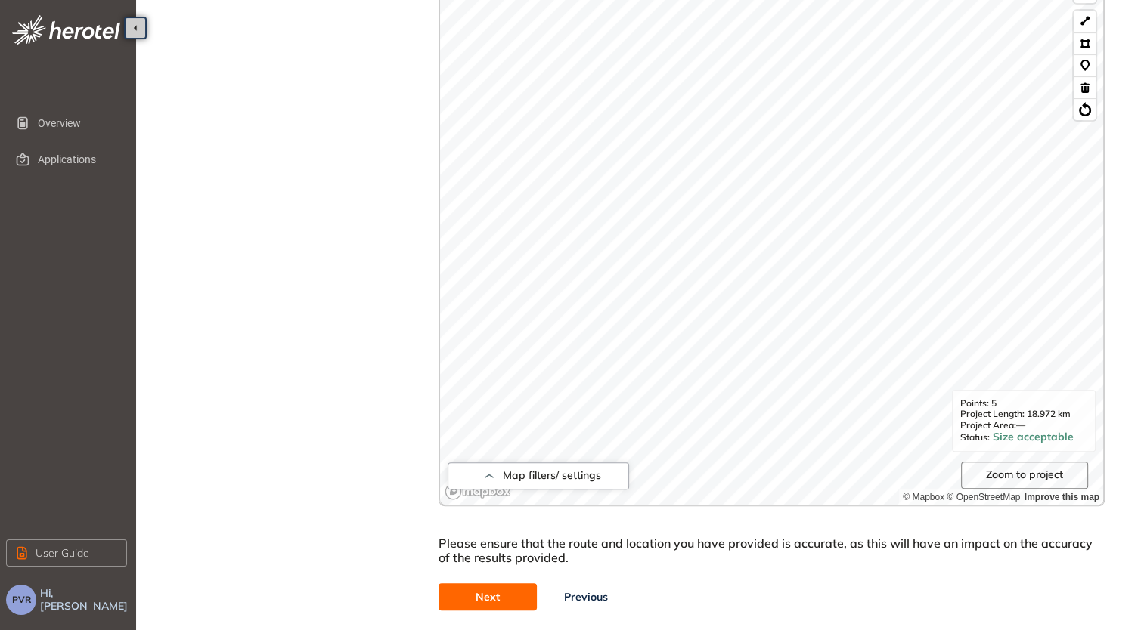
scroll to position [486, 0]
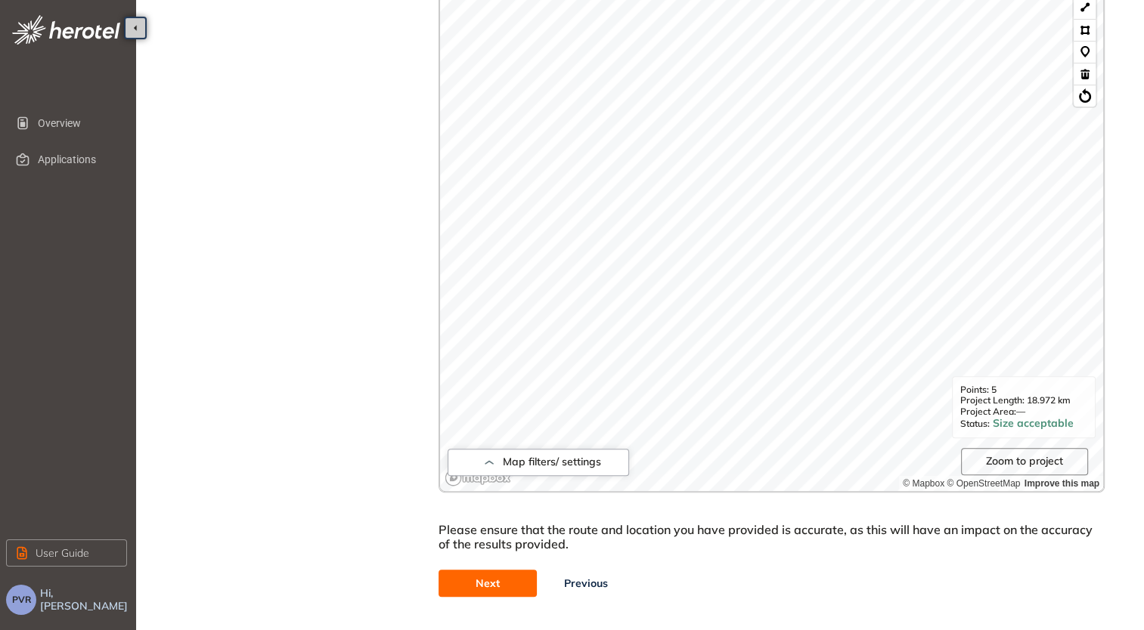
click at [500, 582] on button "Next" at bounding box center [487, 583] width 98 height 27
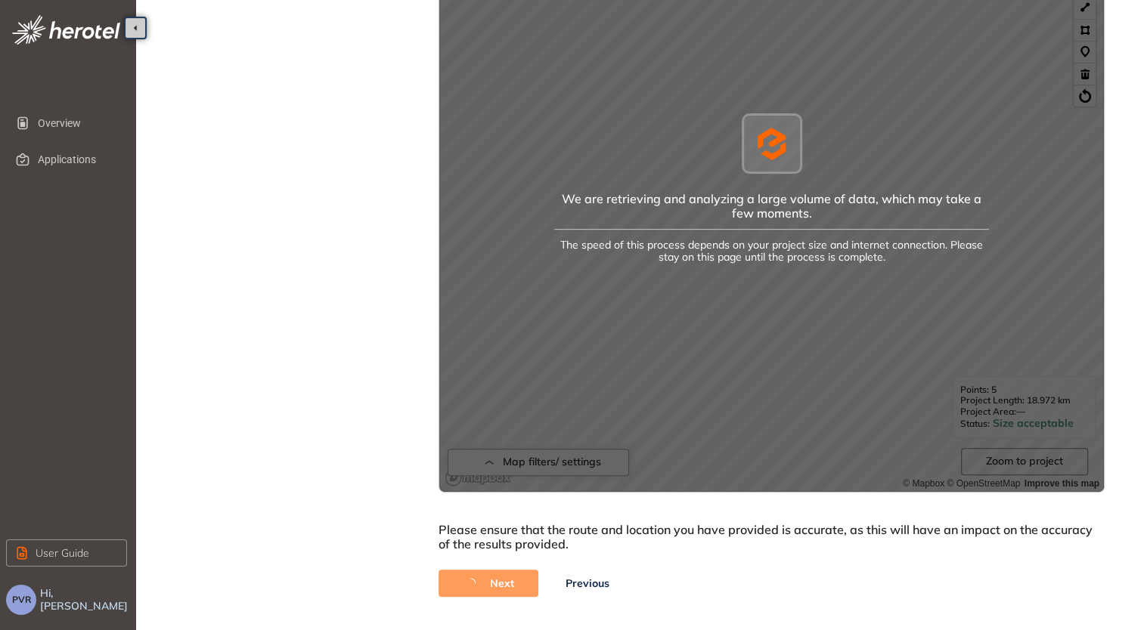
scroll to position [32, 0]
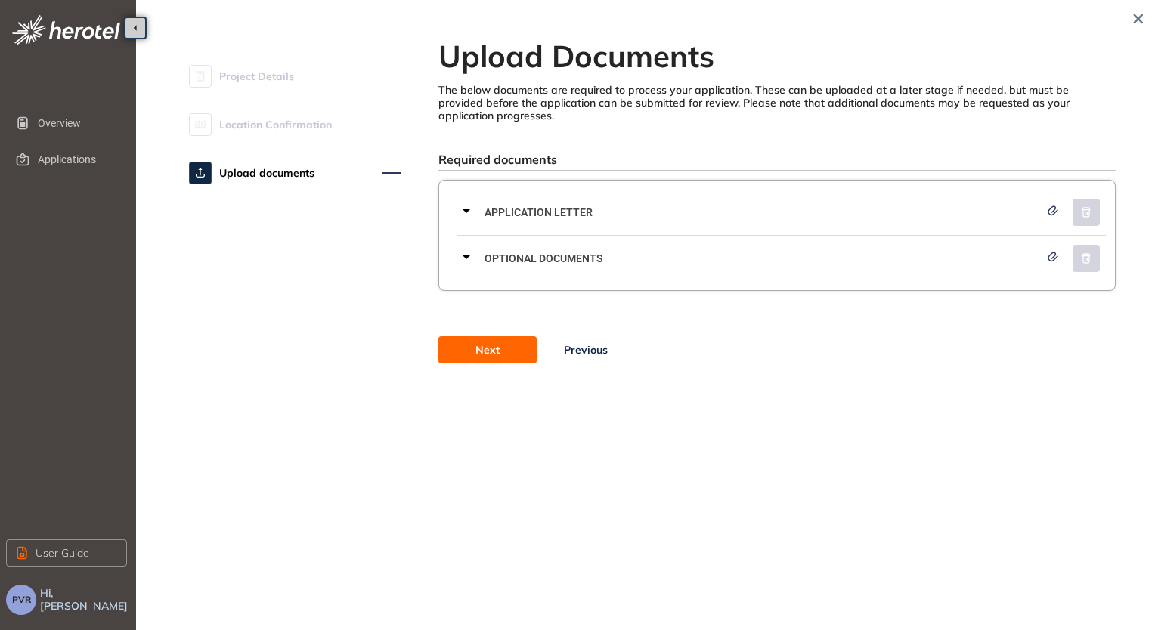
click at [473, 210] on icon at bounding box center [466, 211] width 18 height 18
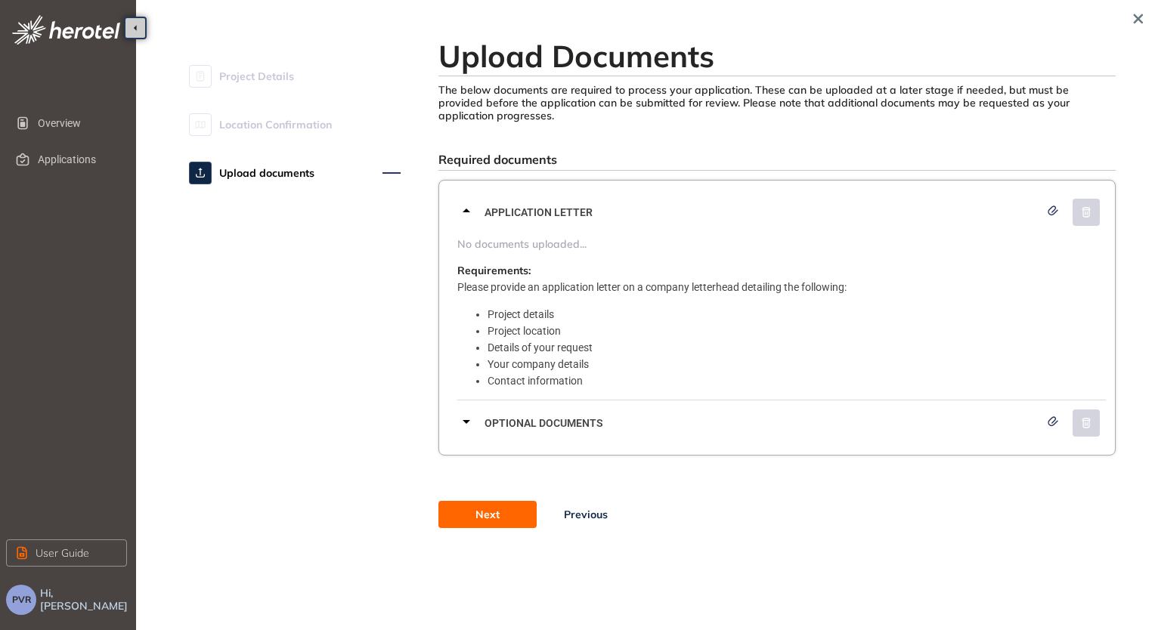
click at [473, 210] on icon at bounding box center [466, 211] width 18 height 18
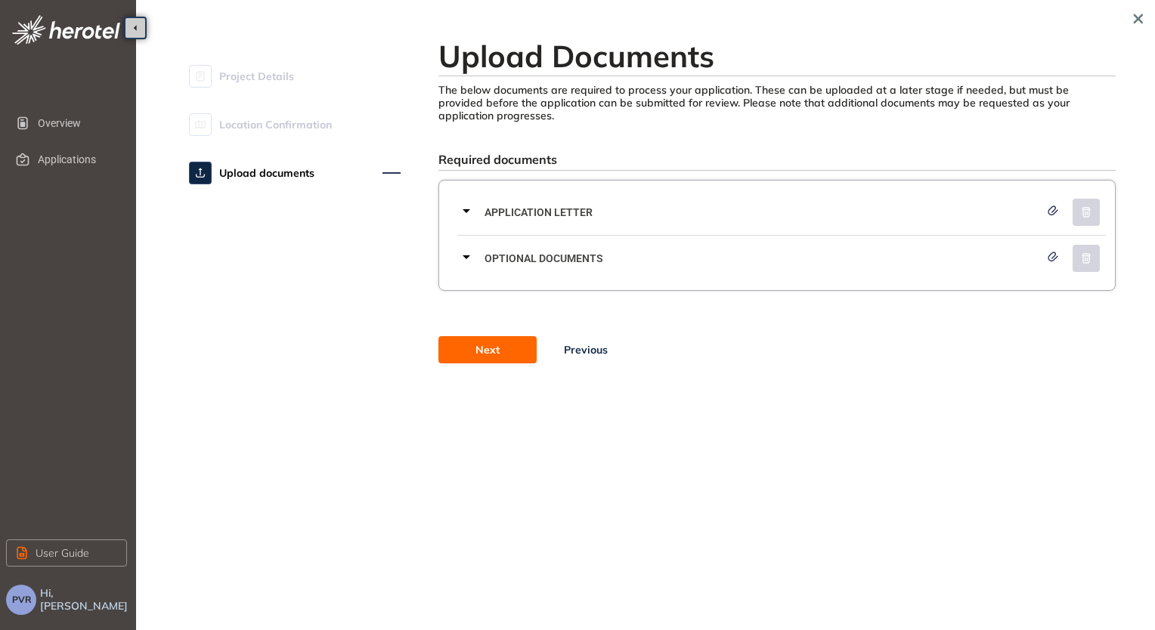
click at [472, 255] on icon at bounding box center [466, 257] width 18 height 18
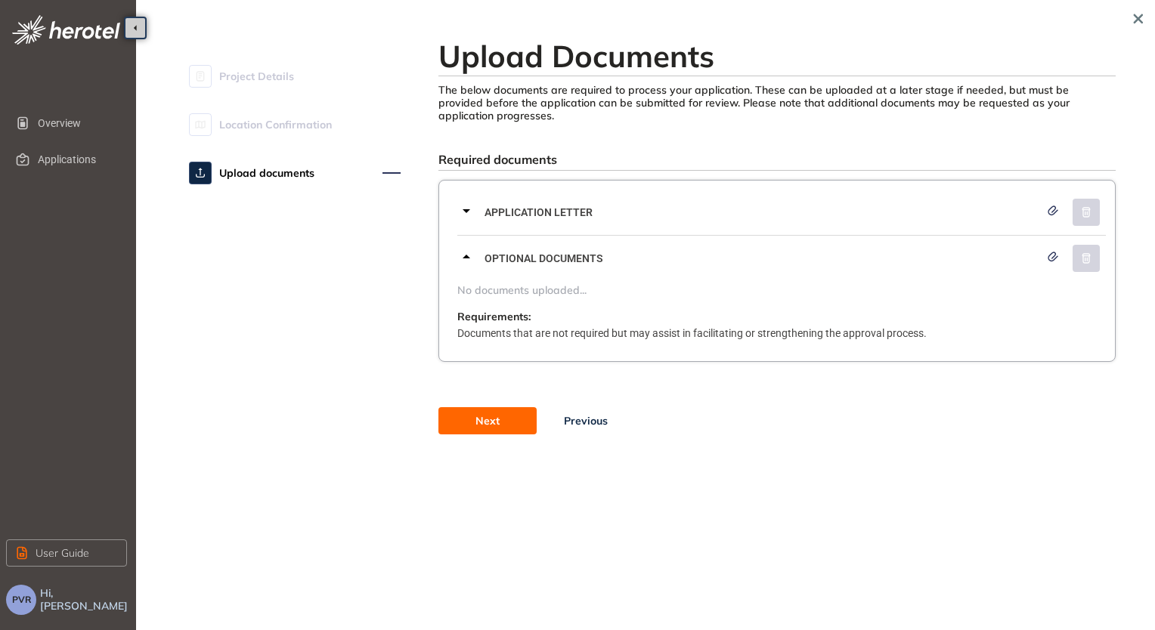
click at [472, 255] on icon at bounding box center [466, 257] width 18 height 18
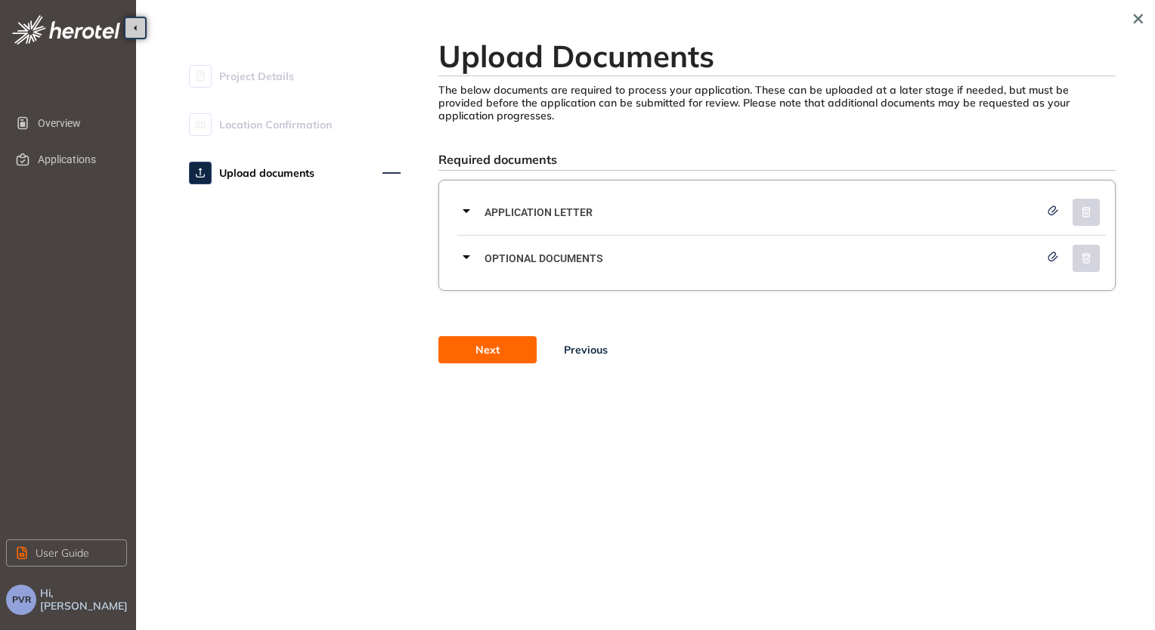
click at [490, 343] on span "Next" at bounding box center [487, 350] width 24 height 17
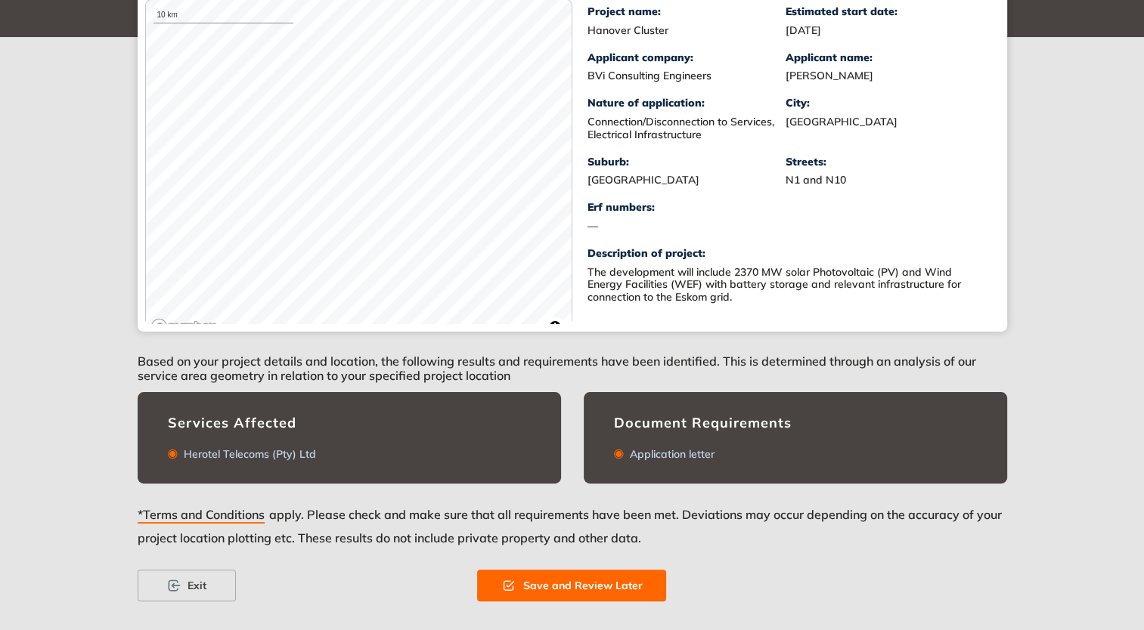
scroll to position [258, 0]
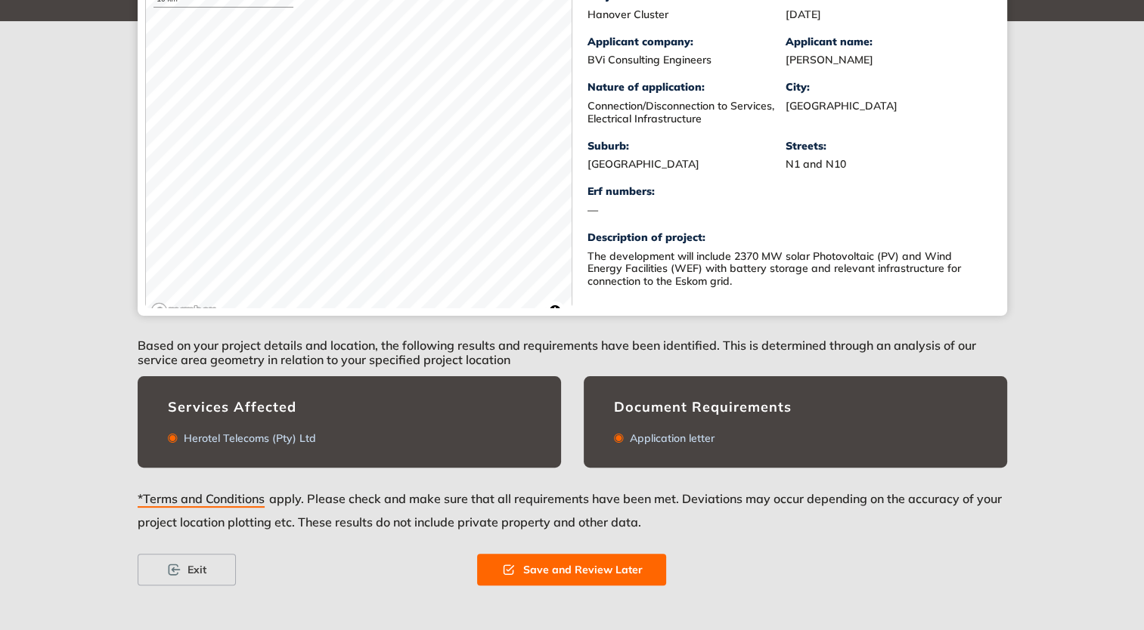
click at [599, 570] on span "Save and Review Later" at bounding box center [581, 570] width 119 height 17
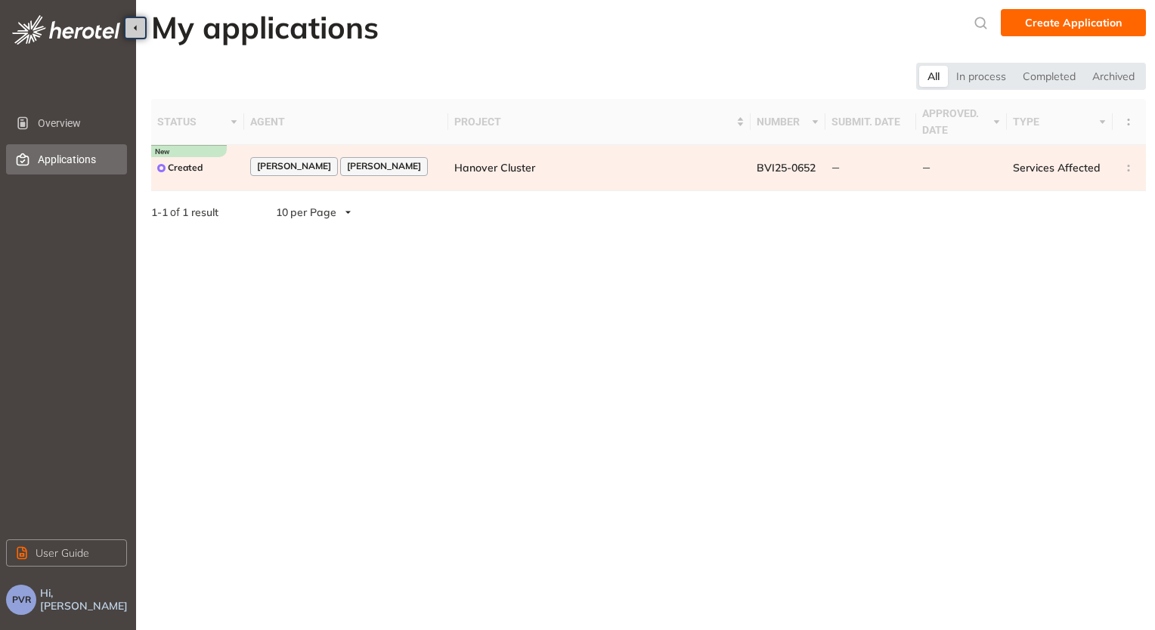
click at [843, 167] on td "—" at bounding box center [870, 168] width 91 height 46
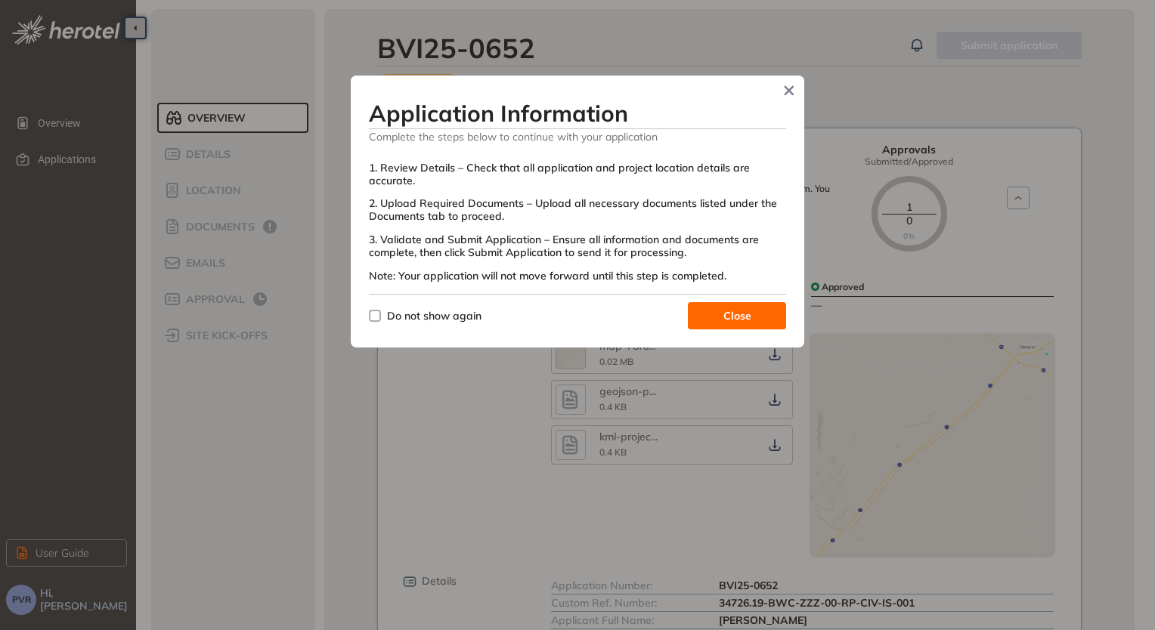
click at [765, 308] on button "Close" at bounding box center [737, 315] width 98 height 27
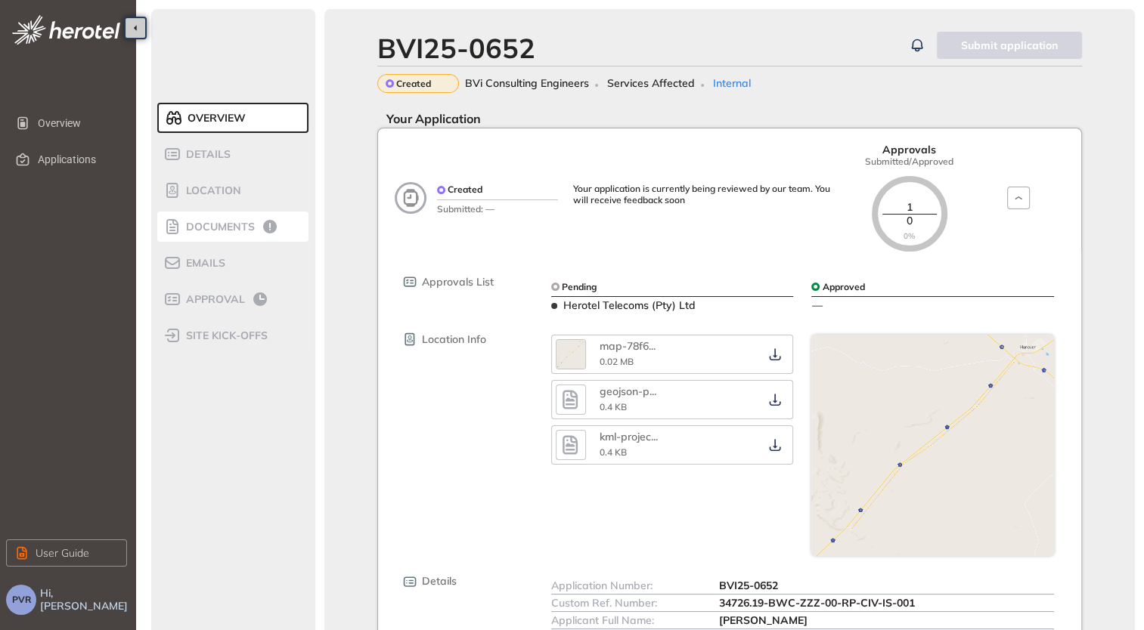
click at [234, 224] on span "Documents" at bounding box center [217, 227] width 73 height 13
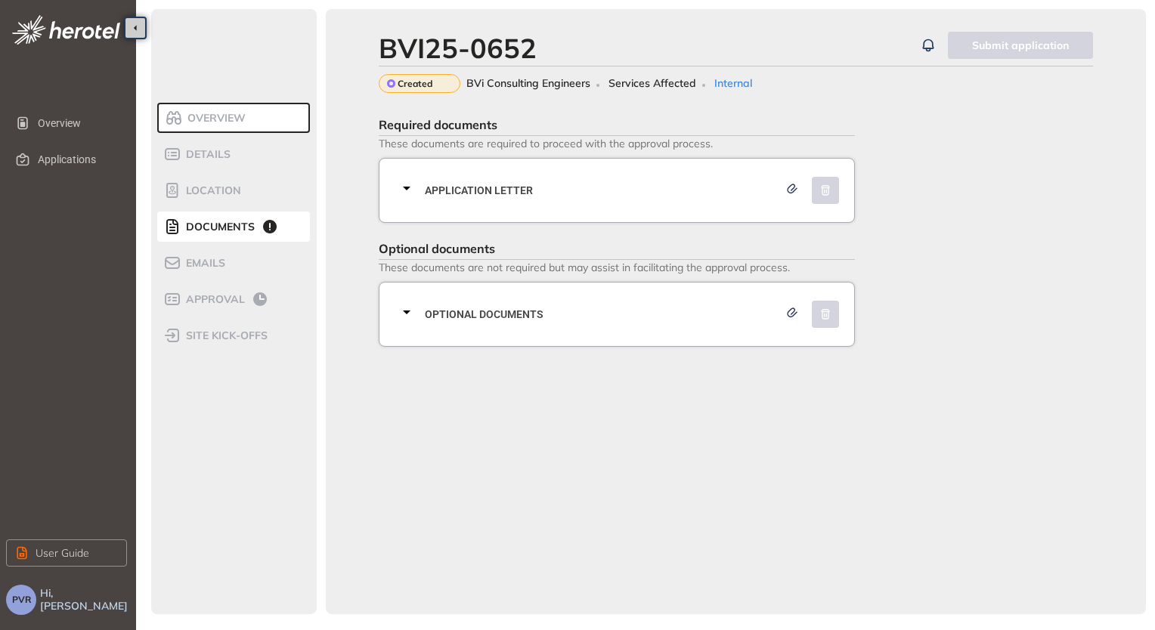
click at [417, 189] on div at bounding box center [411, 190] width 27 height 22
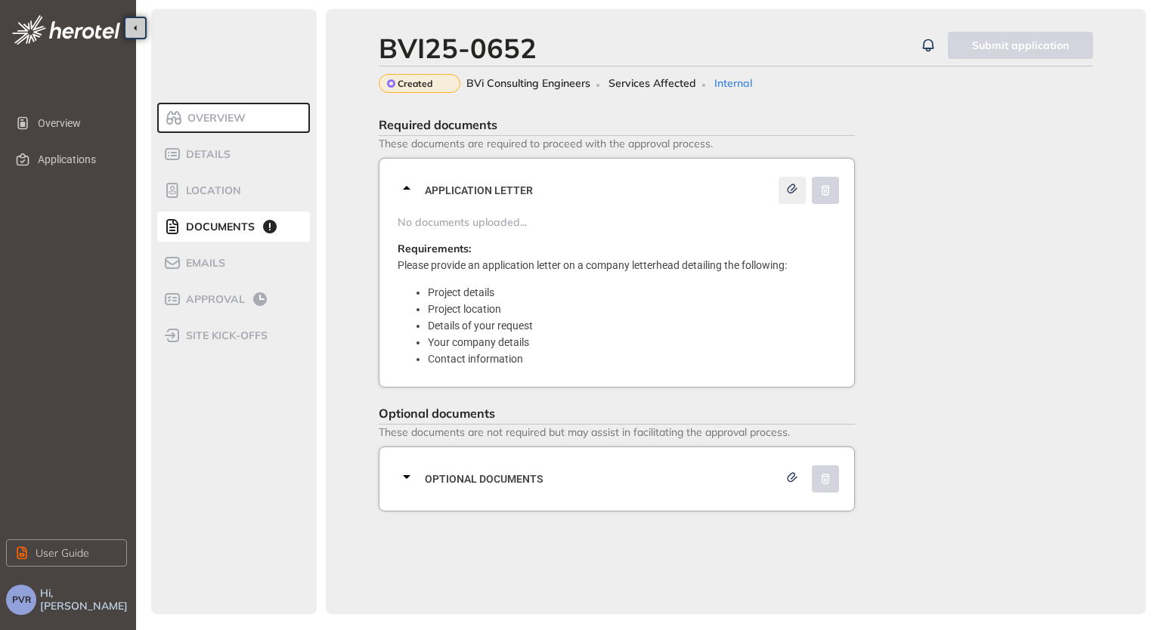
click at [785, 189] on icon "button" at bounding box center [792, 189] width 15 height 11
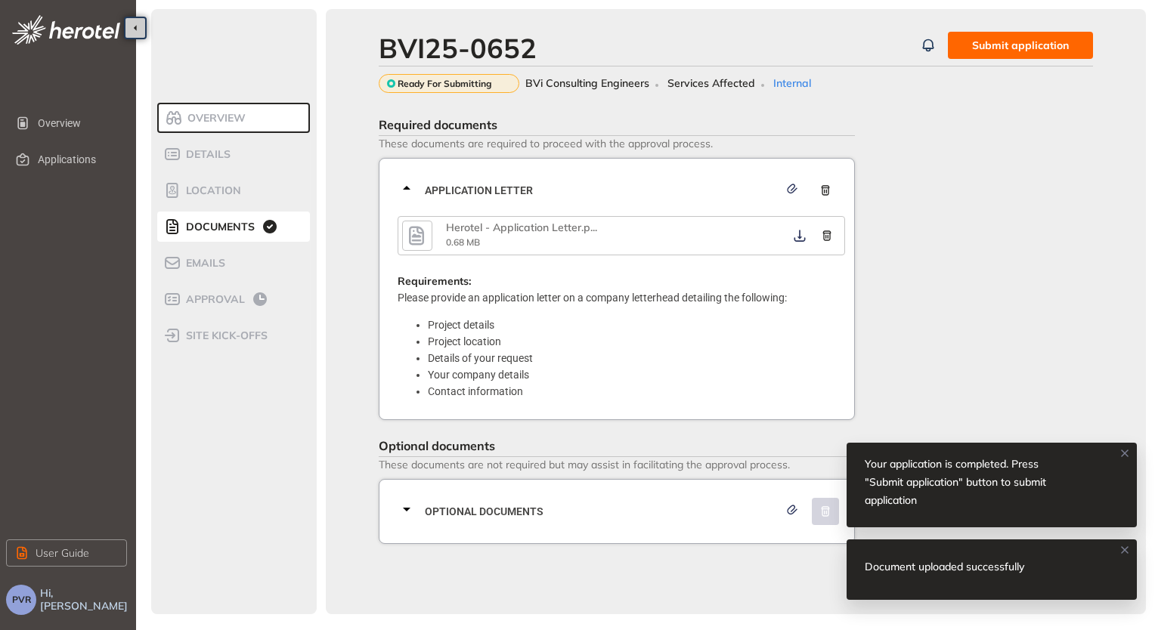
click at [1004, 39] on span "Submit application" at bounding box center [1020, 45] width 97 height 17
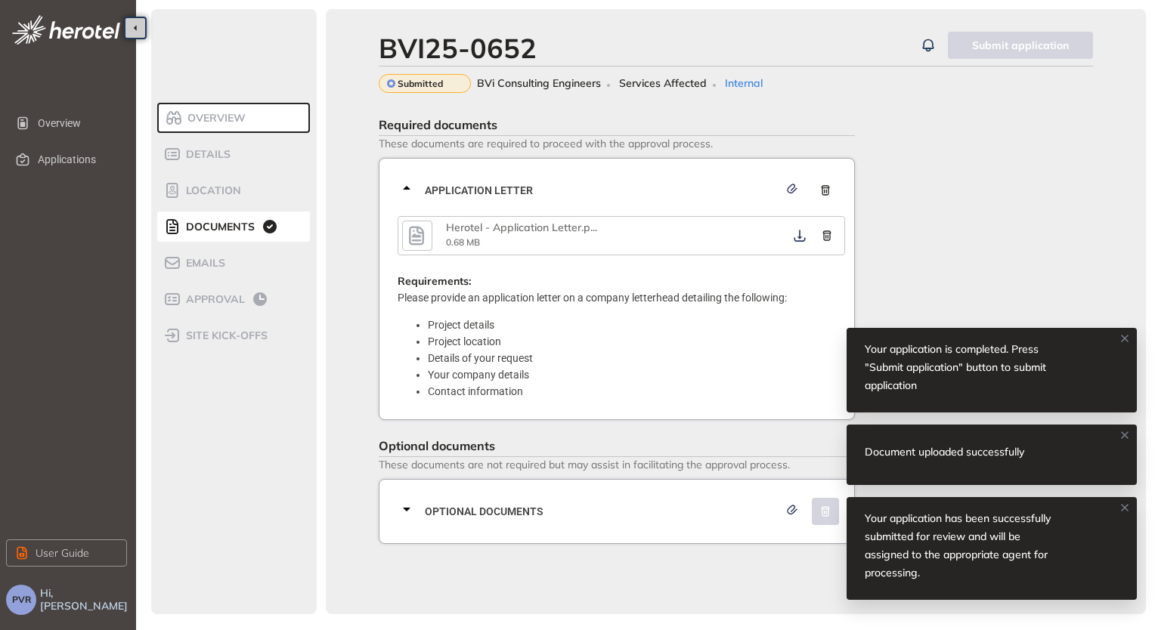
click at [1125, 507] on icon at bounding box center [1125, 508] width 12 height 12
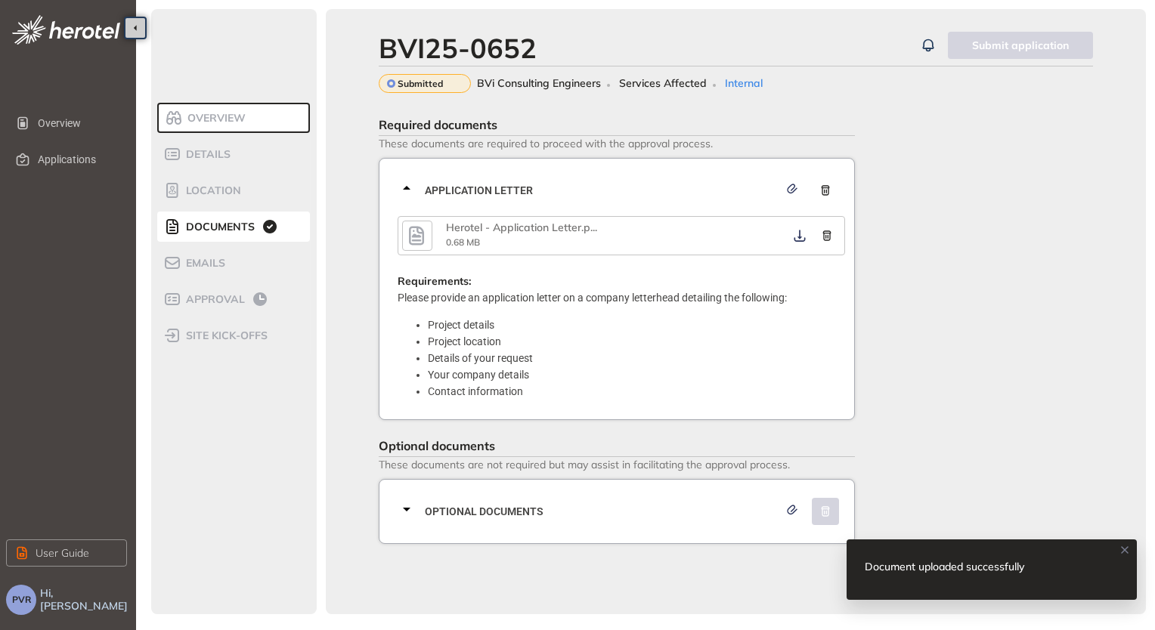
click at [1122, 549] on icon at bounding box center [1125, 550] width 12 height 12
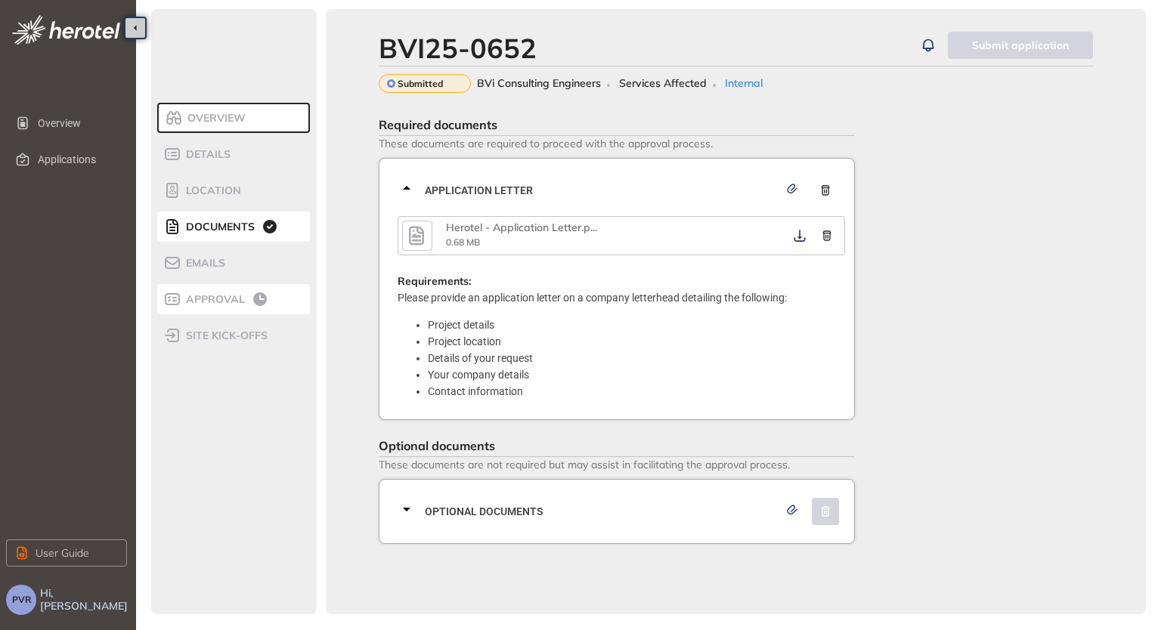
click at [234, 302] on span "Approval" at bounding box center [212, 299] width 63 height 13
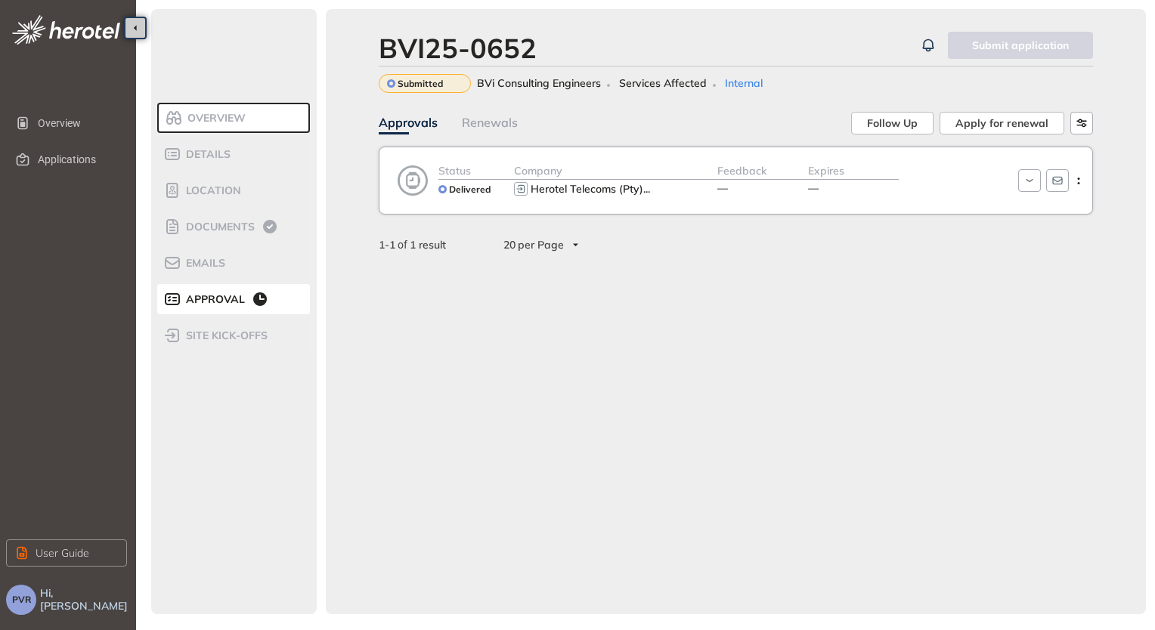
click at [232, 126] on div "Overview" at bounding box center [229, 118] width 128 height 18
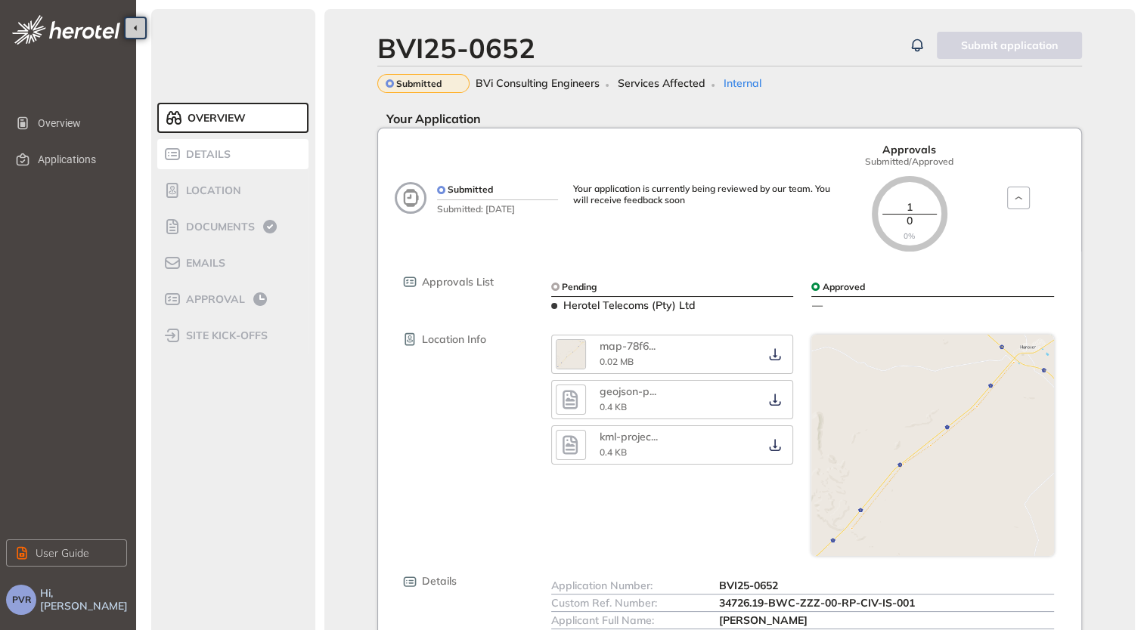
click at [215, 156] on span "Details" at bounding box center [205, 154] width 49 height 13
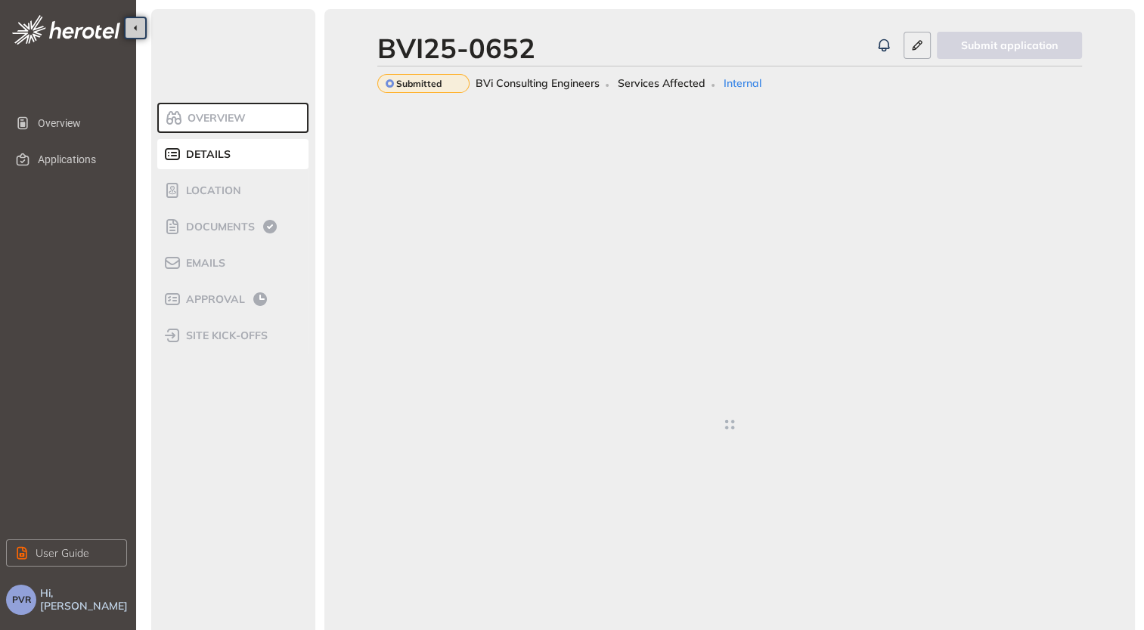
type textarea "**********"
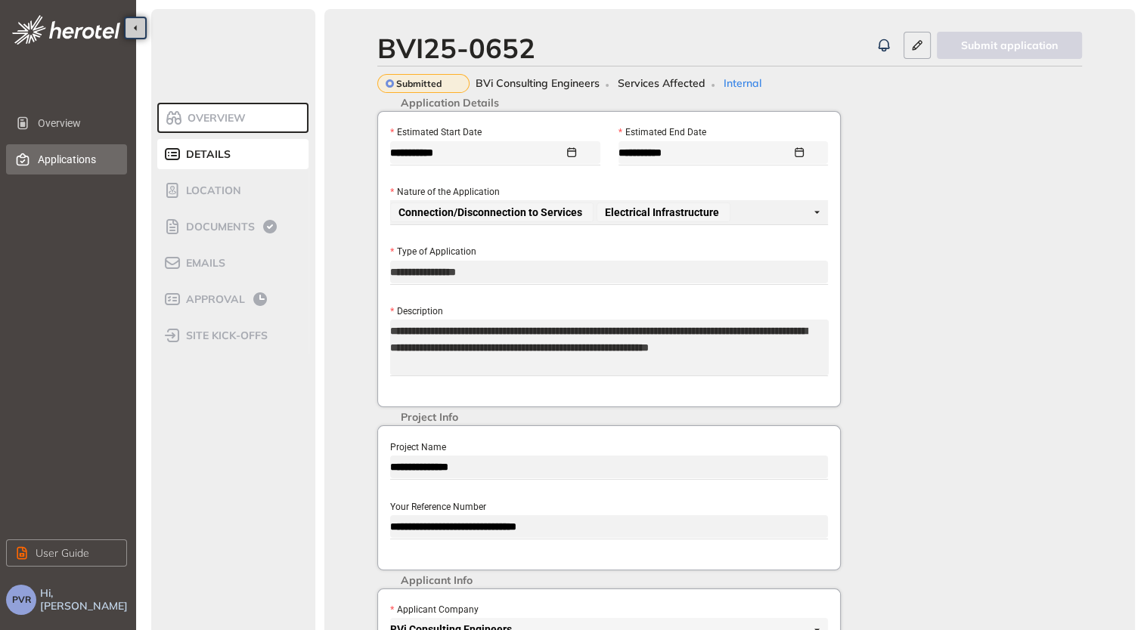
click at [72, 150] on span "Applications" at bounding box center [76, 159] width 77 height 30
